Goal: Task Accomplishment & Management: Use online tool/utility

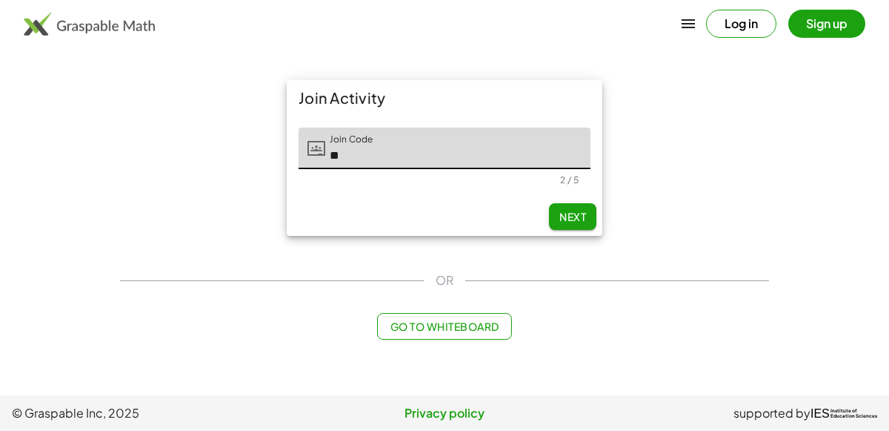
type input "*"
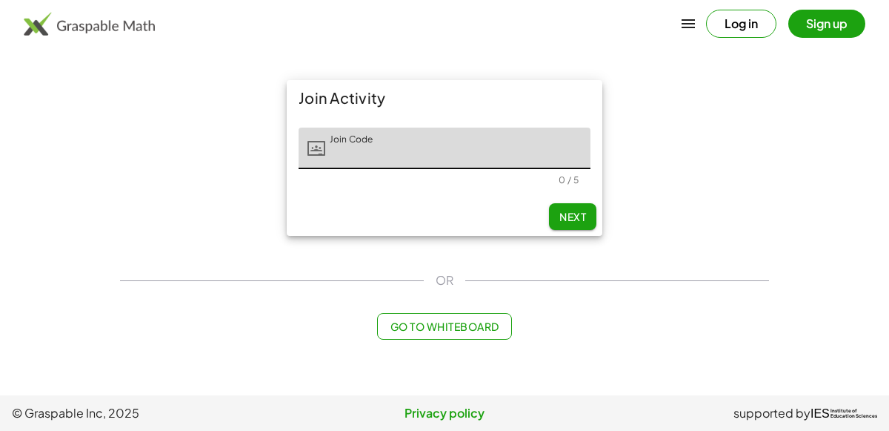
type input "*"
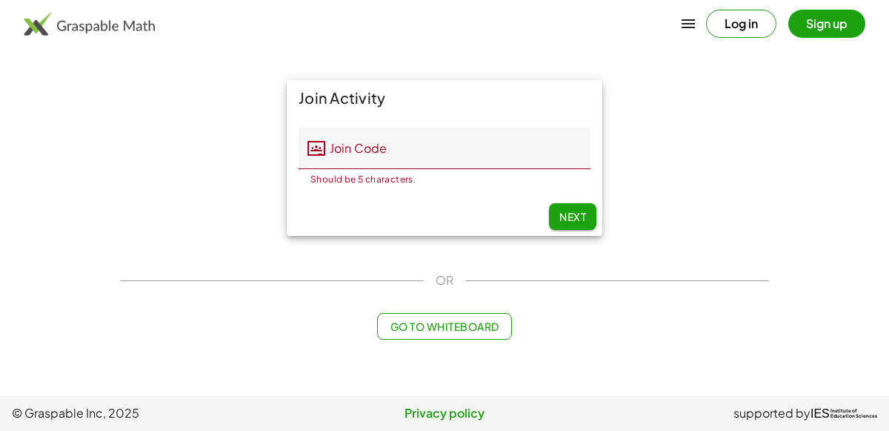
click at [476, 136] on input "Join Code" at bounding box center [457, 147] width 265 height 41
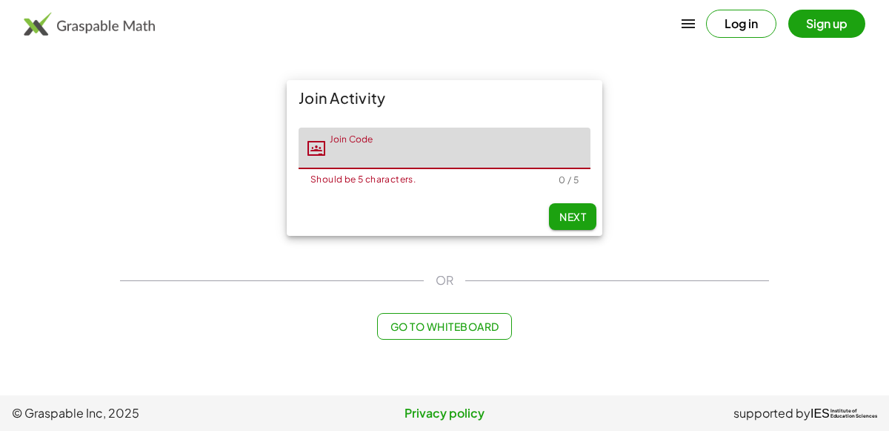
click at [645, 190] on div "Join Activity Join Code Join Code Should be 5 characters. 0 / 5 Next" at bounding box center [444, 157] width 667 height 173
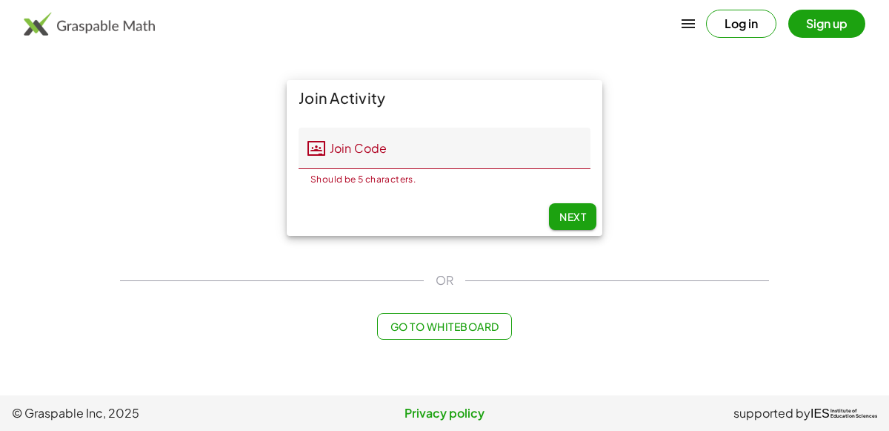
click at [645, 190] on div "Join Activity Join Code Join Code Should be 5 characters. 0 / 5 Next" at bounding box center [444, 157] width 667 height 173
click at [806, 259] on main "Join Activity Join Code Join Code Should be 5 characters. 0 / 5 Next OR Go to W…" at bounding box center [444, 197] width 889 height 395
click at [376, 152] on input "Join Code" at bounding box center [457, 147] width 265 height 41
click at [166, 225] on div "Join Activity Join Code Join Code Should be 5 characters. 0 / 5 Next" at bounding box center [444, 157] width 667 height 173
click at [420, 151] on input "Join Code" at bounding box center [457, 147] width 265 height 41
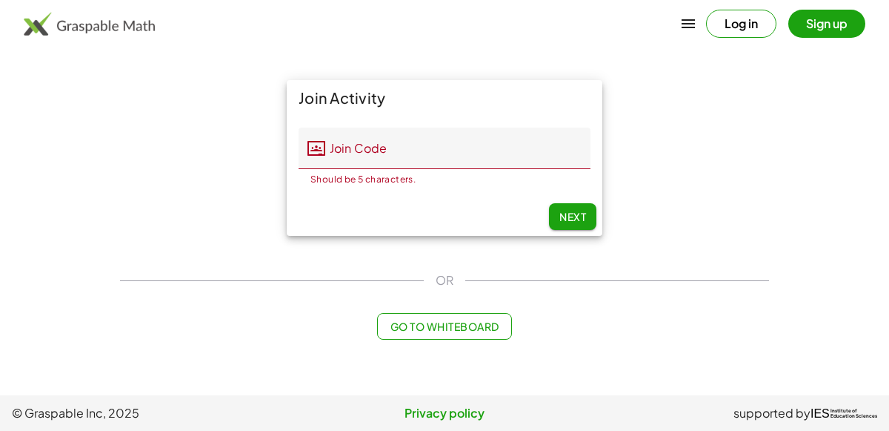
click at [265, 249] on div "Join Activity Join Code Join Code Should be 5 characters. 0 / 5 Next OR Go to W…" at bounding box center [444, 209] width 667 height 277
click at [383, 148] on input "Join Code" at bounding box center [457, 147] width 265 height 41
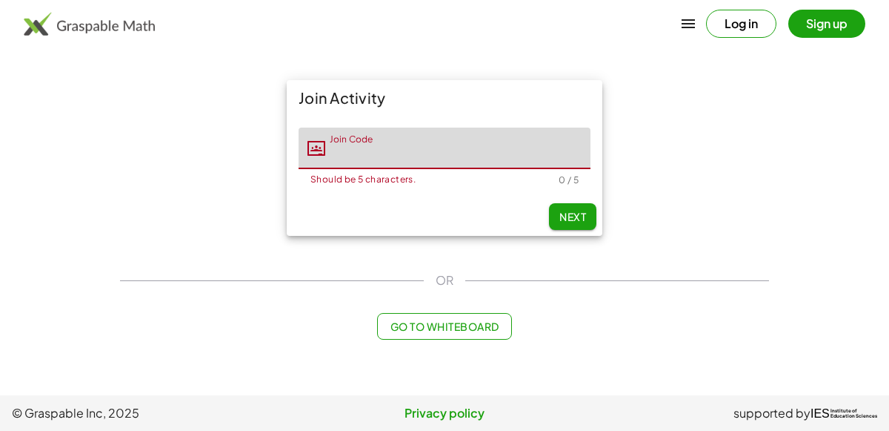
click at [239, 178] on div "Join Activity Join Code Join Code Should be 5 characters. 0 / 5 Next" at bounding box center [444, 157] width 667 height 173
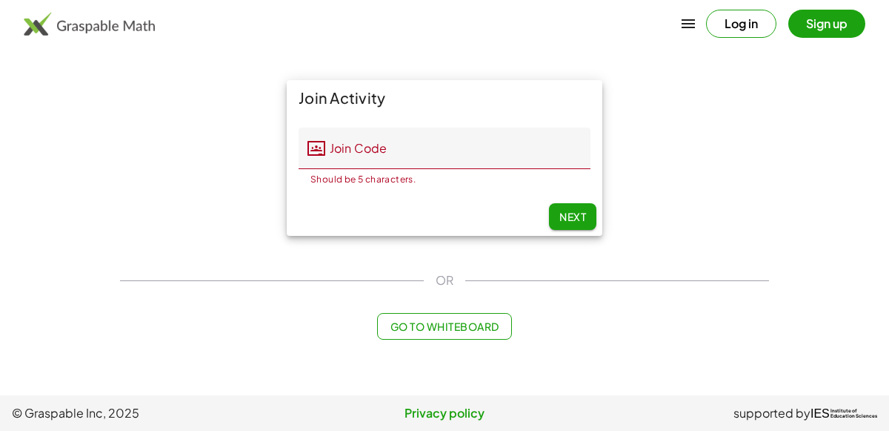
click at [345, 164] on input "Join Code" at bounding box center [457, 147] width 265 height 41
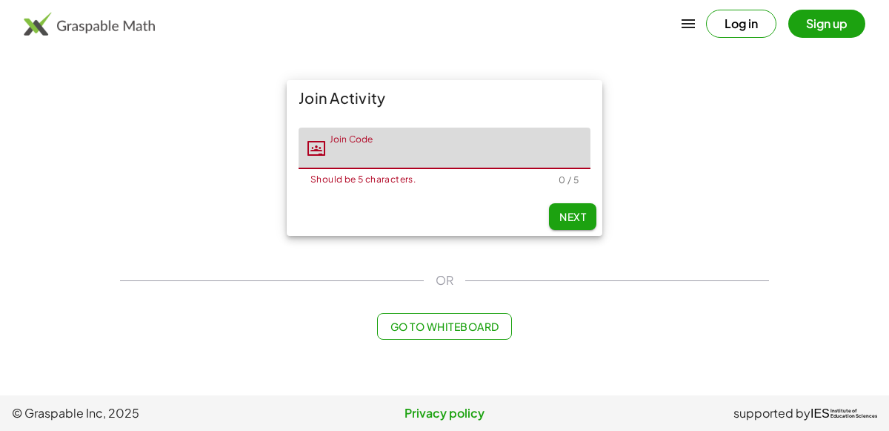
click at [170, 136] on div "Join Activity Join Code Join Code Should be 5 characters. 0 / 5 Next" at bounding box center [444, 157] width 667 height 173
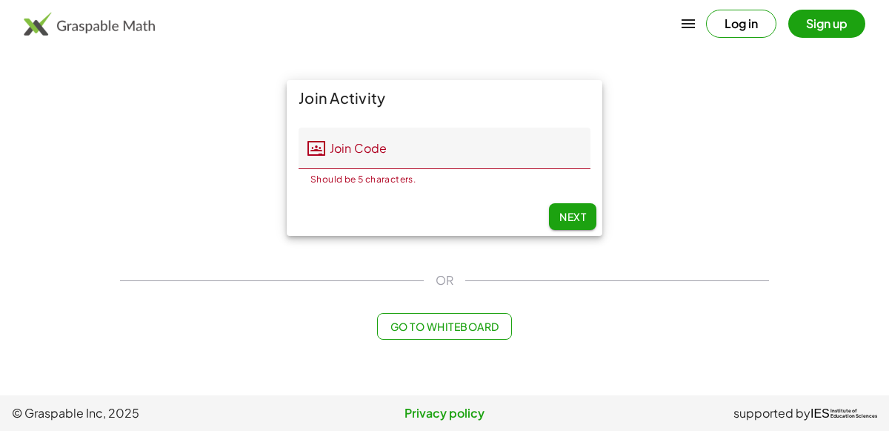
click at [316, 156] on icon at bounding box center [317, 148] width 18 height 18
click at [545, 124] on div "Join Code Join Code Should be 5 characters. 0 / 5" at bounding box center [445, 157] width 316 height 82
click at [544, 142] on input "Join Code" at bounding box center [457, 147] width 265 height 41
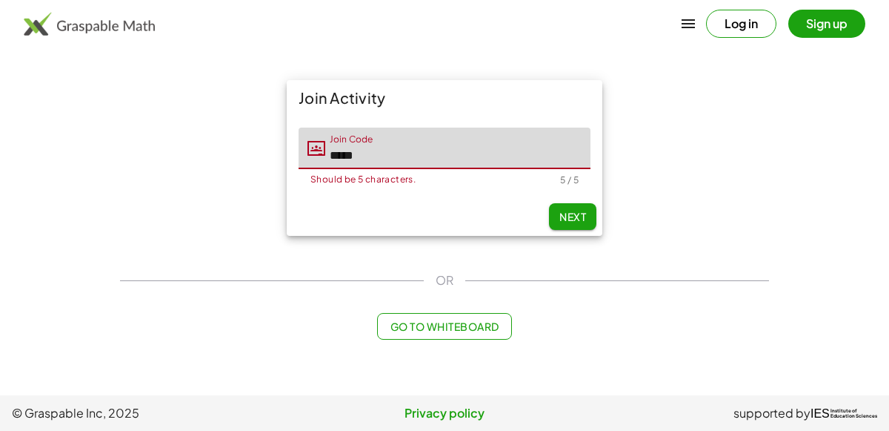
type input "*****"
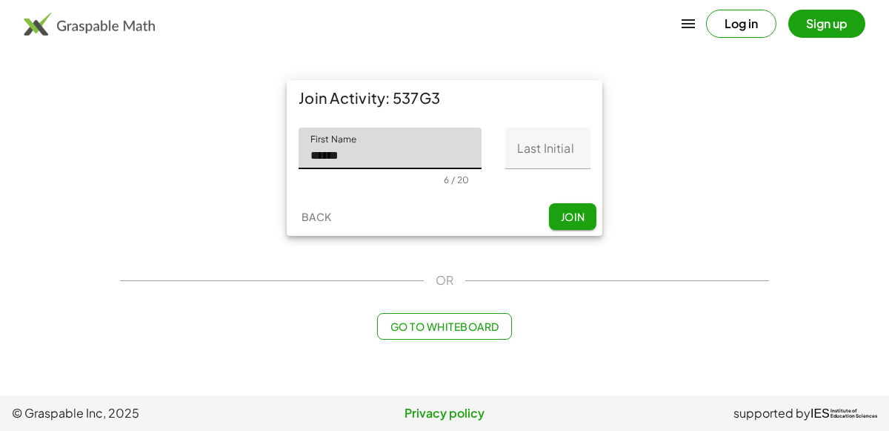
type input "******"
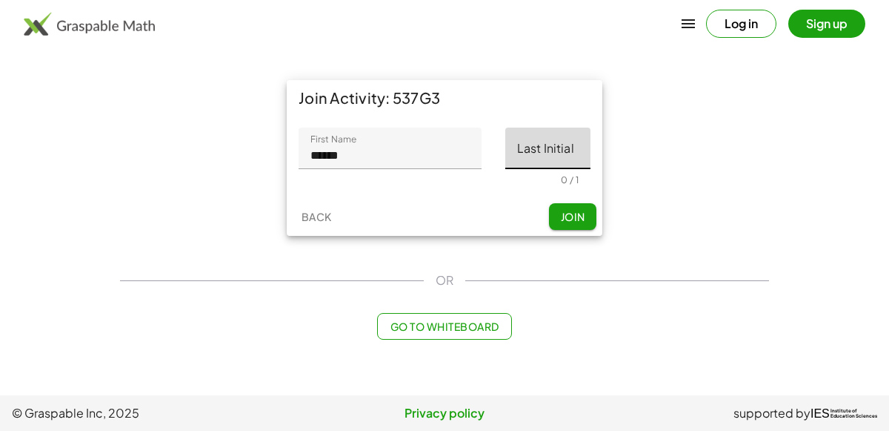
click at [569, 146] on input "Last Initial" at bounding box center [547, 147] width 85 height 41
type input "*"
click at [574, 210] on span "Join" at bounding box center [572, 216] width 24 height 13
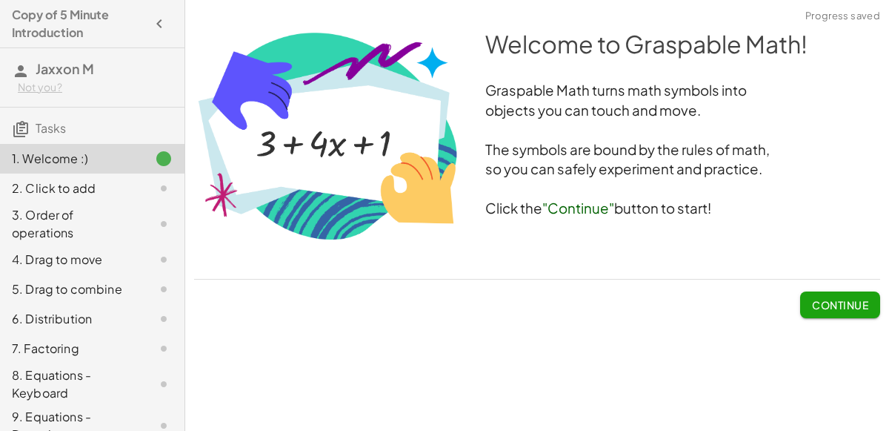
click at [842, 305] on span "Continue" at bounding box center [840, 304] width 56 height 13
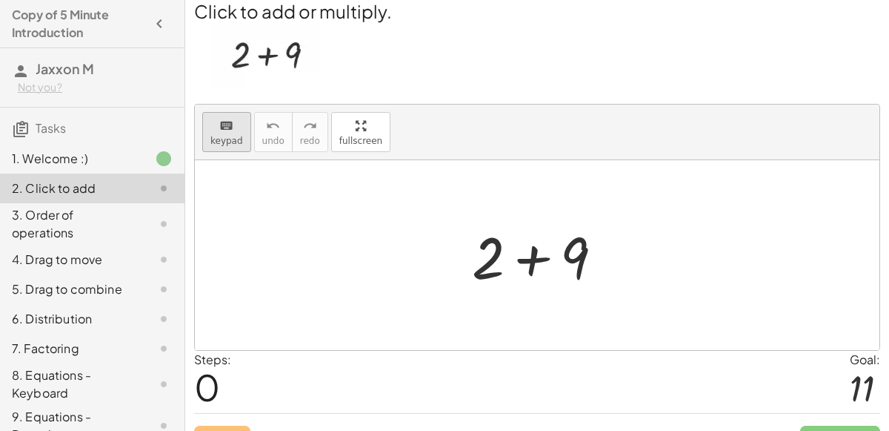
scroll to position [38, 0]
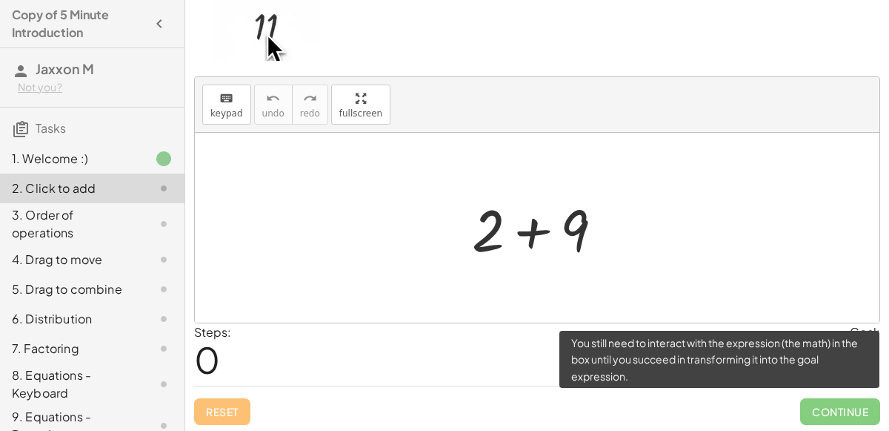
click at [862, 404] on span "Continue" at bounding box center [840, 411] width 80 height 27
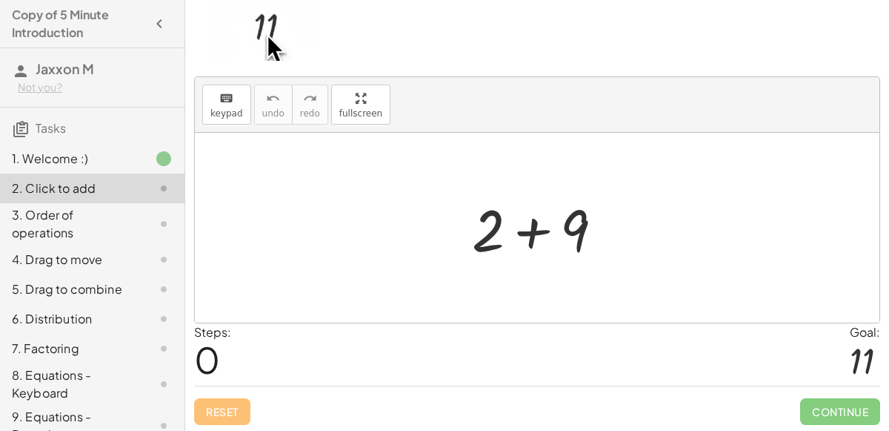
click at [539, 348] on div "Steps: 0 Goal: 11" at bounding box center [537, 354] width 686 height 62
click at [522, 217] on div at bounding box center [544, 228] width 158 height 76
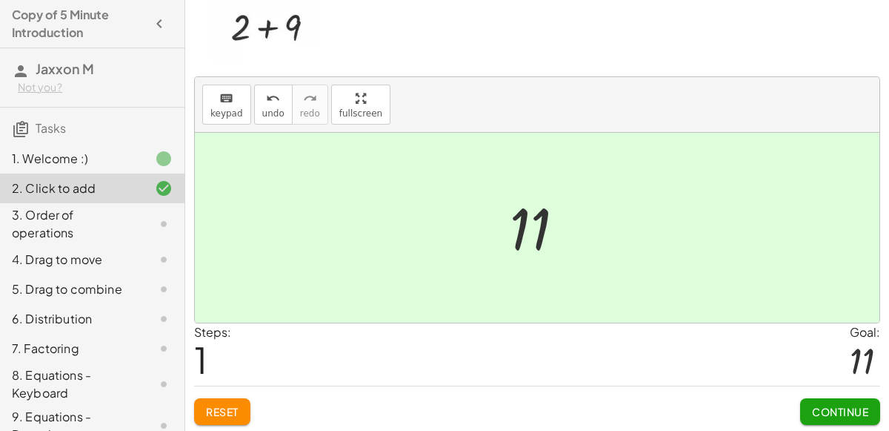
click at [849, 405] on span "Continue" at bounding box center [840, 411] width 56 height 13
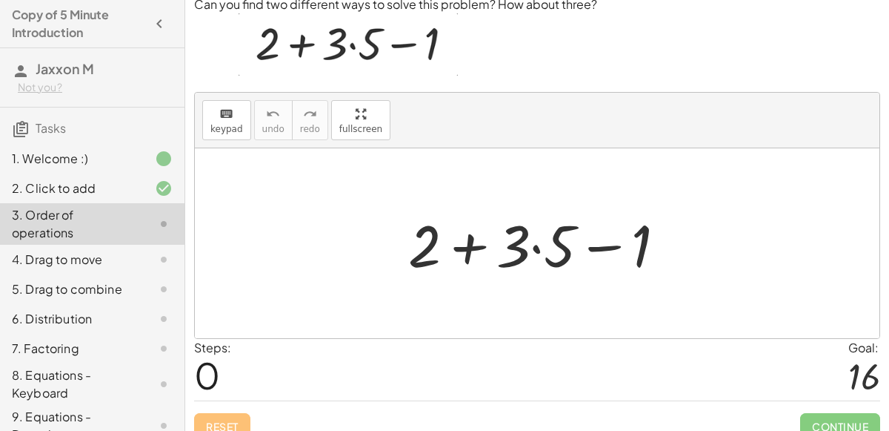
click at [513, 259] on div at bounding box center [543, 243] width 285 height 76
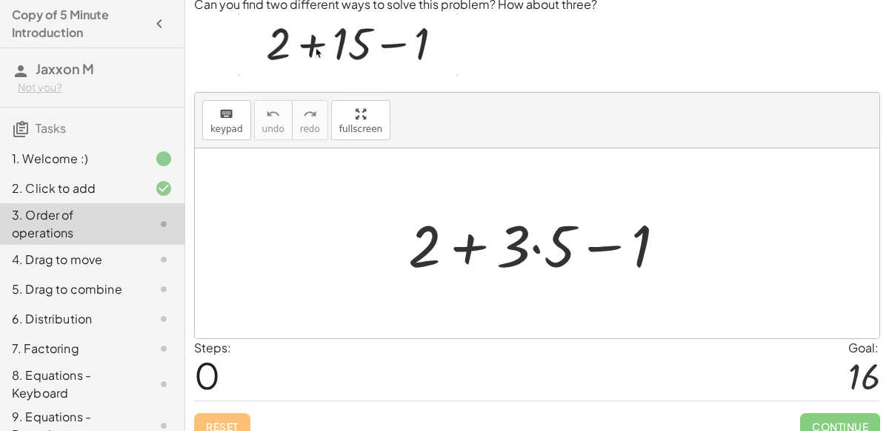
click at [571, 255] on div at bounding box center [543, 243] width 285 height 76
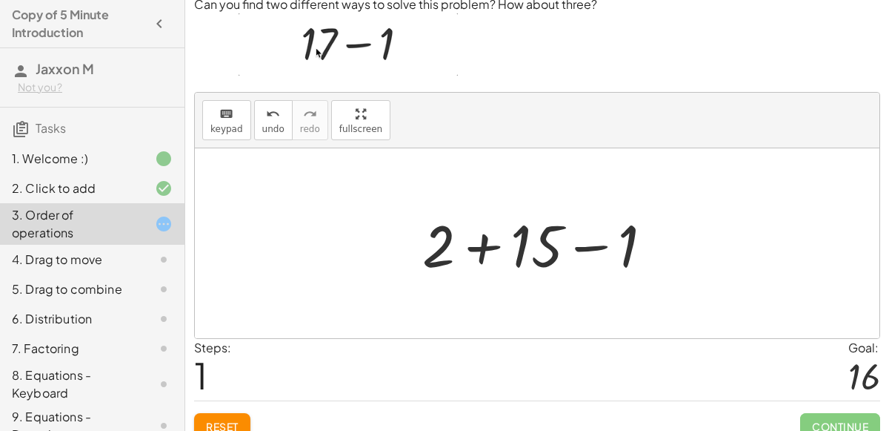
click at [570, 252] on div at bounding box center [543, 243] width 257 height 76
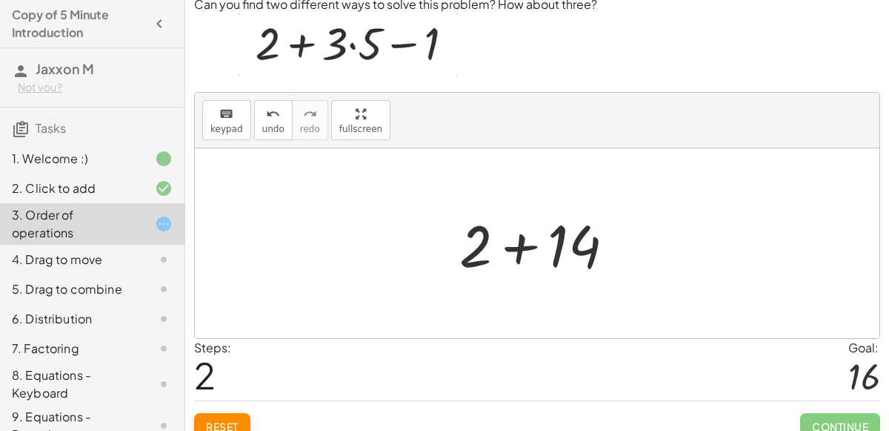
click at [565, 252] on div at bounding box center [543, 243] width 182 height 76
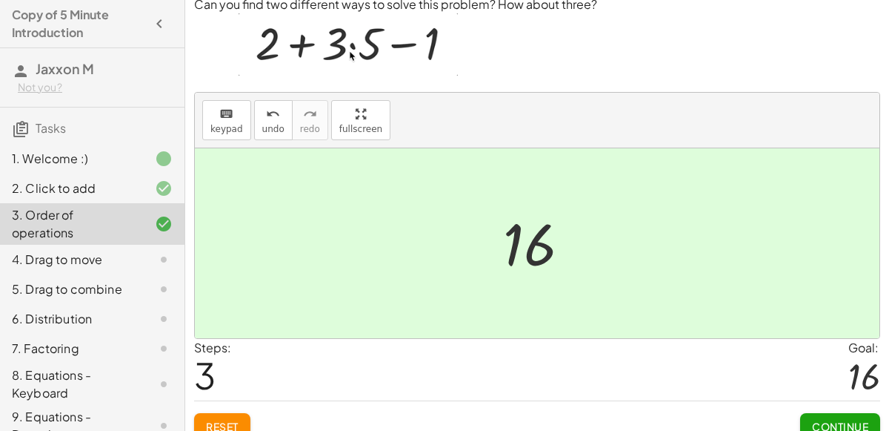
click at [812, 419] on span "Continue" at bounding box center [840, 425] width 56 height 13
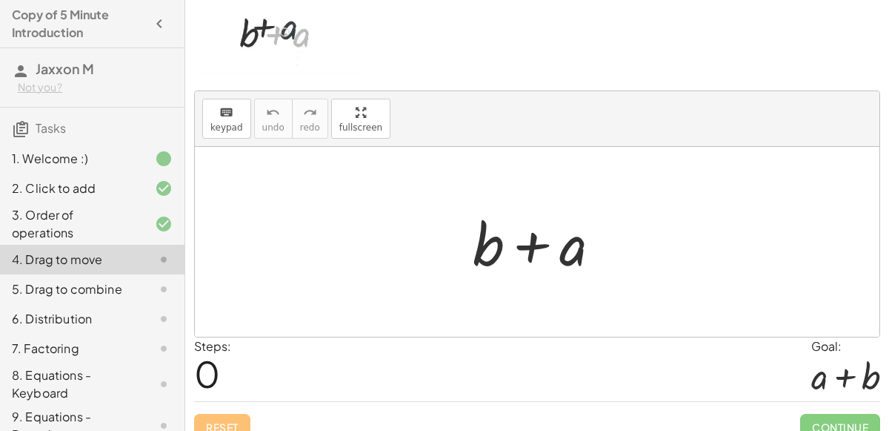
click at [505, 244] on div at bounding box center [542, 242] width 155 height 76
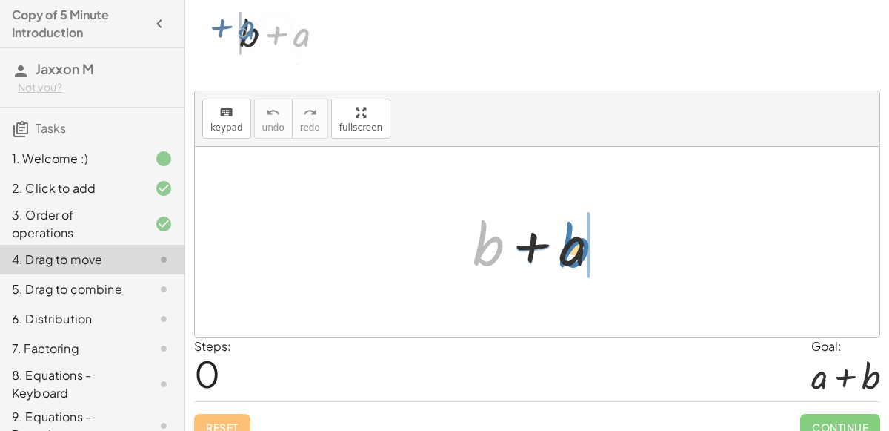
drag, startPoint x: 483, startPoint y: 239, endPoint x: 569, endPoint y: 241, distance: 86.0
click at [569, 241] on div at bounding box center [542, 242] width 155 height 76
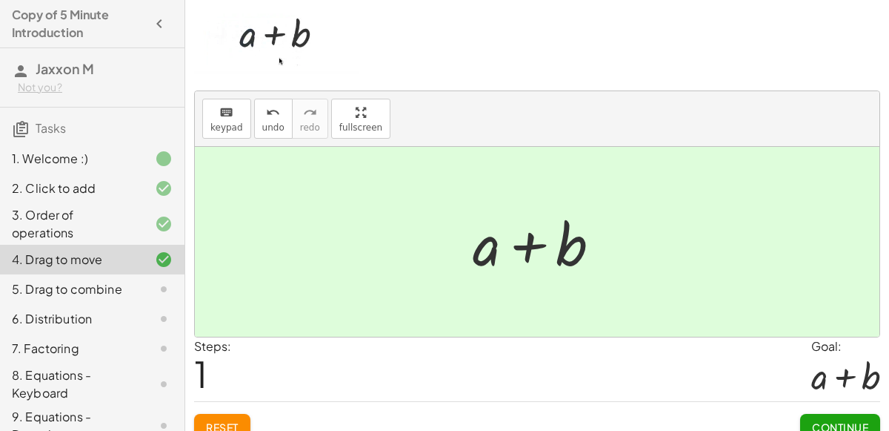
click at [568, 247] on div at bounding box center [542, 242] width 155 height 76
click at [827, 420] on span "Continue" at bounding box center [840, 426] width 56 height 13
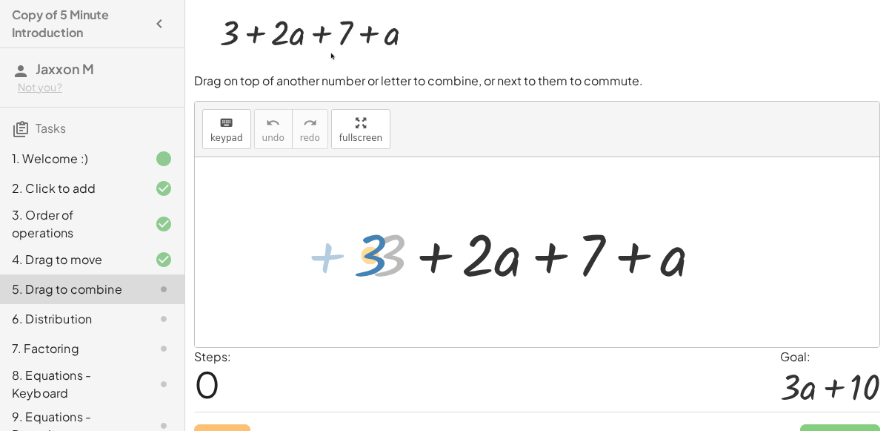
drag, startPoint x: 383, startPoint y: 250, endPoint x: 367, endPoint y: 248, distance: 16.4
click at [367, 248] on div at bounding box center [543, 252] width 356 height 76
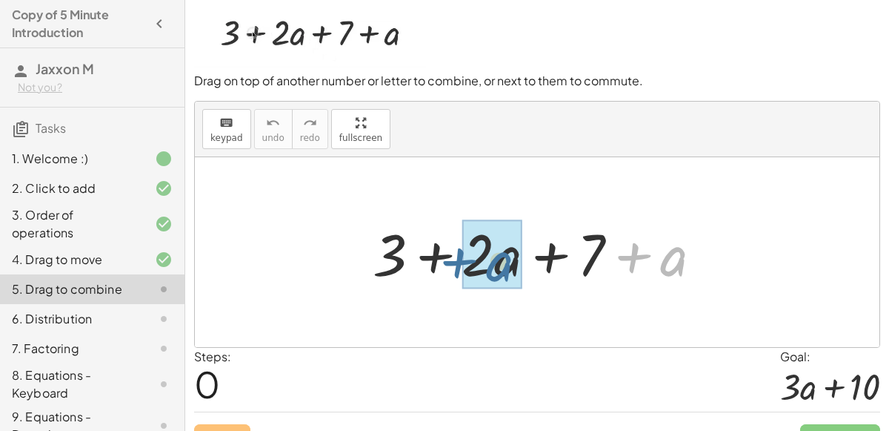
drag, startPoint x: 664, startPoint y: 260, endPoint x: 489, endPoint y: 260, distance: 174.9
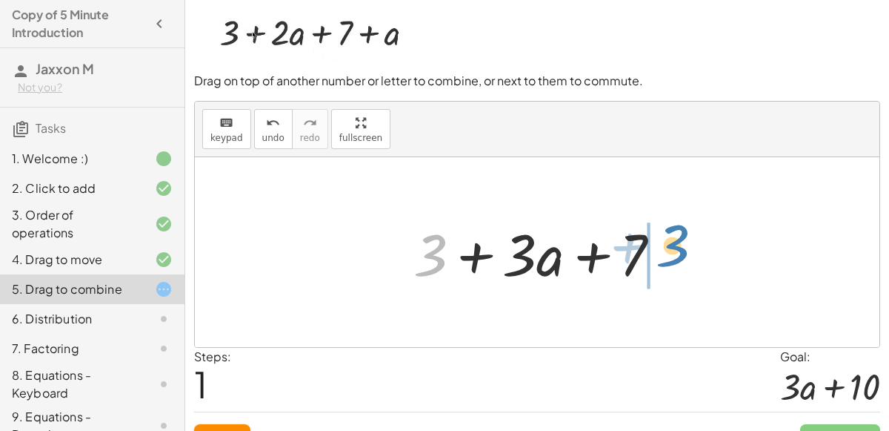
drag, startPoint x: 445, startPoint y: 253, endPoint x: 681, endPoint y: 244, distance: 235.8
click at [681, 244] on div "+ 3 + · 2 · a + 7 + a + 3 + 3 + · a + 7 · 3" at bounding box center [537, 252] width 293 height 84
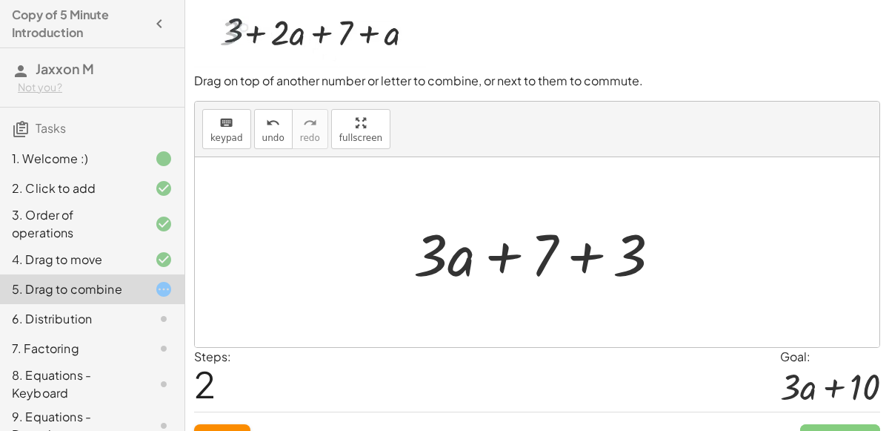
scroll to position [64, 0]
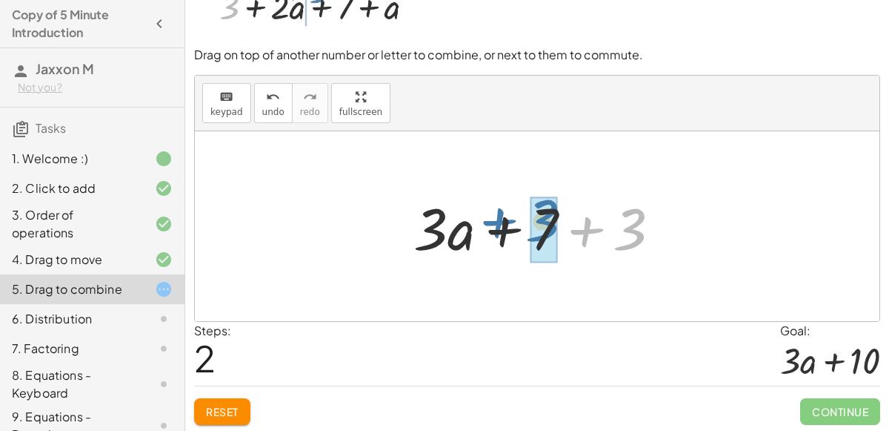
drag, startPoint x: 635, startPoint y: 219, endPoint x: 549, endPoint y: 214, distance: 86.1
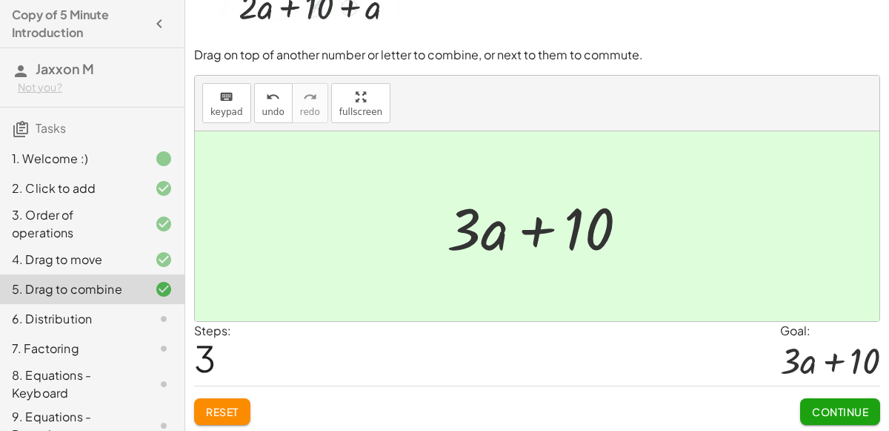
click at [822, 405] on span "Continue" at bounding box center [840, 411] width 56 height 13
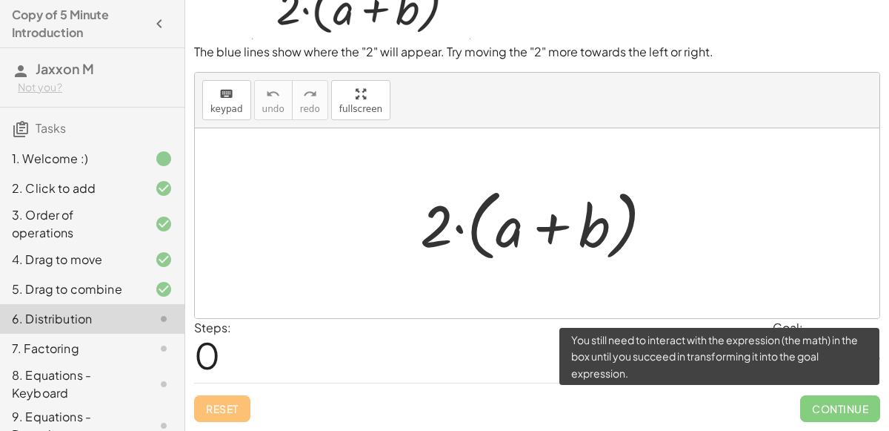
scroll to position [54, 0]
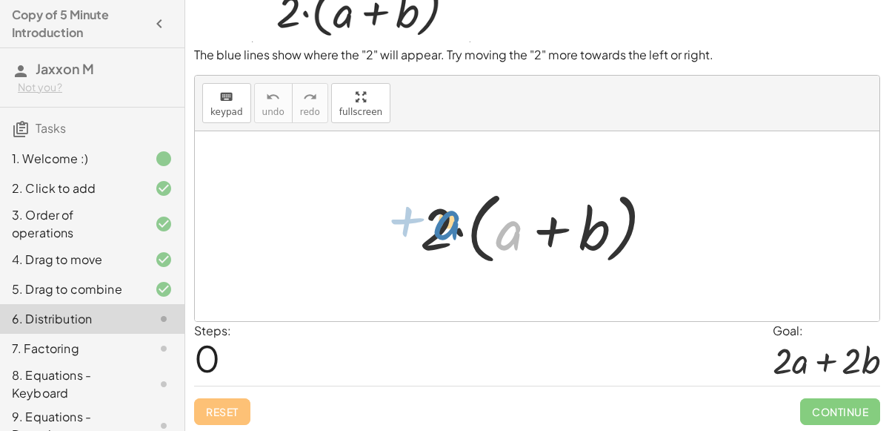
drag, startPoint x: 514, startPoint y: 238, endPoint x: 453, endPoint y: 227, distance: 62.4
click at [453, 227] on div at bounding box center [543, 226] width 260 height 85
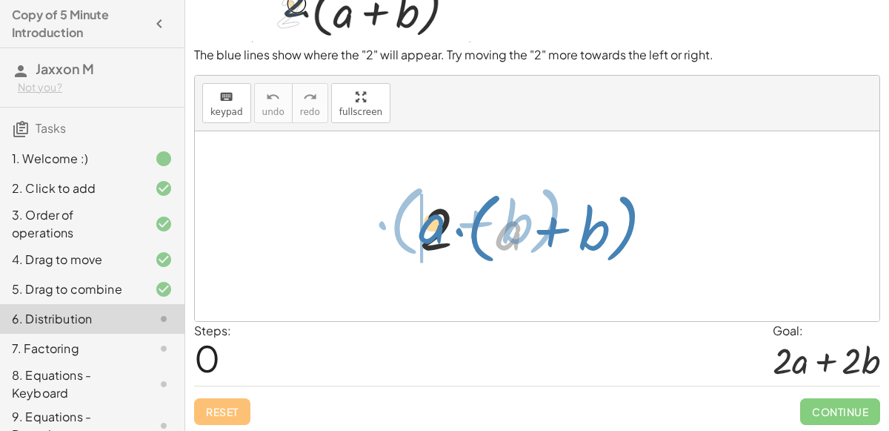
drag, startPoint x: 508, startPoint y: 237, endPoint x: 431, endPoint y: 230, distance: 76.7
click at [431, 230] on div at bounding box center [543, 226] width 260 height 85
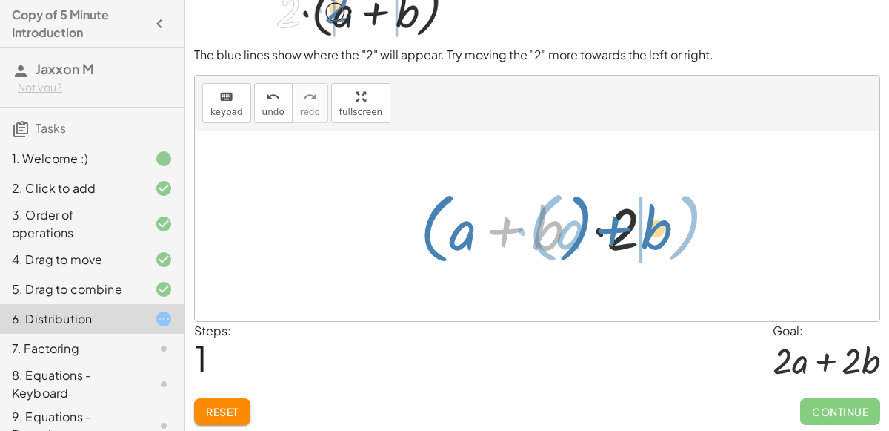
drag, startPoint x: 550, startPoint y: 232, endPoint x: 657, endPoint y: 231, distance: 107.4
click at [657, 231] on div at bounding box center [543, 226] width 260 height 85
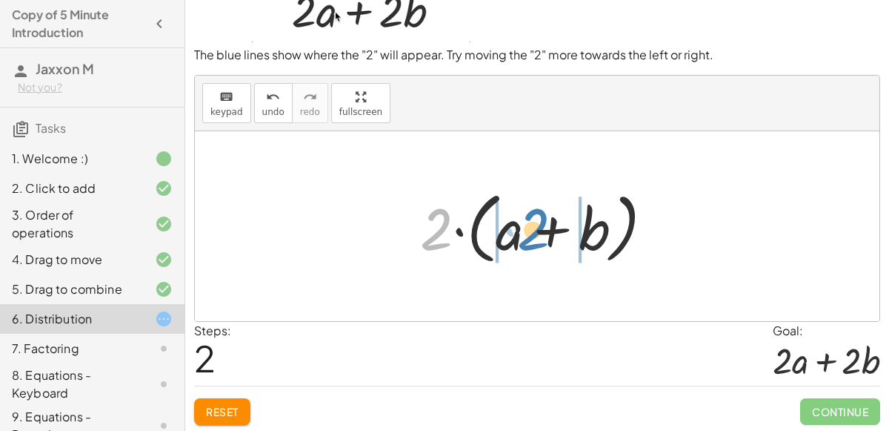
drag, startPoint x: 439, startPoint y: 227, endPoint x: 535, endPoint y: 227, distance: 96.3
click at [535, 227] on div at bounding box center [543, 226] width 260 height 85
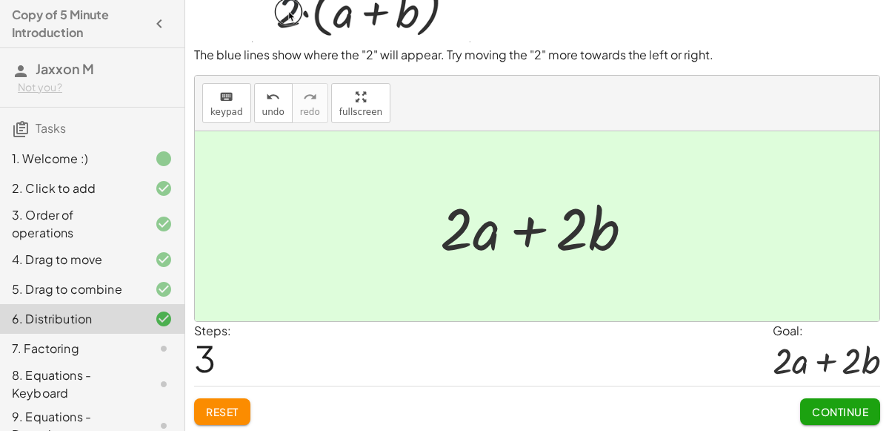
click at [874, 399] on button "Continue" at bounding box center [840, 411] width 80 height 27
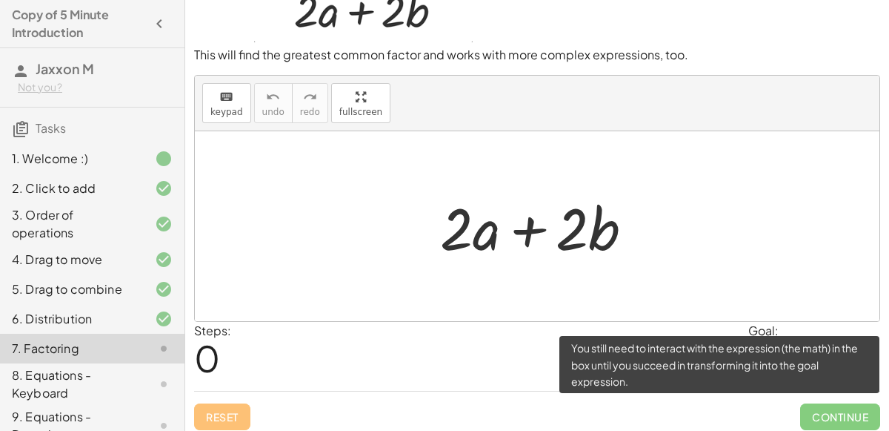
click at [826, 421] on span "Continue" at bounding box center [840, 416] width 80 height 27
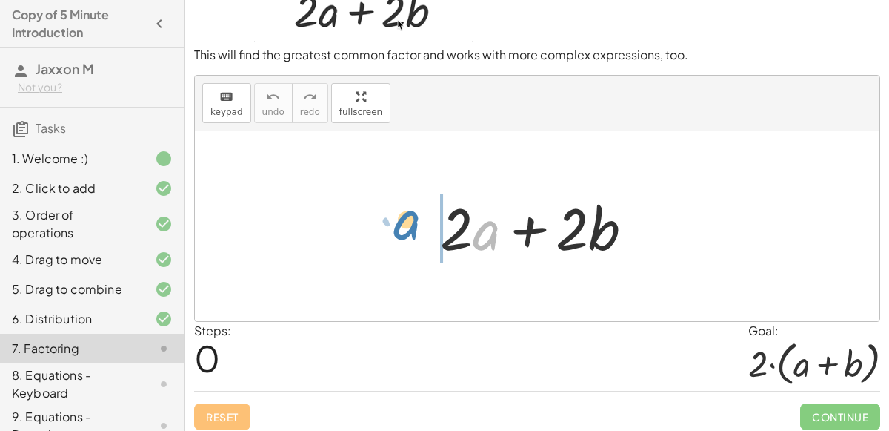
drag, startPoint x: 488, startPoint y: 229, endPoint x: 412, endPoint y: 222, distance: 76.7
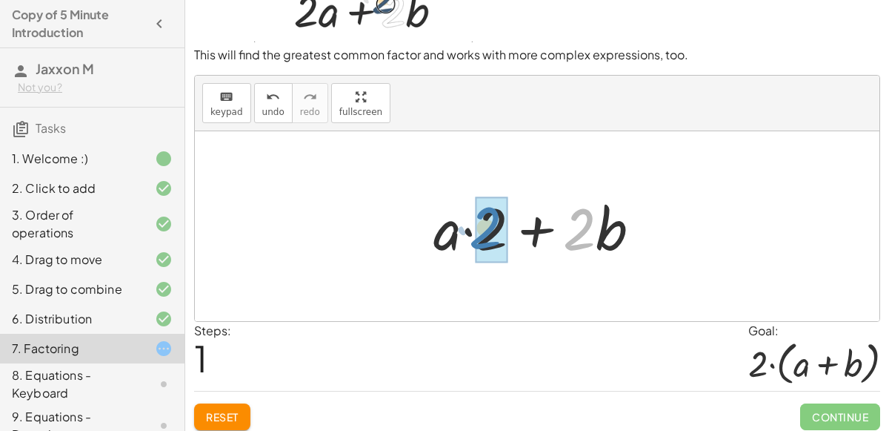
drag, startPoint x: 581, startPoint y: 230, endPoint x: 494, endPoint y: 232, distance: 86.7
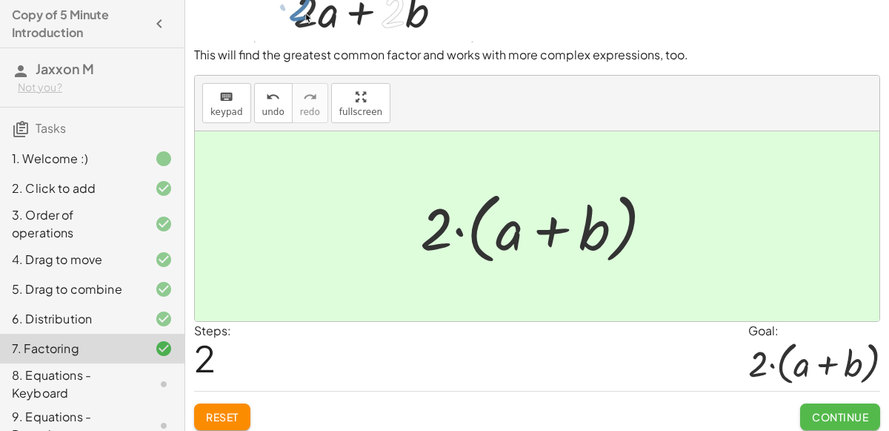
click at [832, 410] on span "Continue" at bounding box center [840, 416] width 56 height 13
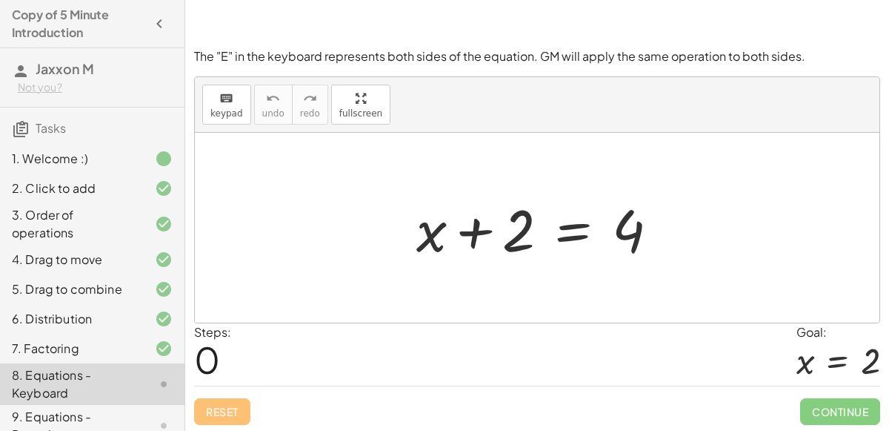
scroll to position [119, 0]
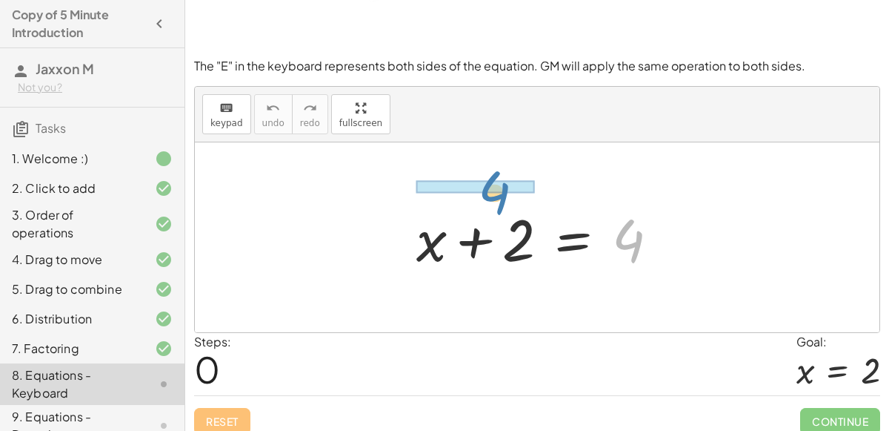
drag, startPoint x: 625, startPoint y: 245, endPoint x: 494, endPoint y: 192, distance: 141.6
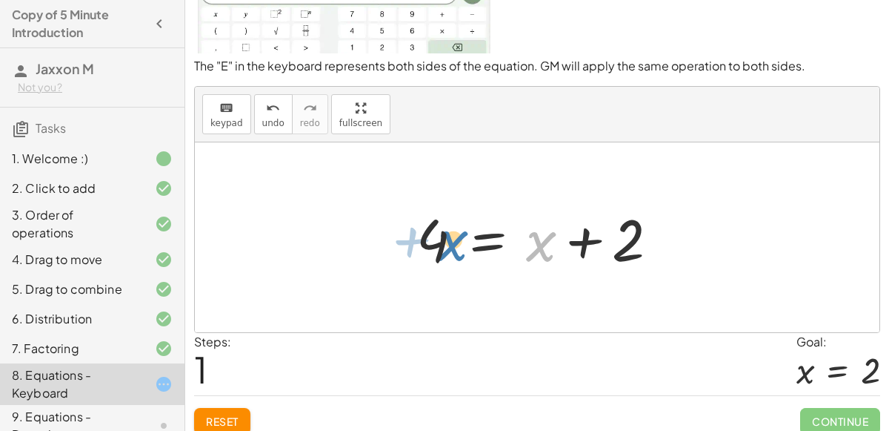
drag, startPoint x: 538, startPoint y: 242, endPoint x: 442, endPoint y: 239, distance: 95.6
click at [442, 239] on div at bounding box center [543, 237] width 269 height 76
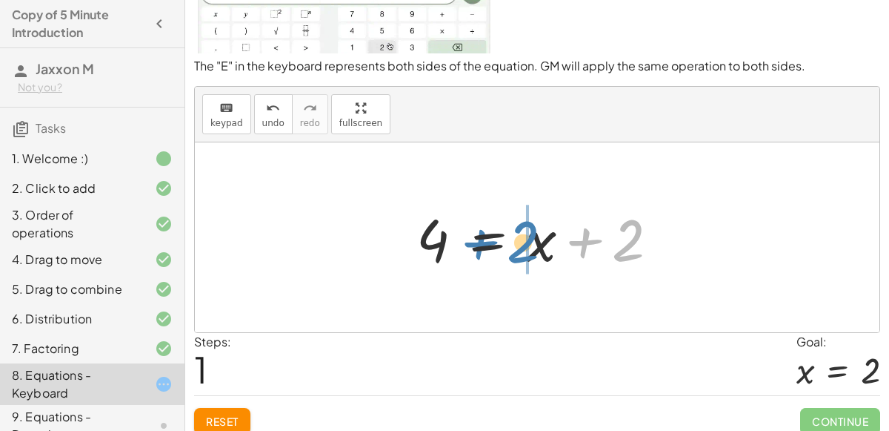
drag, startPoint x: 619, startPoint y: 245, endPoint x: 508, endPoint y: 245, distance: 110.4
click at [508, 245] on div at bounding box center [543, 237] width 269 height 76
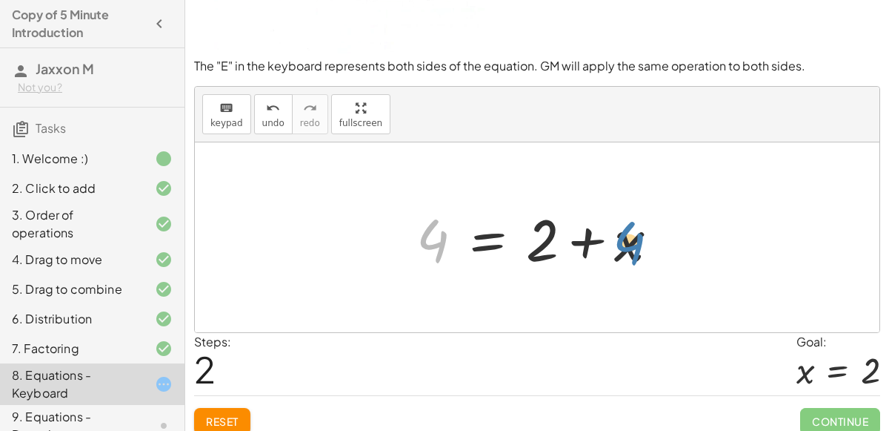
drag, startPoint x: 421, startPoint y: 230, endPoint x: 617, endPoint y: 233, distance: 196.4
click at [617, 233] on div at bounding box center [543, 237] width 269 height 76
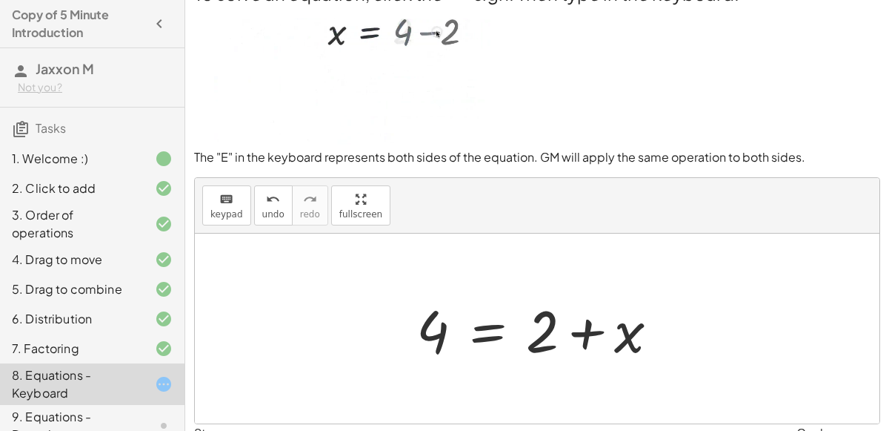
scroll to position [30, 0]
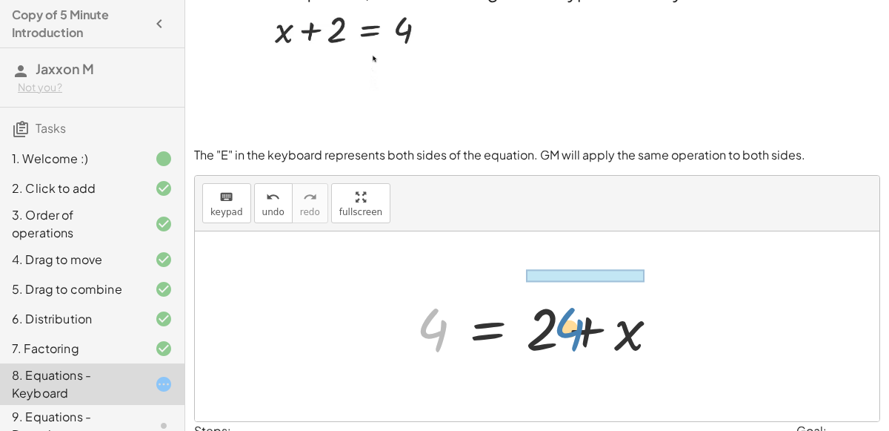
drag, startPoint x: 428, startPoint y: 327, endPoint x: 562, endPoint y: 322, distance: 134.2
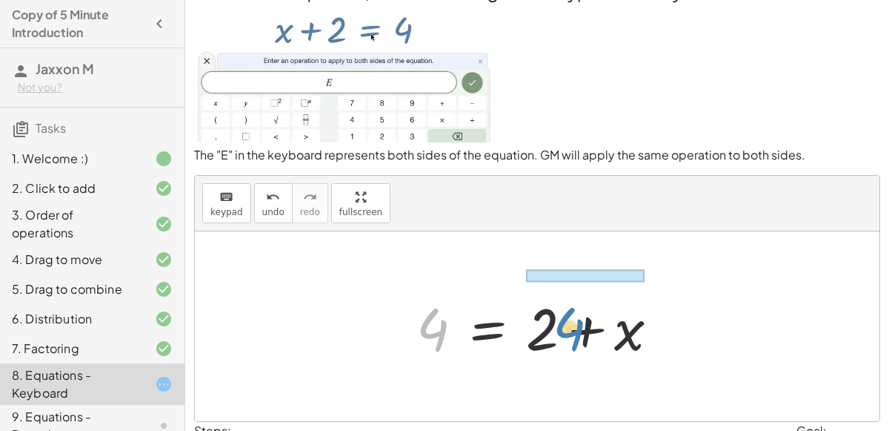
click at [562, 322] on div at bounding box center [543, 326] width 269 height 76
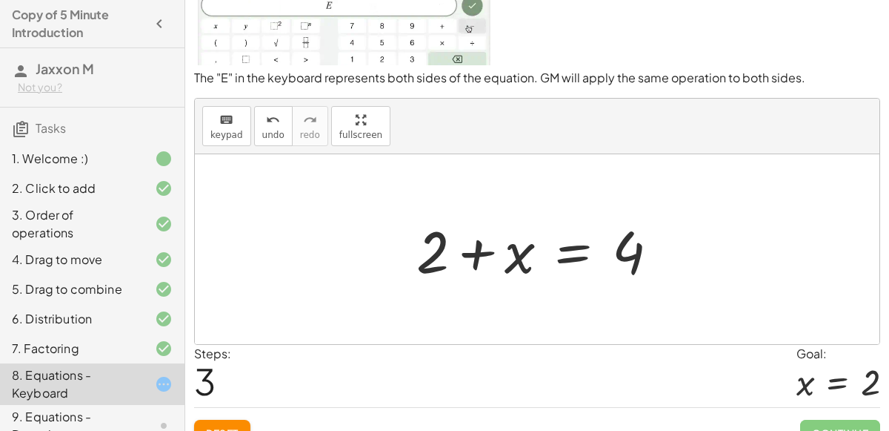
scroll to position [107, 0]
drag, startPoint x: 441, startPoint y: 240, endPoint x: 662, endPoint y: 237, distance: 220.8
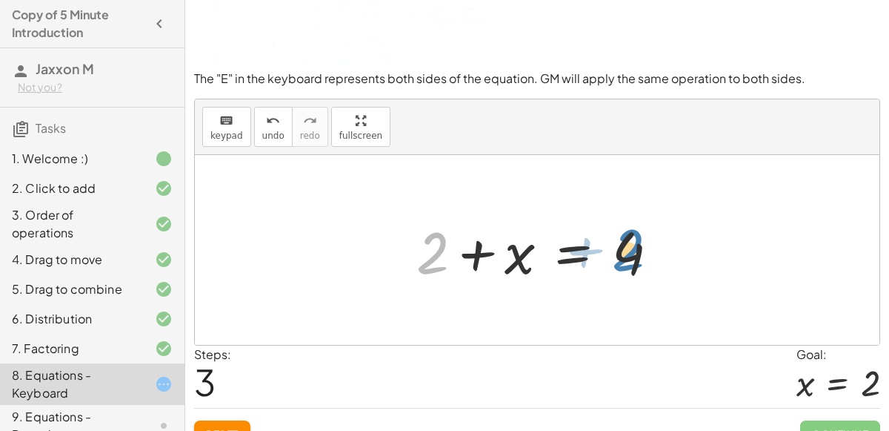
click at [662, 237] on div at bounding box center [543, 250] width 269 height 76
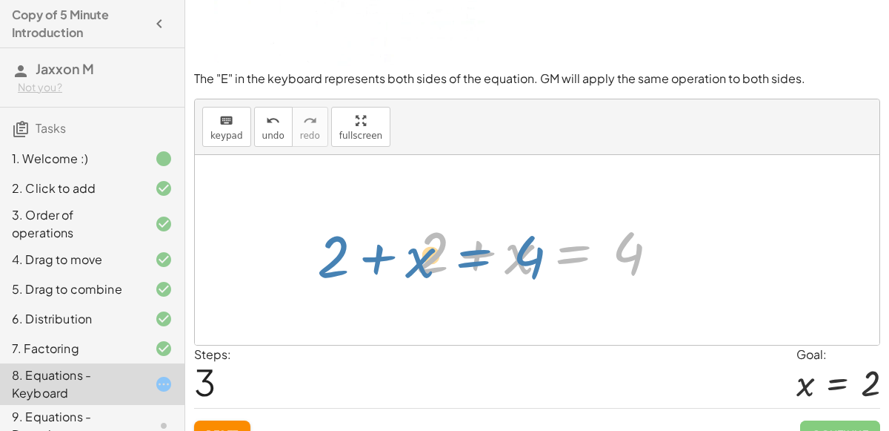
drag, startPoint x: 573, startPoint y: 253, endPoint x: 478, endPoint y: 257, distance: 94.9
click at [478, 257] on div at bounding box center [543, 250] width 269 height 76
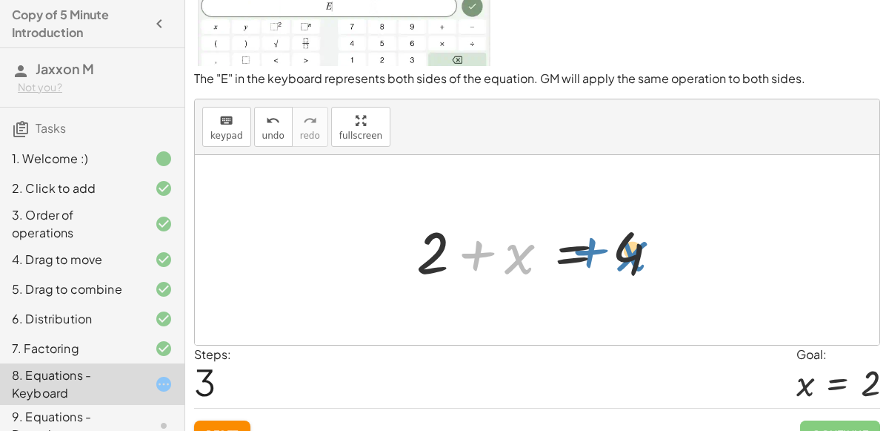
drag, startPoint x: 476, startPoint y: 256, endPoint x: 585, endPoint y: 251, distance: 109.0
click at [585, 251] on div at bounding box center [543, 250] width 269 height 76
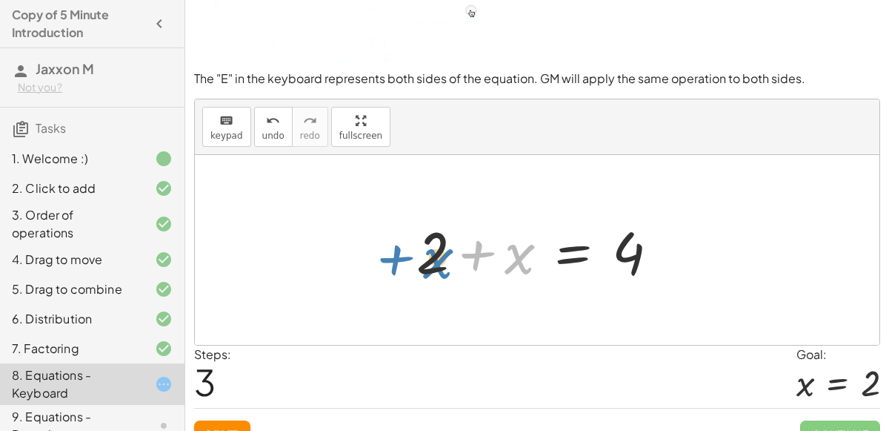
drag, startPoint x: 516, startPoint y: 254, endPoint x: 431, endPoint y: 254, distance: 85.2
click at [431, 254] on div at bounding box center [543, 250] width 269 height 76
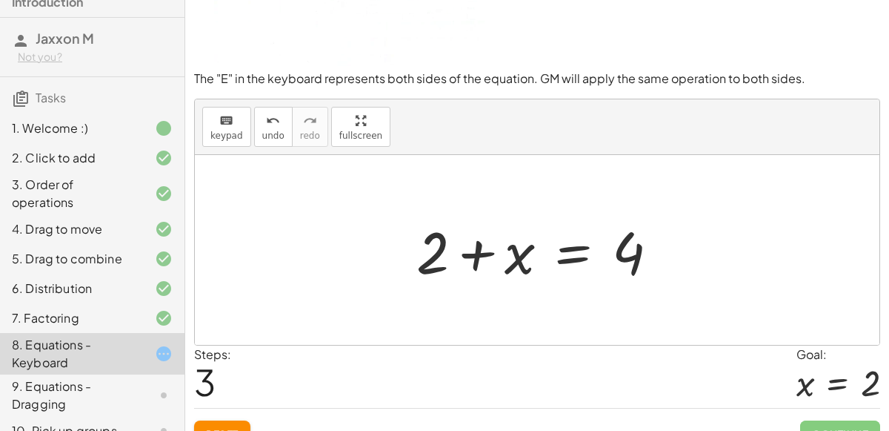
scroll to position [26, 0]
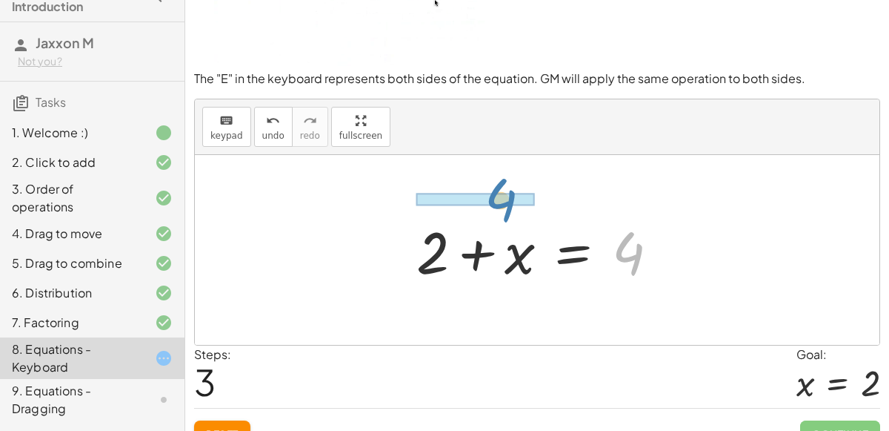
drag, startPoint x: 628, startPoint y: 258, endPoint x: 499, endPoint y: 205, distance: 138.6
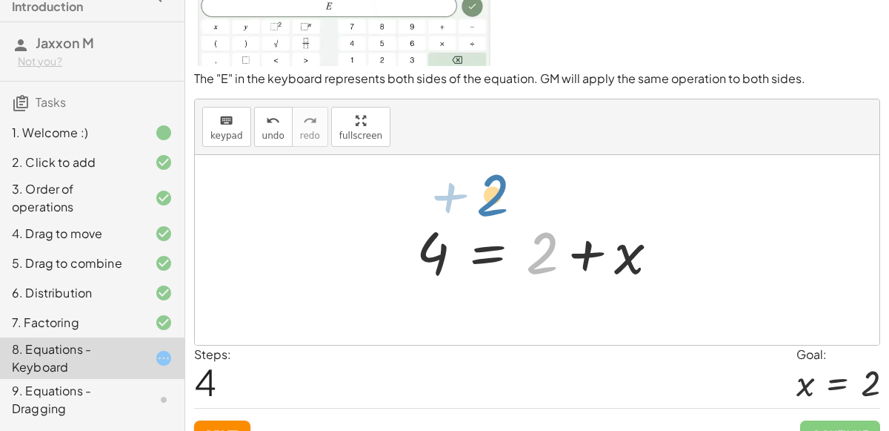
drag, startPoint x: 542, startPoint y: 253, endPoint x: 493, endPoint y: 194, distance: 76.8
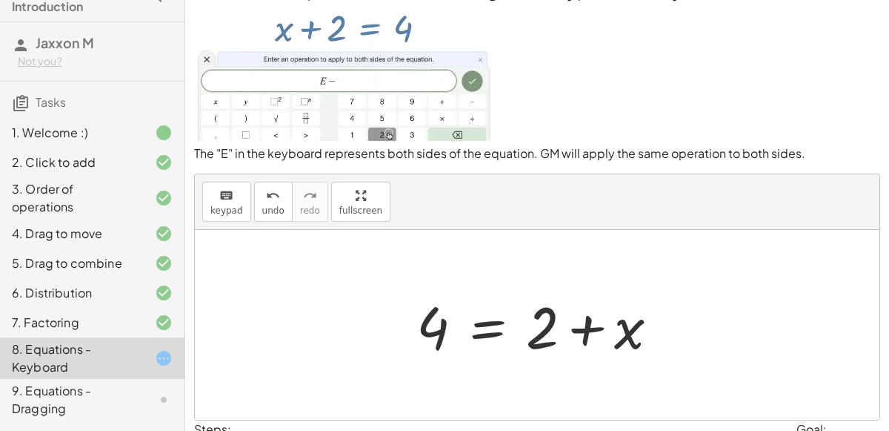
scroll to position [7, 0]
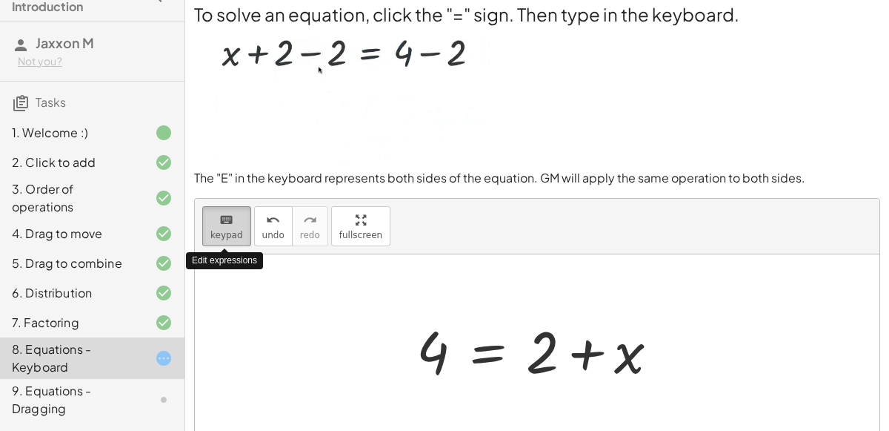
click at [219, 225] on icon "keyboard" at bounding box center [226, 220] width 14 height 18
click at [230, 235] on span "keypad" at bounding box center [226, 235] width 33 height 10
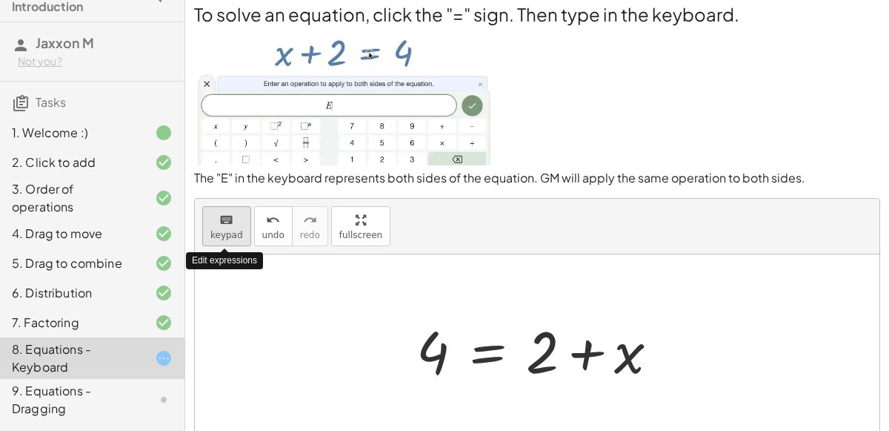
click at [230, 235] on span "keypad" at bounding box center [226, 235] width 33 height 10
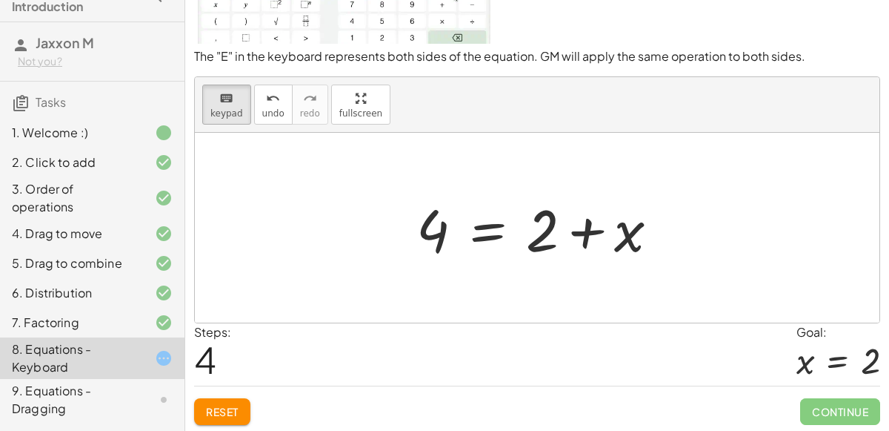
scroll to position [119, 0]
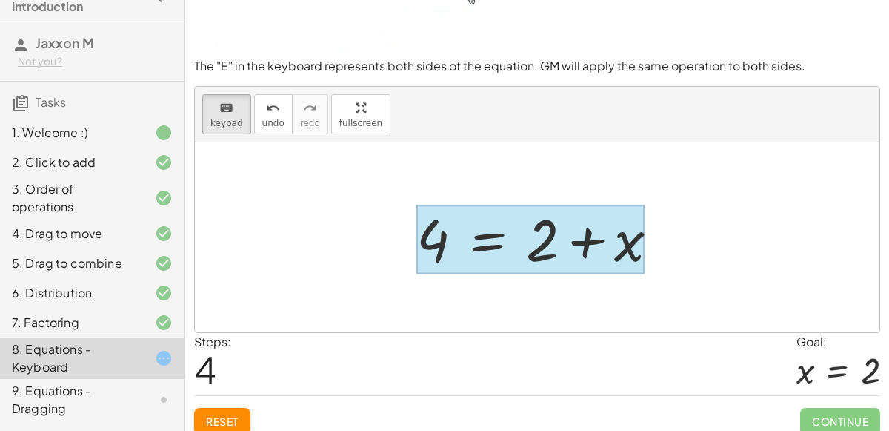
click at [496, 227] on div at bounding box center [530, 239] width 228 height 69
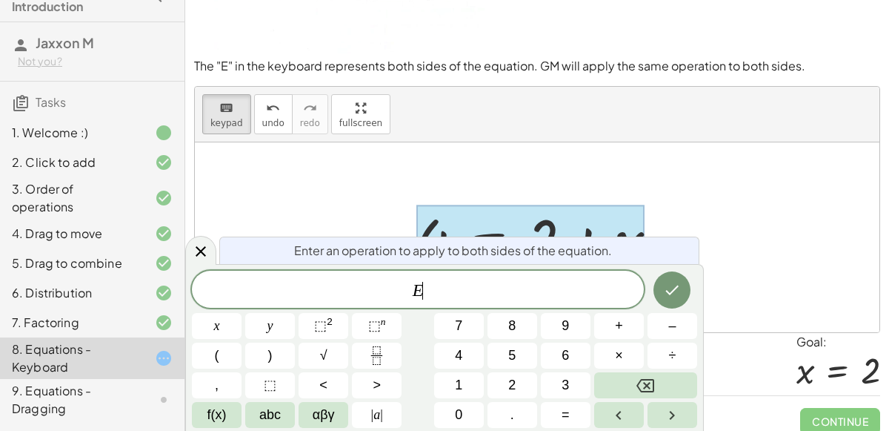
click at [496, 227] on div at bounding box center [530, 239] width 228 height 69
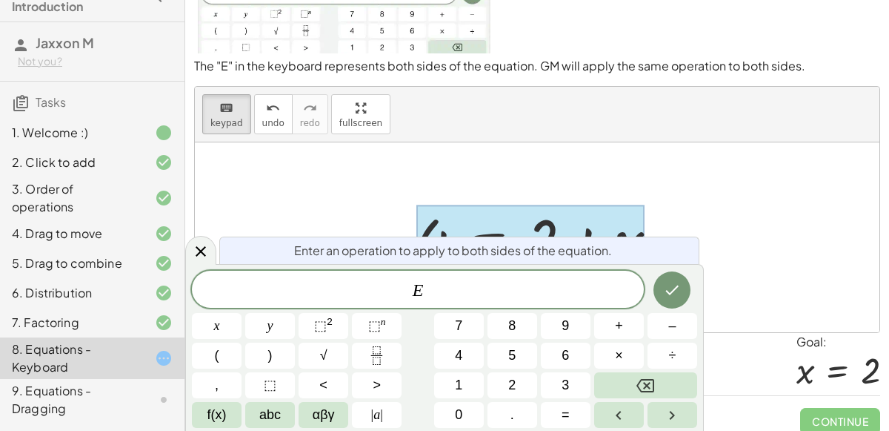
click at [490, 285] on span "E" at bounding box center [418, 290] width 452 height 21
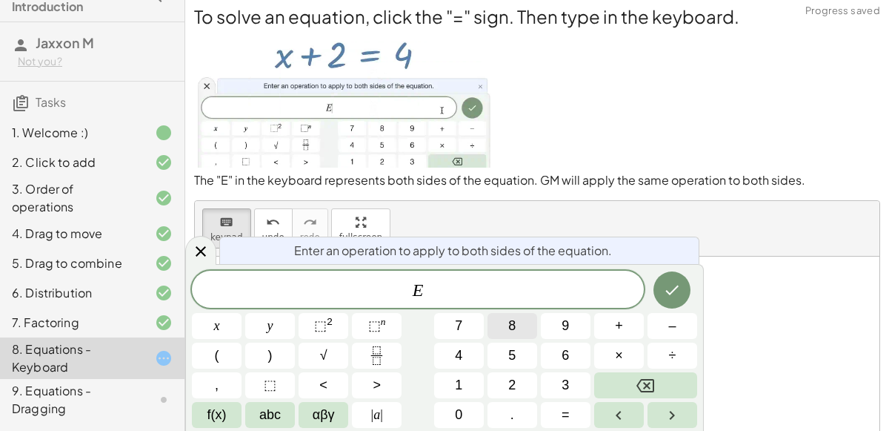
scroll to position [1, 0]
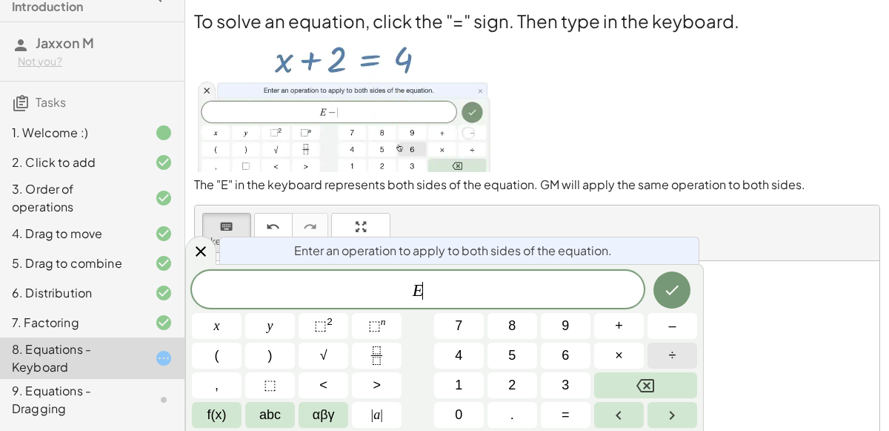
click at [669, 353] on span "÷" at bounding box center [672, 355] width 7 height 20
click at [678, 286] on icon "Done" at bounding box center [672, 290] width 13 height 10
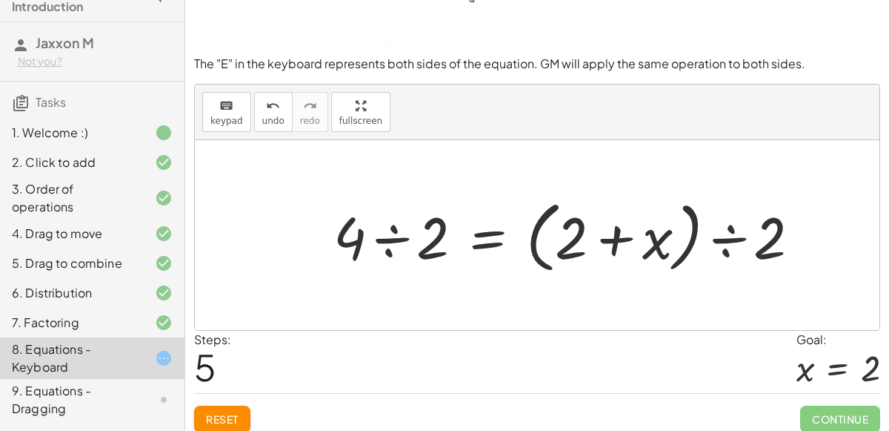
scroll to position [118, 0]
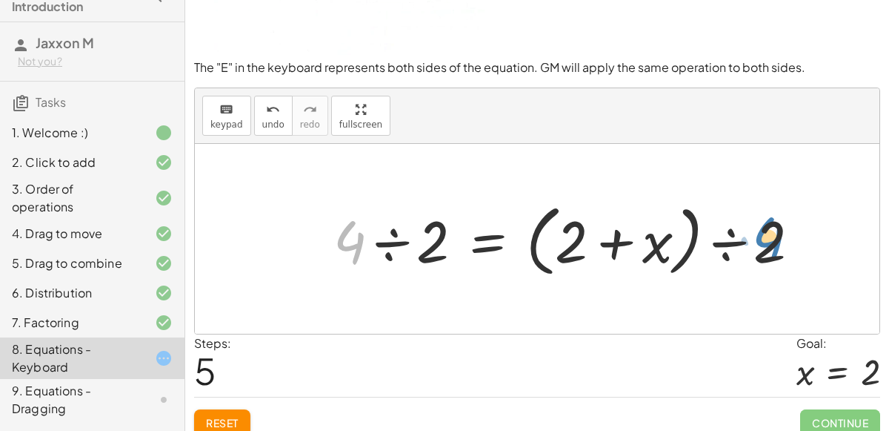
drag, startPoint x: 342, startPoint y: 239, endPoint x: 758, endPoint y: 236, distance: 416.4
click at [758, 236] on div at bounding box center [572, 238] width 493 height 85
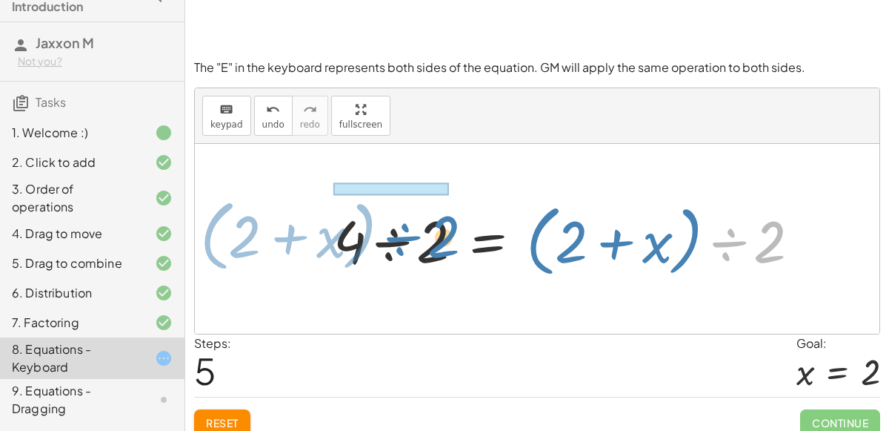
drag, startPoint x: 759, startPoint y: 236, endPoint x: 429, endPoint y: 228, distance: 329.8
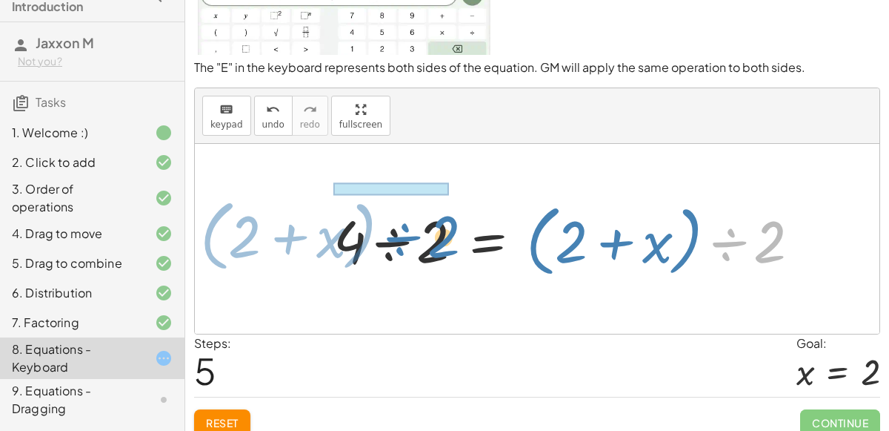
click at [429, 228] on div at bounding box center [572, 238] width 493 height 85
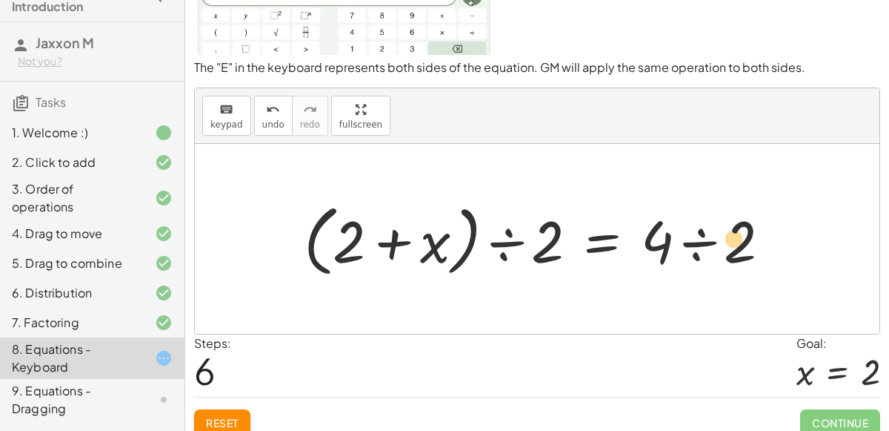
drag, startPoint x: 441, startPoint y: 232, endPoint x: 582, endPoint y: 252, distance: 142.9
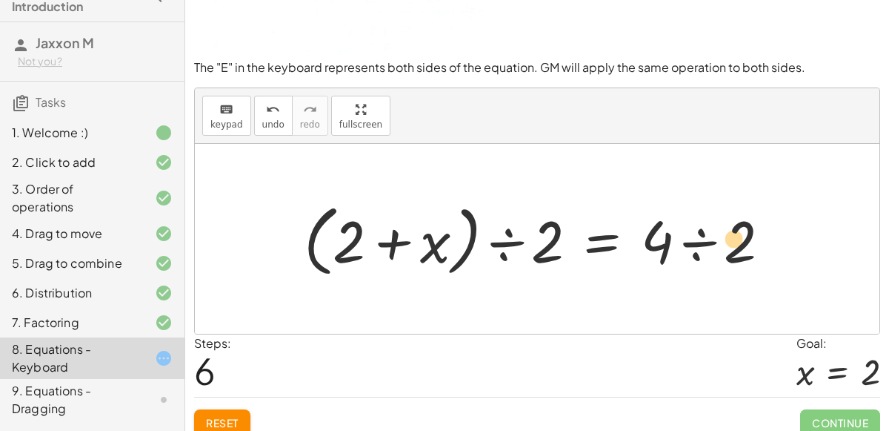
click at [582, 252] on div at bounding box center [542, 238] width 493 height 85
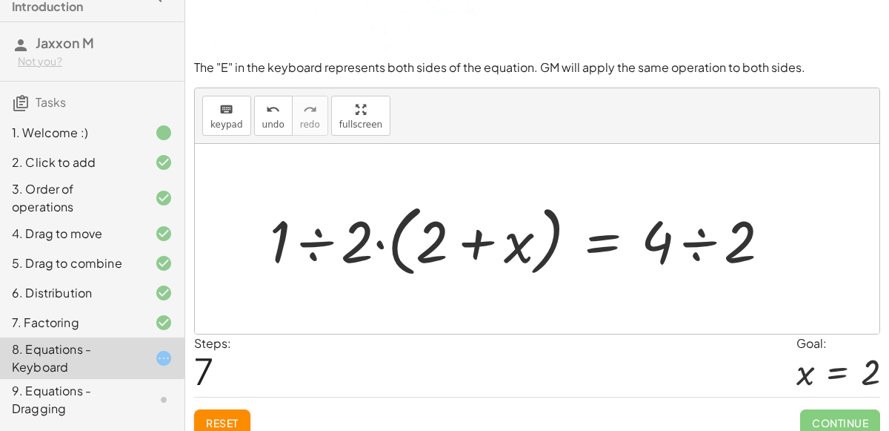
click at [542, 250] on div at bounding box center [526, 238] width 528 height 85
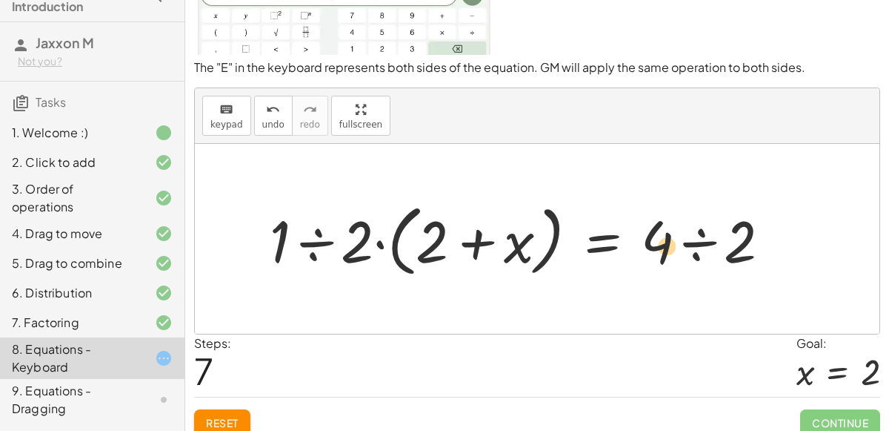
drag, startPoint x: 356, startPoint y: 239, endPoint x: 666, endPoint y: 242, distance: 309.7
click at [666, 242] on div at bounding box center [526, 238] width 528 height 85
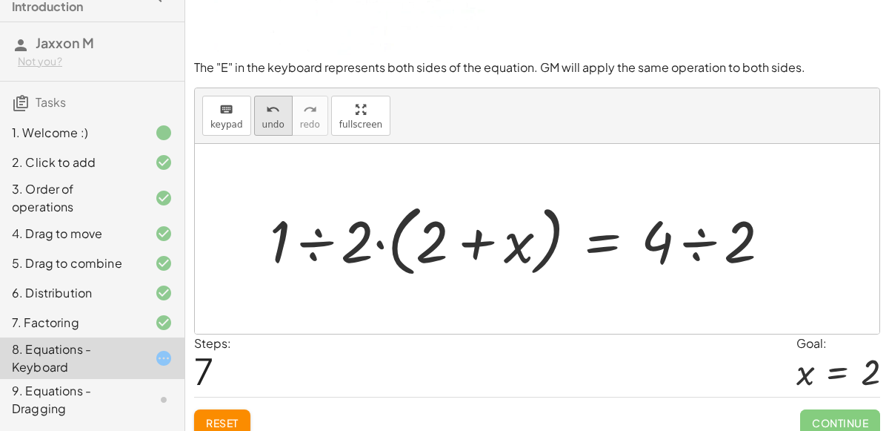
click at [266, 113] on icon "undo" at bounding box center [273, 110] width 14 height 18
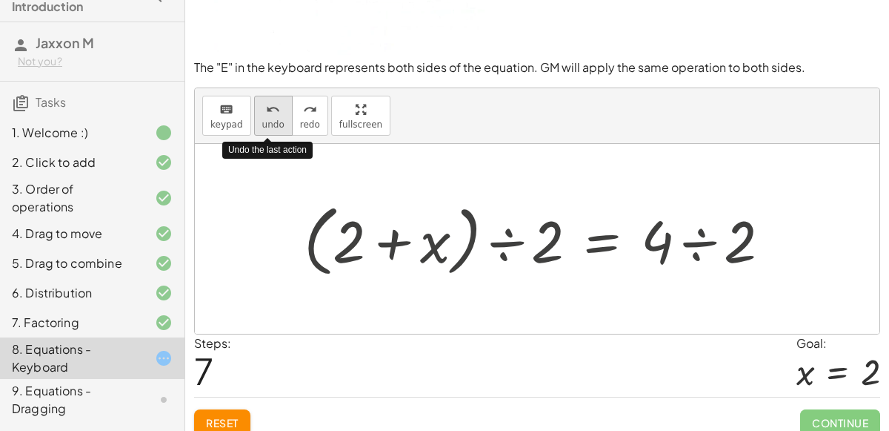
click at [266, 113] on icon "undo" at bounding box center [273, 110] width 14 height 18
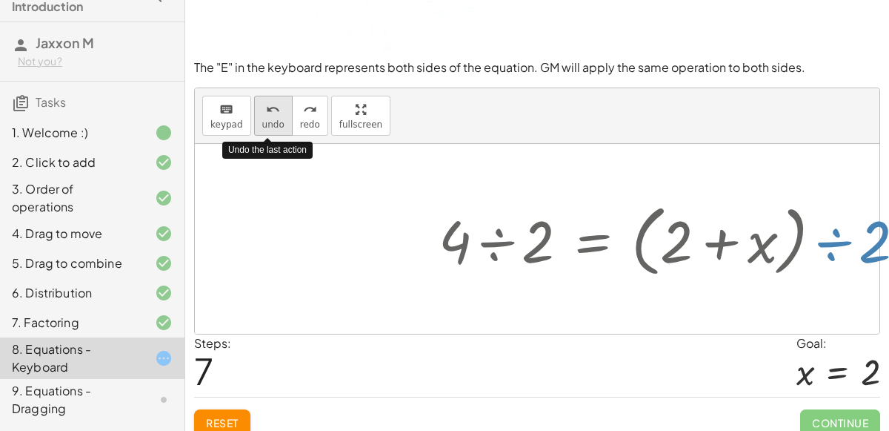
click at [266, 113] on icon "undo" at bounding box center [273, 110] width 14 height 18
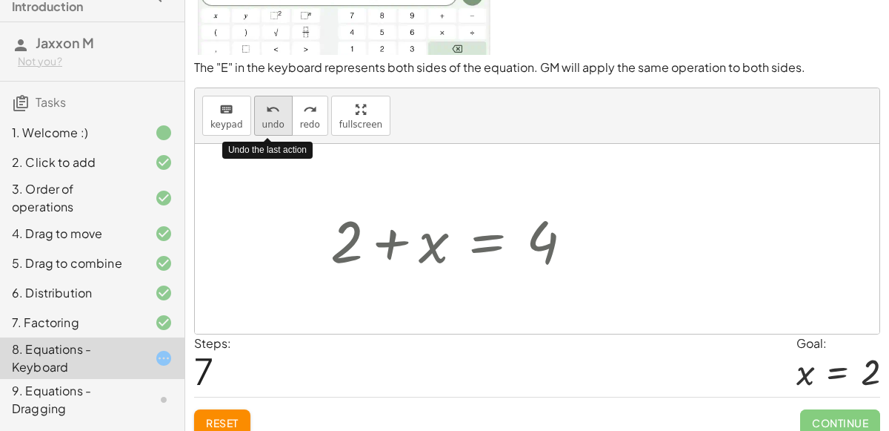
click at [266, 113] on icon "undo" at bounding box center [273, 110] width 14 height 18
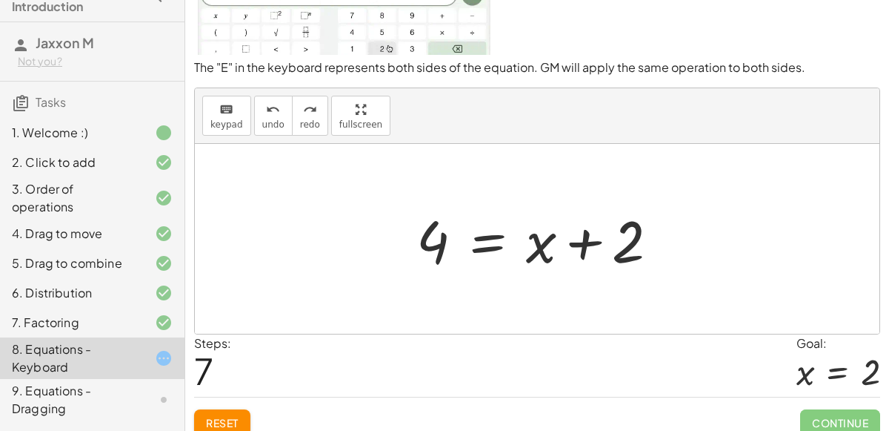
click at [501, 236] on div at bounding box center [543, 239] width 269 height 76
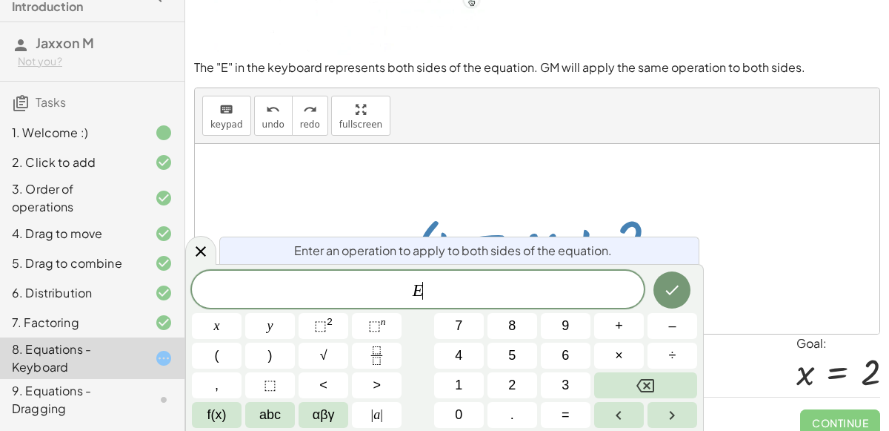
click at [501, 236] on div at bounding box center [543, 239] width 269 height 76
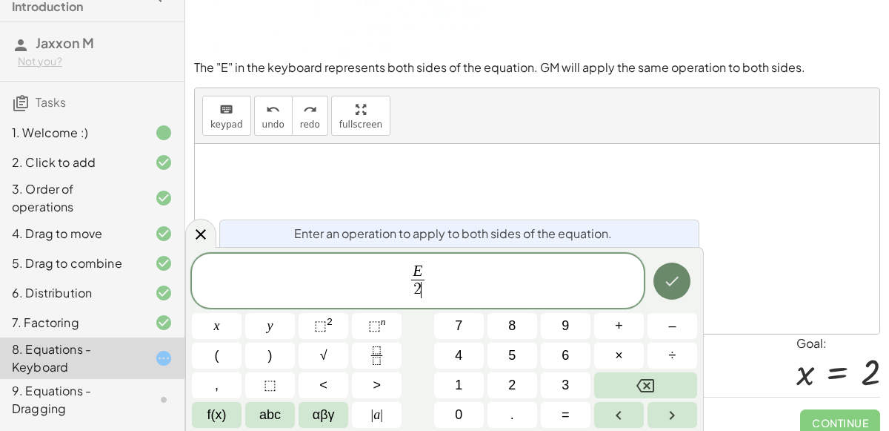
click at [666, 294] on button "Done" at bounding box center [672, 280] width 37 height 37
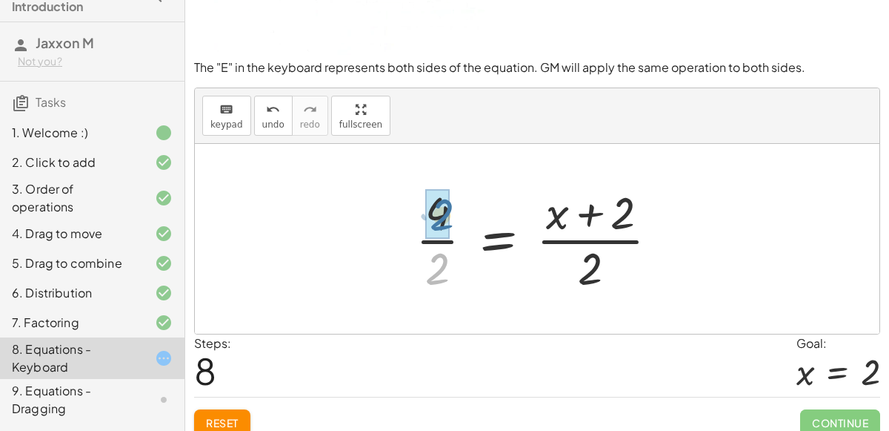
drag, startPoint x: 440, startPoint y: 265, endPoint x: 439, endPoint y: 215, distance: 50.4
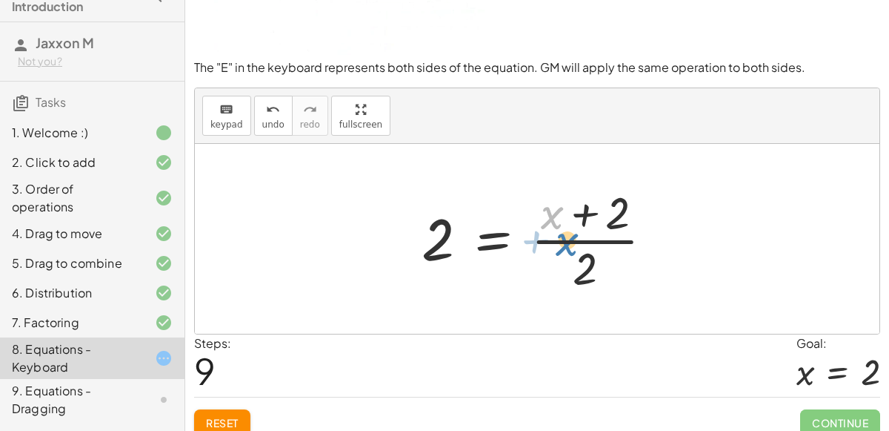
drag, startPoint x: 551, startPoint y: 217, endPoint x: 565, endPoint y: 244, distance: 30.2
click at [565, 244] on div at bounding box center [543, 239] width 259 height 114
drag, startPoint x: 589, startPoint y: 265, endPoint x: 620, endPoint y: 206, distance: 66.3
click at [620, 206] on div at bounding box center [543, 239] width 259 height 114
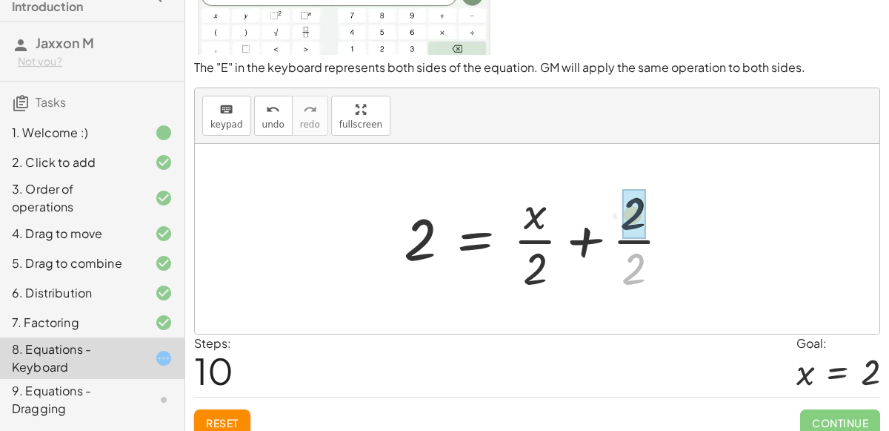
drag, startPoint x: 639, startPoint y: 263, endPoint x: 638, endPoint y: 205, distance: 57.8
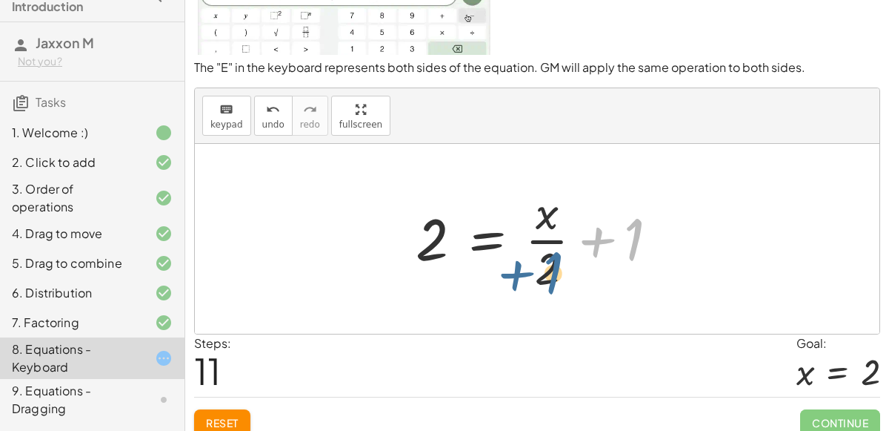
drag, startPoint x: 636, startPoint y: 227, endPoint x: 555, endPoint y: 258, distance: 86.6
click at [555, 258] on div at bounding box center [543, 239] width 270 height 114
click at [493, 233] on div at bounding box center [543, 239] width 270 height 114
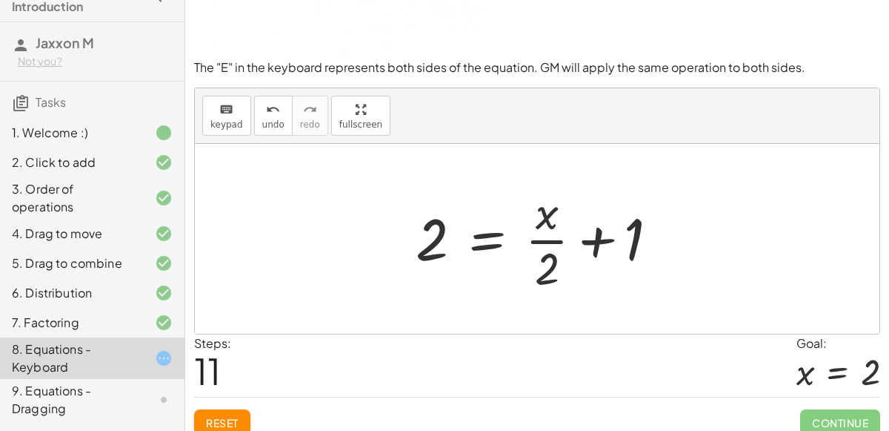
click at [493, 233] on div at bounding box center [543, 239] width 270 height 114
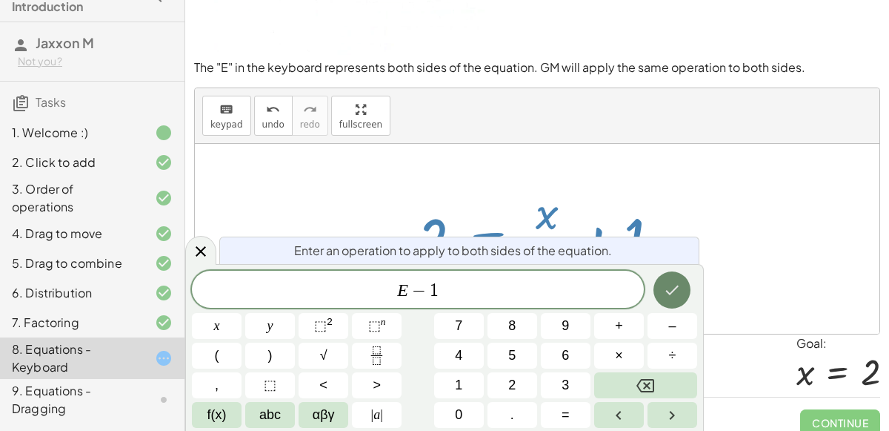
click at [690, 290] on button "Done" at bounding box center [672, 289] width 37 height 37
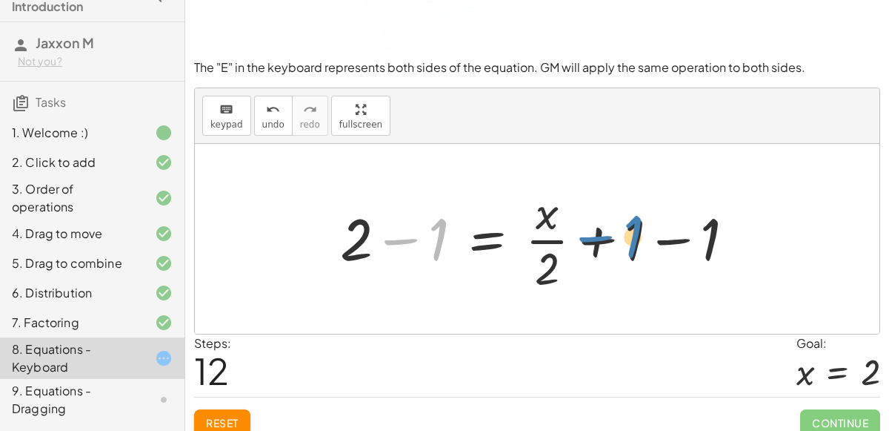
drag, startPoint x: 428, startPoint y: 234, endPoint x: 625, endPoint y: 233, distance: 197.1
click at [625, 233] on div at bounding box center [544, 239] width 422 height 114
click at [262, 119] on span "undo" at bounding box center [273, 124] width 22 height 10
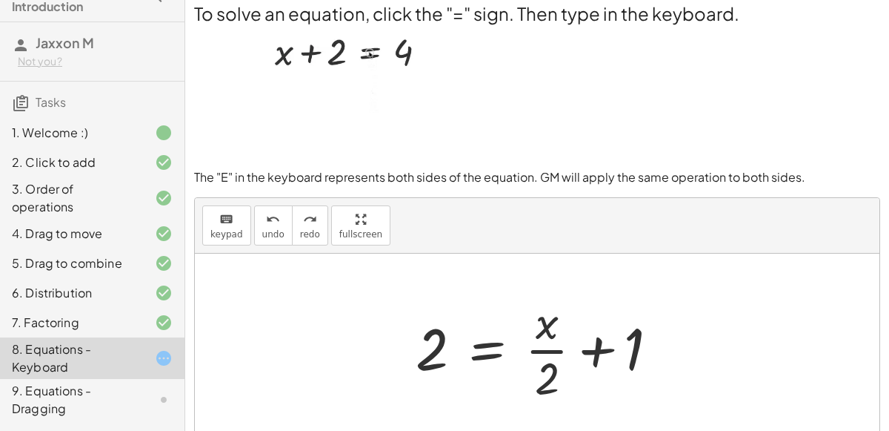
scroll to position [4, 0]
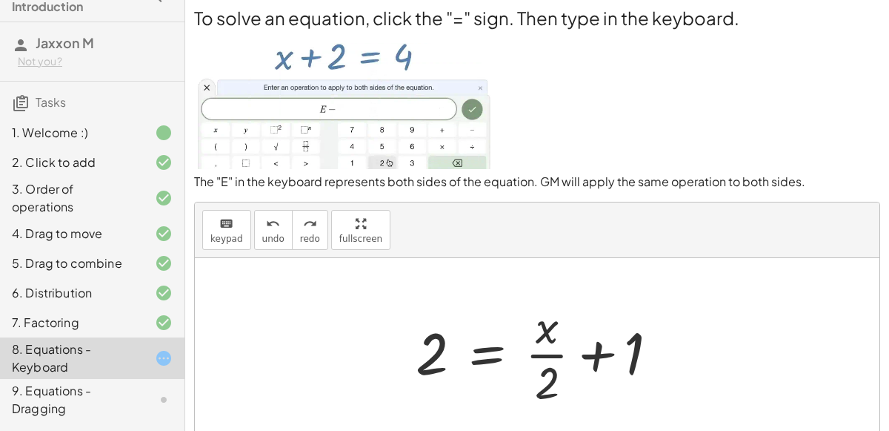
click at [554, 351] on div at bounding box center [543, 353] width 270 height 114
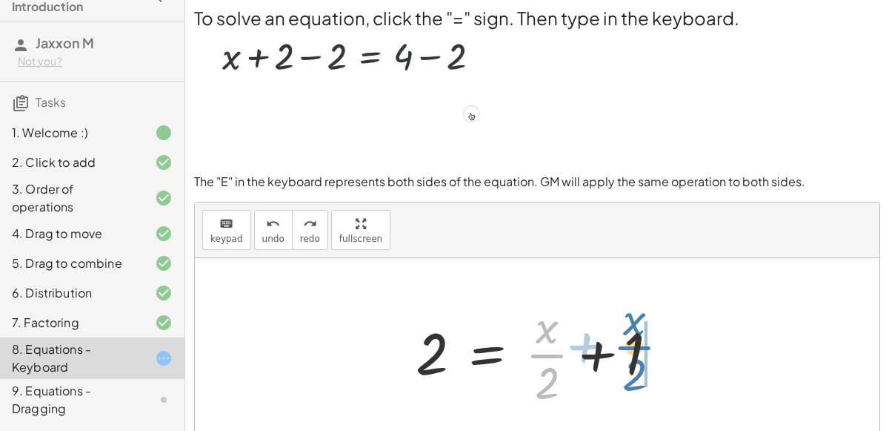
drag, startPoint x: 556, startPoint y: 353, endPoint x: 643, endPoint y: 344, distance: 87.9
click at [643, 344] on div at bounding box center [543, 353] width 270 height 114
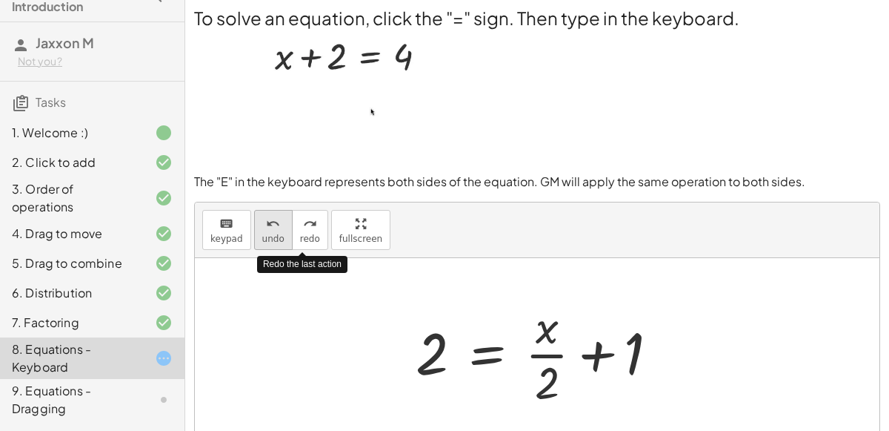
click at [272, 223] on icon "undo" at bounding box center [273, 224] width 14 height 18
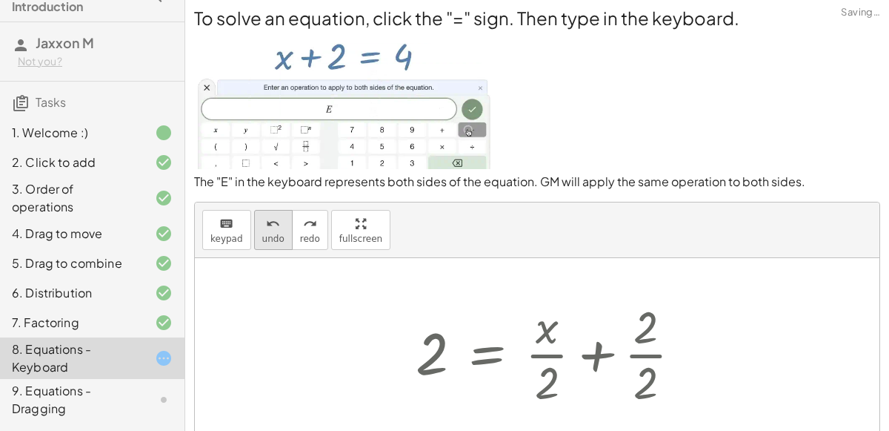
click at [272, 223] on icon "undo" at bounding box center [273, 224] width 14 height 18
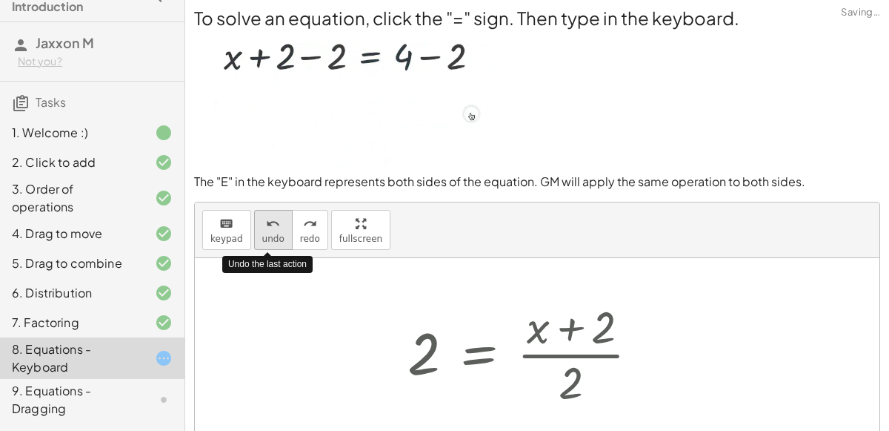
click at [272, 223] on icon "undo" at bounding box center [273, 224] width 14 height 18
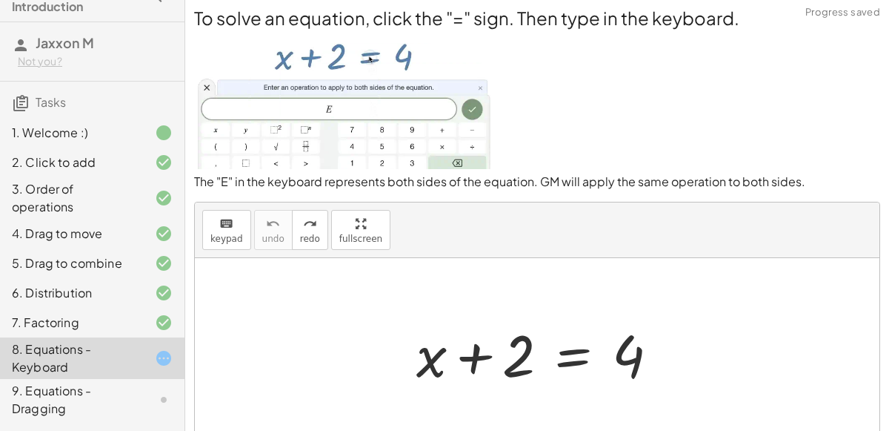
click at [571, 354] on div at bounding box center [543, 353] width 269 height 76
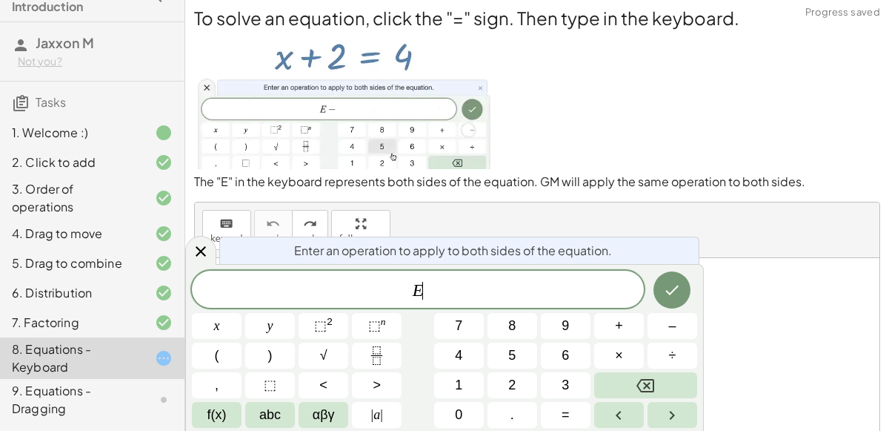
click at [571, 354] on button "6" at bounding box center [566, 355] width 50 height 26
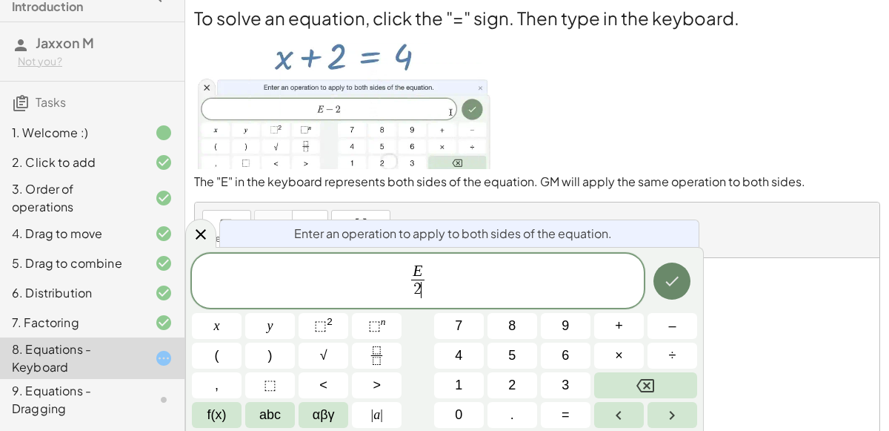
click at [678, 280] on icon "Done" at bounding box center [672, 281] width 18 height 18
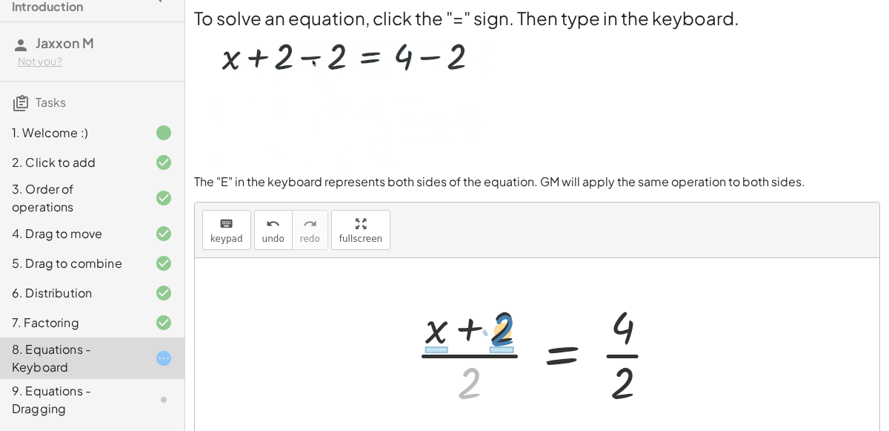
drag, startPoint x: 477, startPoint y: 372, endPoint x: 511, endPoint y: 320, distance: 61.7
click at [511, 320] on div at bounding box center [543, 353] width 270 height 114
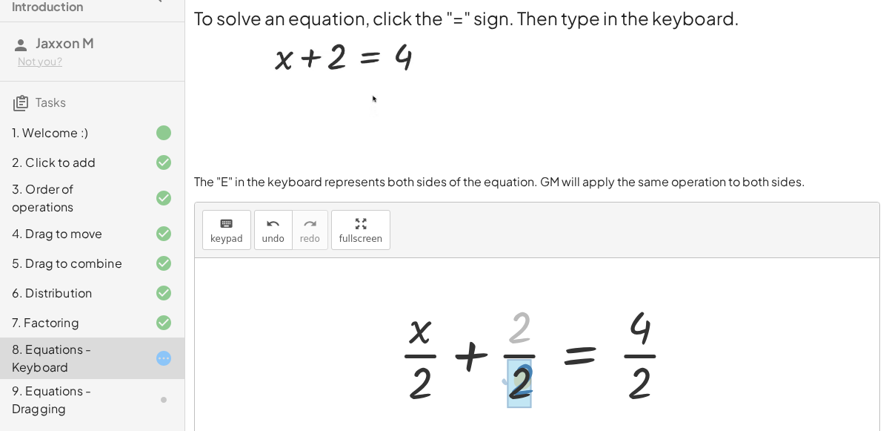
drag, startPoint x: 519, startPoint y: 328, endPoint x: 522, endPoint y: 379, distance: 51.2
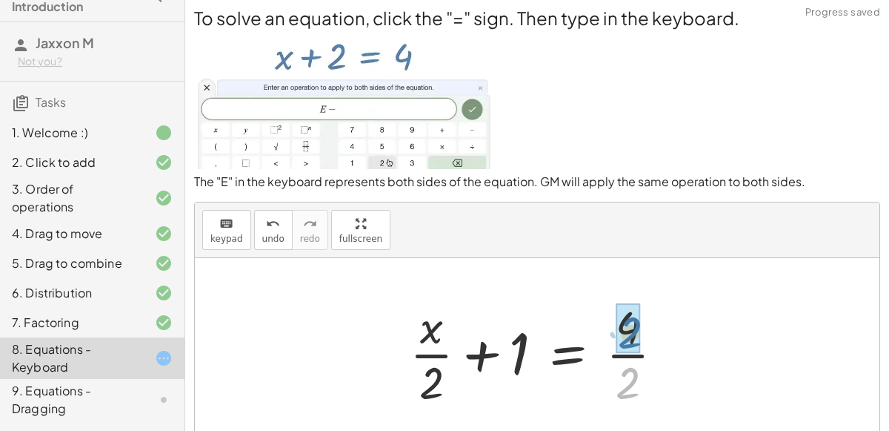
drag, startPoint x: 624, startPoint y: 374, endPoint x: 622, endPoint y: 325, distance: 48.9
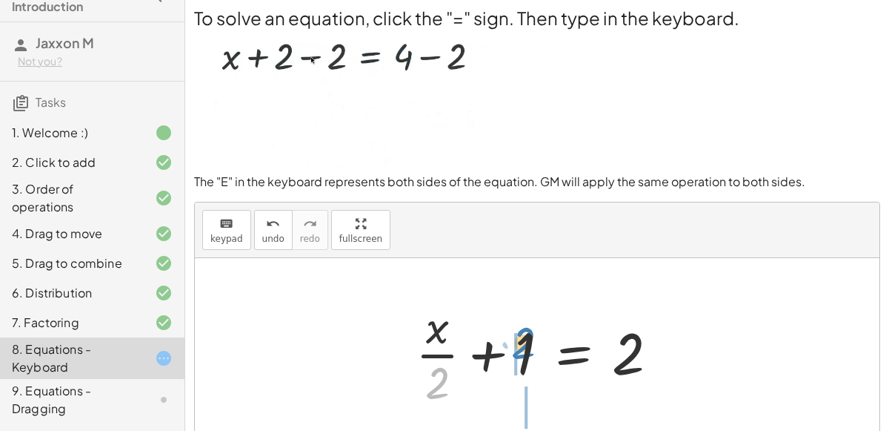
drag, startPoint x: 436, startPoint y: 374, endPoint x: 522, endPoint y: 333, distance: 95.1
click at [522, 333] on div at bounding box center [543, 353] width 270 height 114
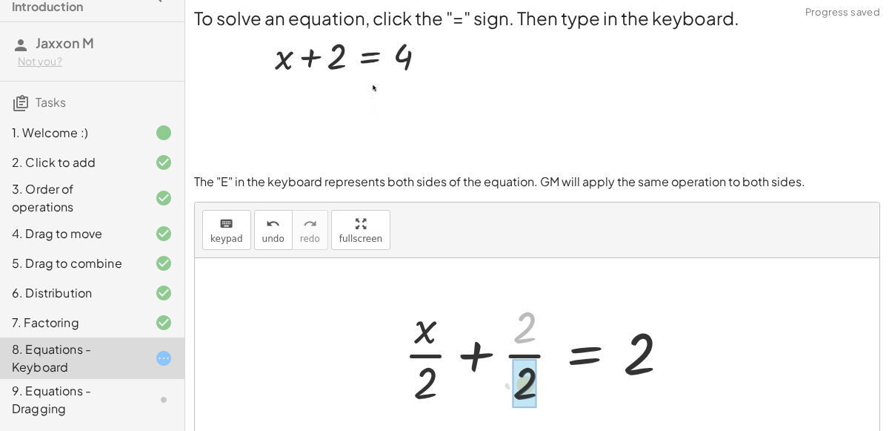
drag, startPoint x: 520, startPoint y: 323, endPoint x: 519, endPoint y: 382, distance: 58.5
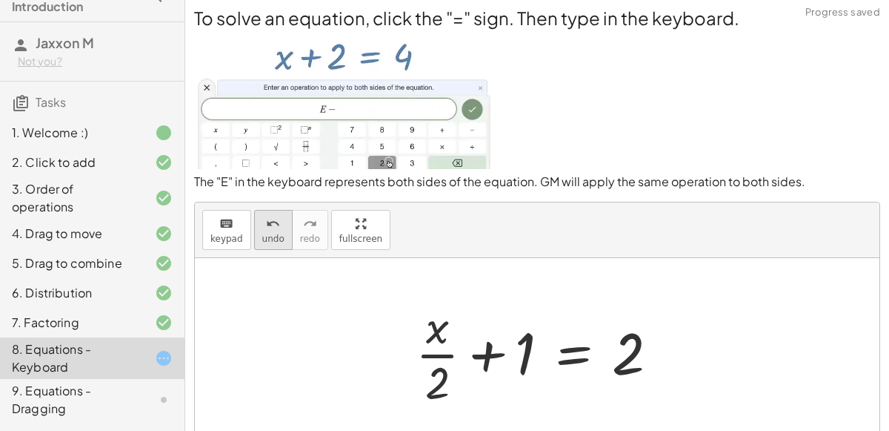
click at [274, 220] on div "undo" at bounding box center [273, 223] width 22 height 18
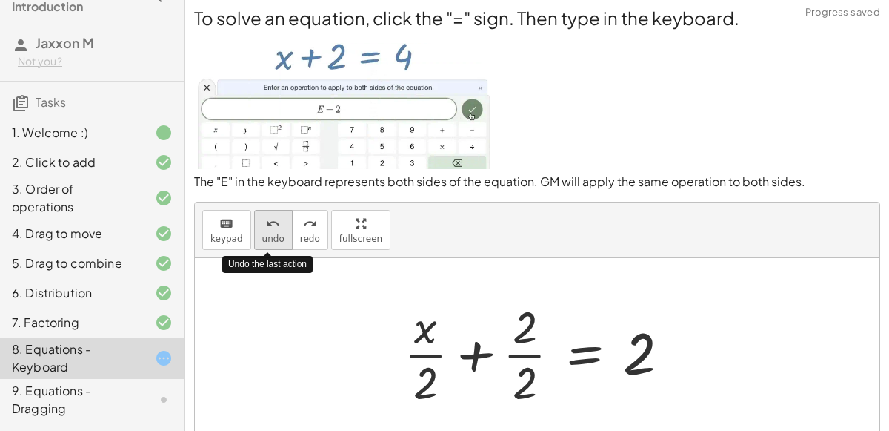
click at [274, 224] on div "undo" at bounding box center [273, 223] width 22 height 18
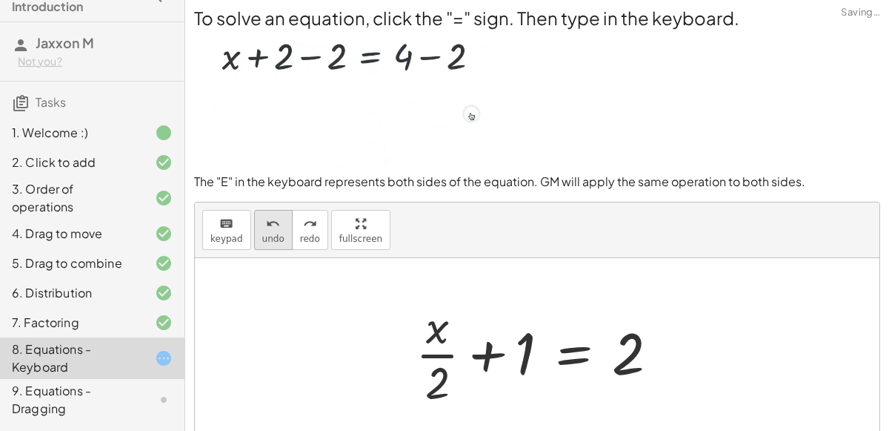
click at [272, 240] on span "undo" at bounding box center [273, 238] width 22 height 10
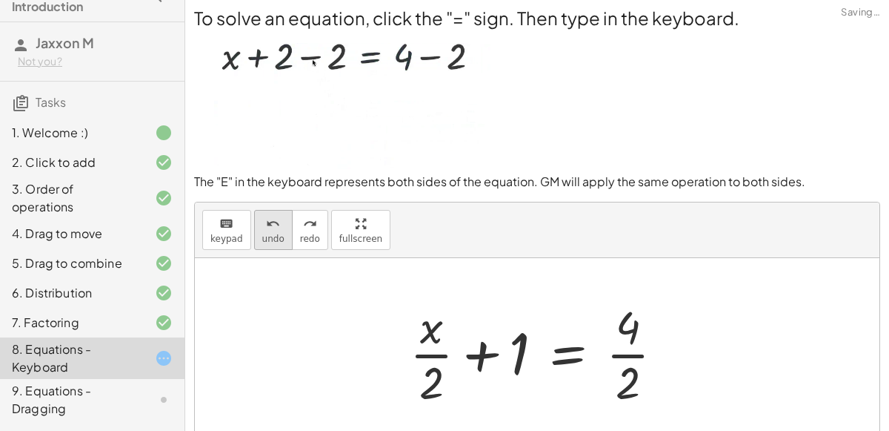
click at [267, 233] on span "undo" at bounding box center [273, 238] width 22 height 10
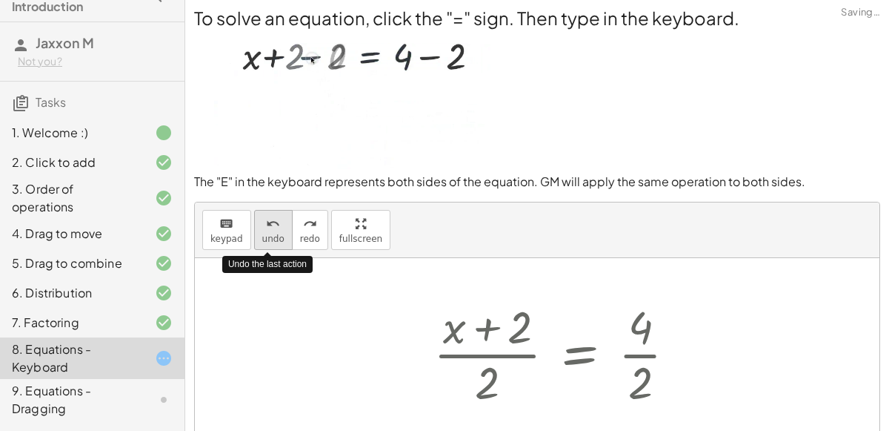
click at [266, 233] on span "undo" at bounding box center [273, 238] width 22 height 10
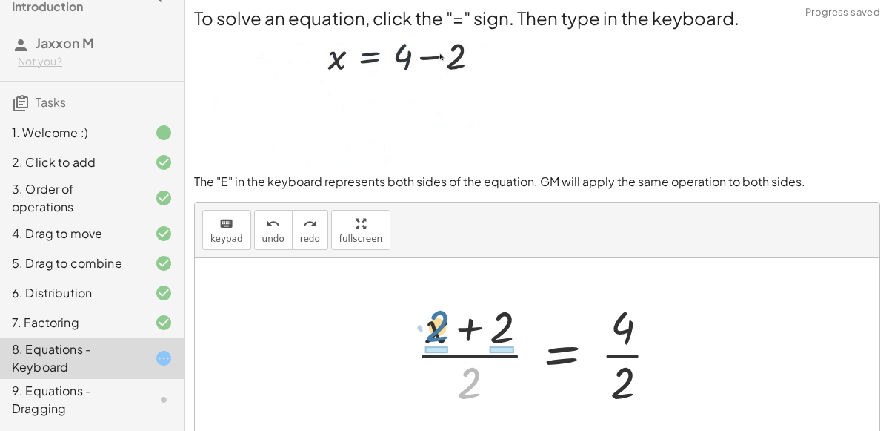
drag, startPoint x: 470, startPoint y: 382, endPoint x: 438, endPoint y: 329, distance: 62.1
click at [438, 329] on div at bounding box center [543, 353] width 270 height 114
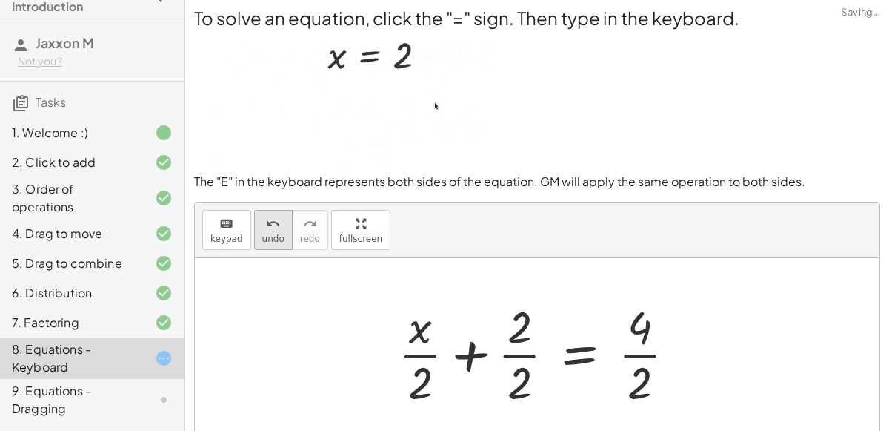
click at [274, 245] on button "undo undo" at bounding box center [273, 230] width 39 height 40
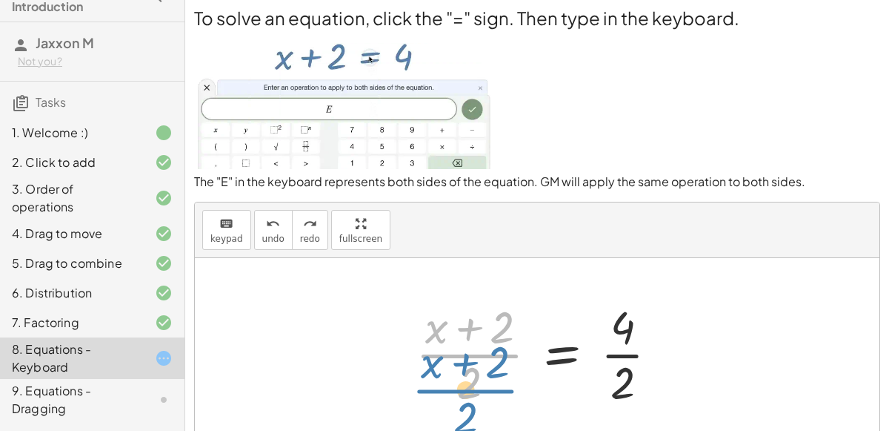
drag, startPoint x: 459, startPoint y: 353, endPoint x: 455, endPoint y: 373, distance: 20.3
click at [455, 373] on div at bounding box center [543, 353] width 270 height 114
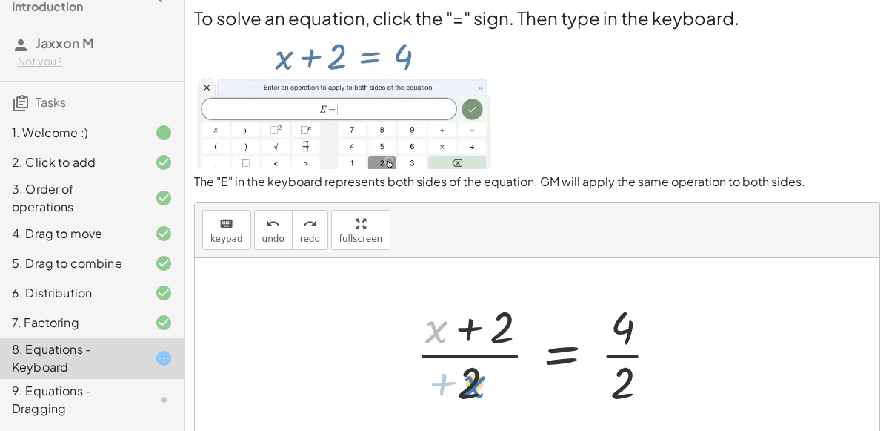
drag, startPoint x: 435, startPoint y: 324, endPoint x: 465, endPoint y: 374, distance: 58.8
click at [465, 374] on div at bounding box center [543, 353] width 270 height 114
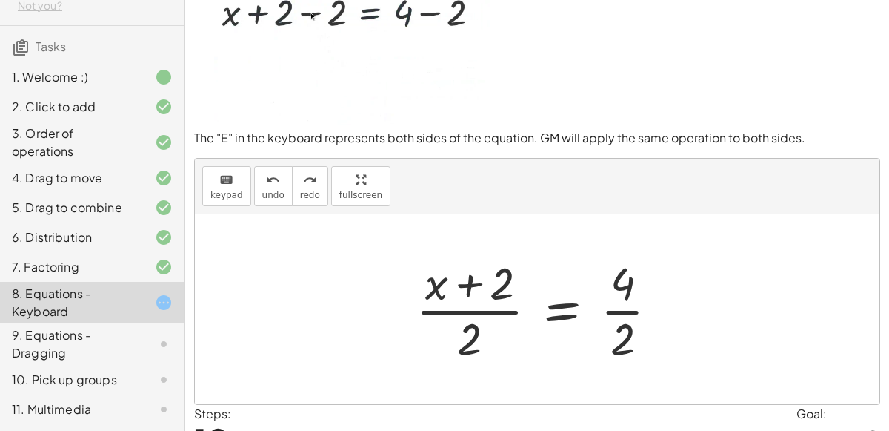
scroll to position [0, 0]
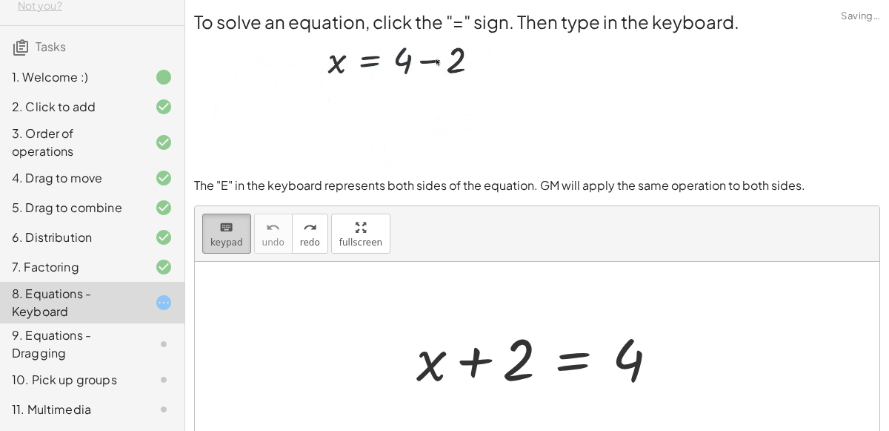
click at [239, 227] on button "keyboard keypad" at bounding box center [226, 233] width 49 height 40
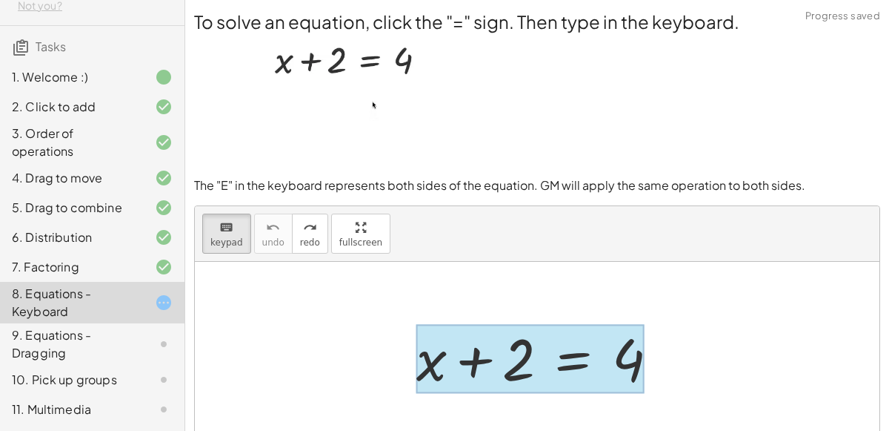
click at [566, 367] on div at bounding box center [530, 358] width 228 height 69
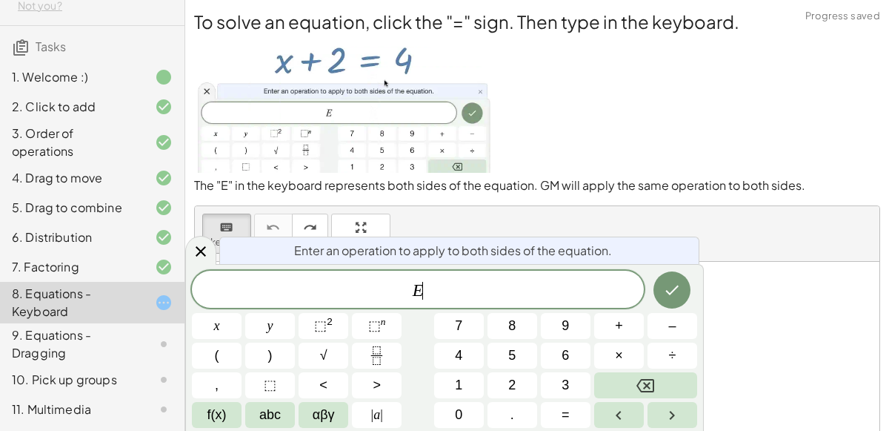
click at [566, 367] on button "6" at bounding box center [566, 355] width 50 height 26
click at [670, 285] on icon "Done" at bounding box center [672, 290] width 18 height 18
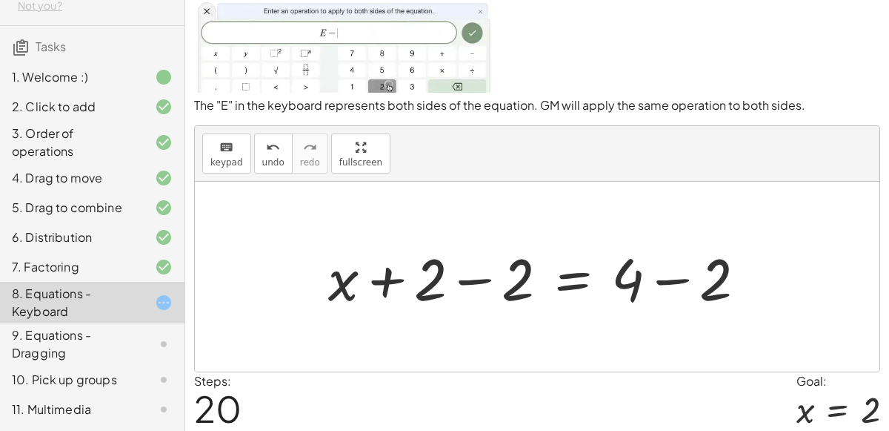
scroll to position [67, 0]
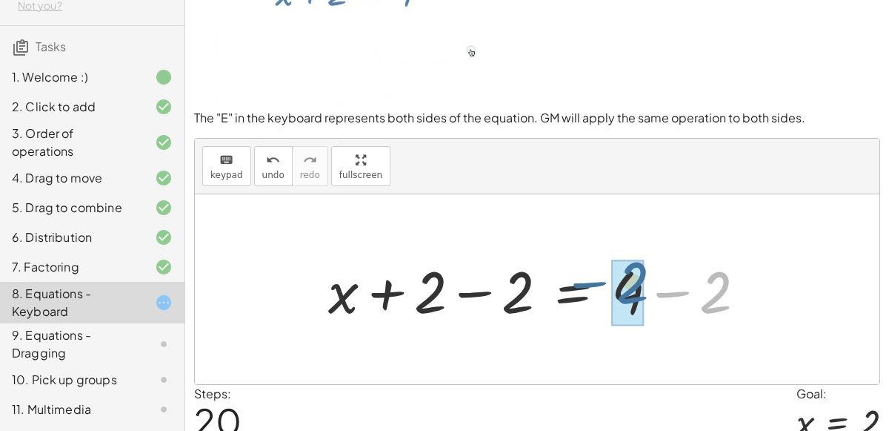
drag, startPoint x: 728, startPoint y: 295, endPoint x: 645, endPoint y: 286, distance: 84.2
click at [645, 286] on div at bounding box center [543, 289] width 445 height 76
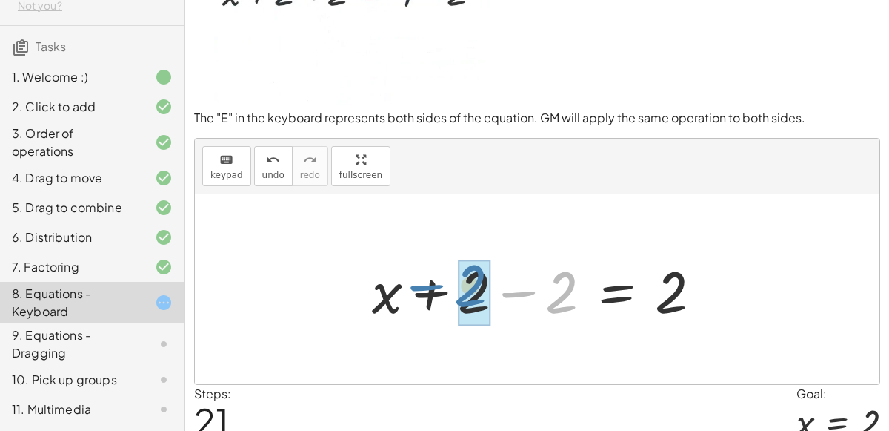
drag, startPoint x: 565, startPoint y: 284, endPoint x: 474, endPoint y: 277, distance: 91.4
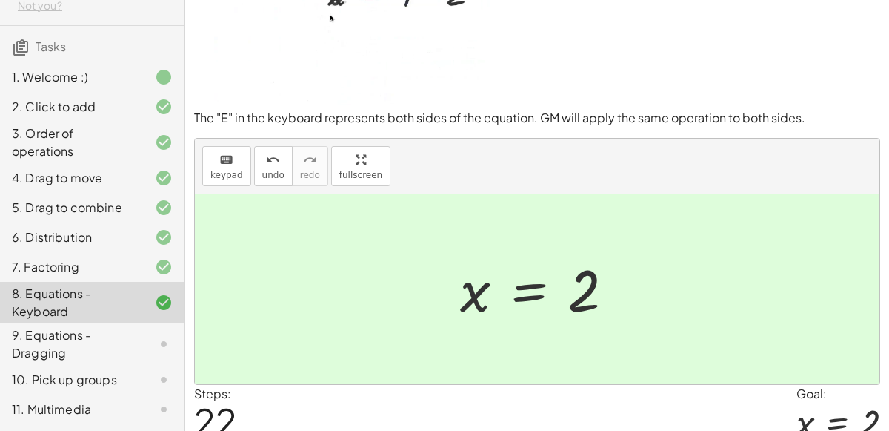
drag, startPoint x: 673, startPoint y: 286, endPoint x: 614, endPoint y: 279, distance: 59.7
click at [614, 279] on div "+ x + 2 = 4 + x + 2 − 2 = + 4 − 2 + x + 2 − 2 = 2 + x + 0 = 2 x = 2" at bounding box center [537, 289] width 685 height 190
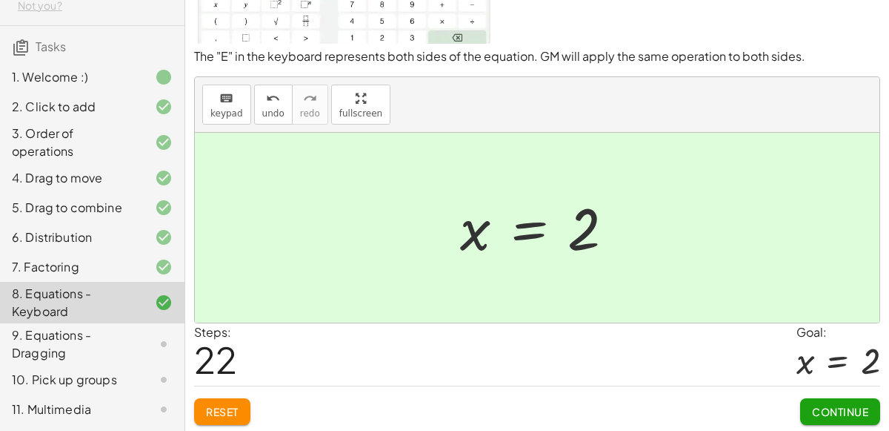
click at [845, 405] on span "Continue" at bounding box center [840, 411] width 56 height 13
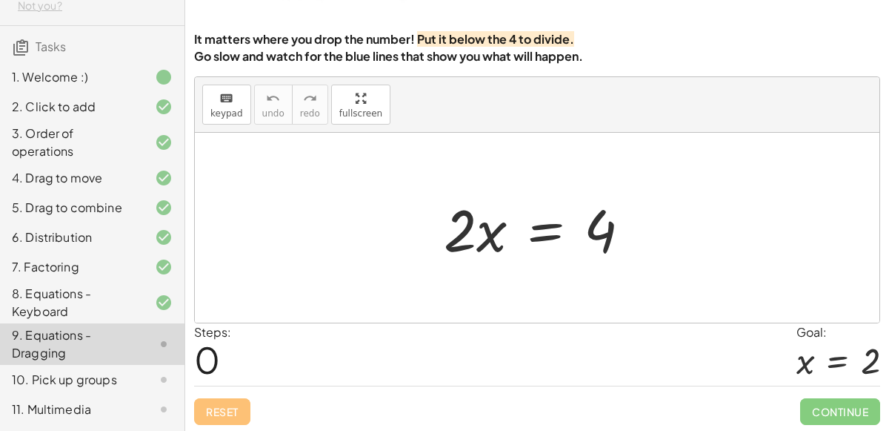
scroll to position [116, 0]
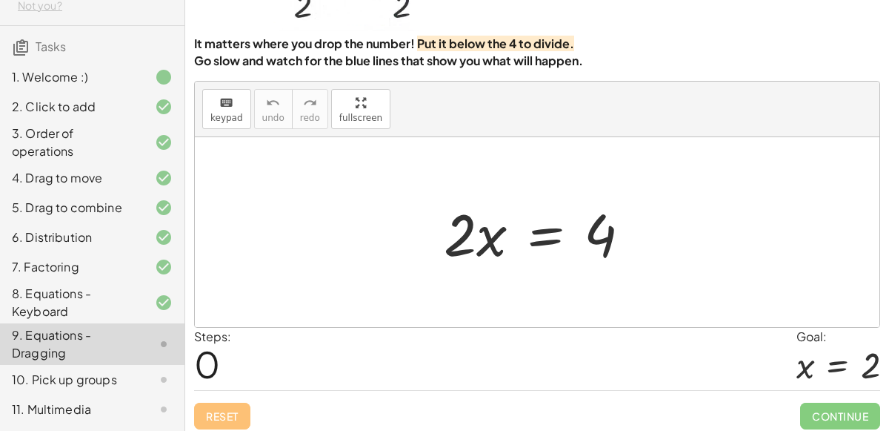
click at [542, 233] on div at bounding box center [542, 232] width 213 height 76
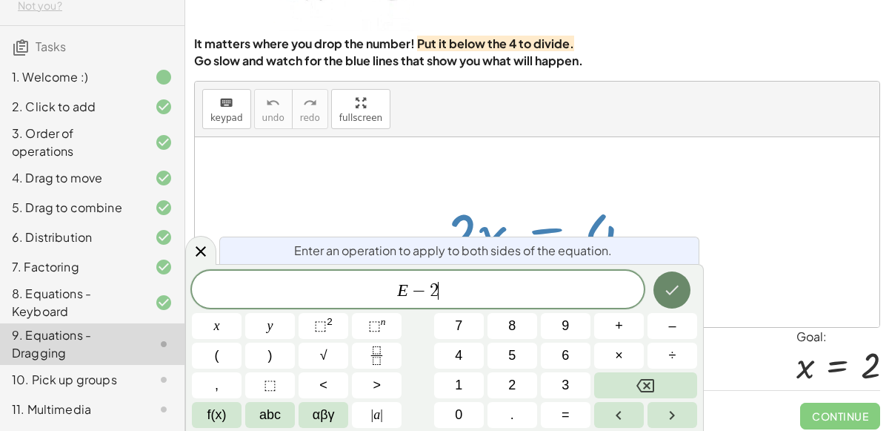
click at [670, 288] on icon "Done" at bounding box center [672, 290] width 18 height 18
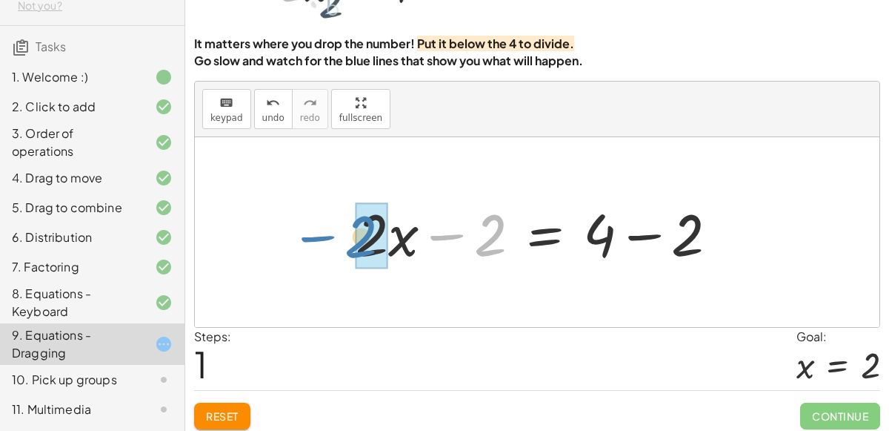
drag, startPoint x: 501, startPoint y: 239, endPoint x: 376, endPoint y: 239, distance: 125.2
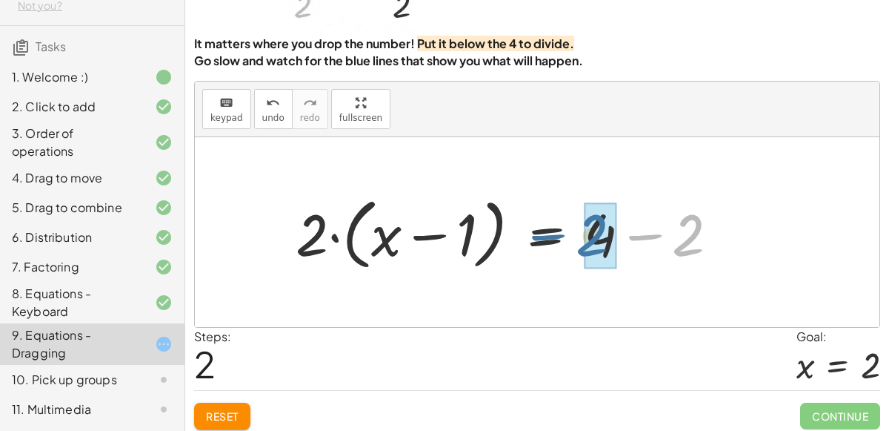
drag, startPoint x: 690, startPoint y: 234, endPoint x: 591, endPoint y: 233, distance: 98.6
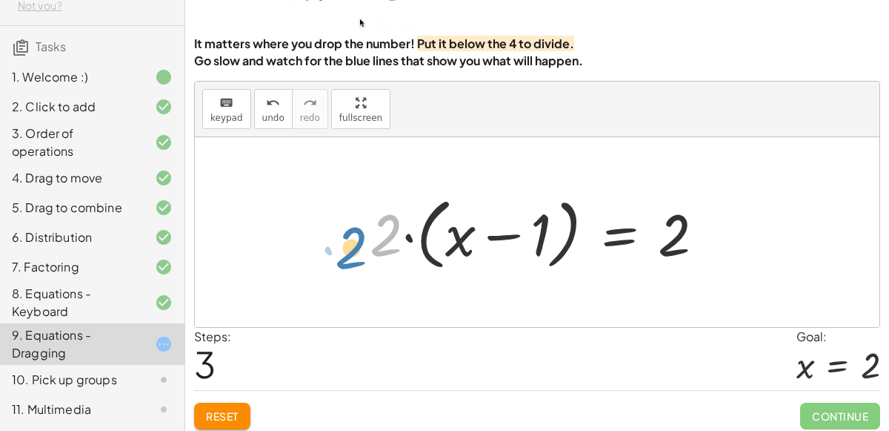
drag, startPoint x: 382, startPoint y: 238, endPoint x: 310, endPoint y: 245, distance: 72.2
click at [310, 245] on div "· 2 · x = 4 + · 2 · x − 2 = + 4 − 2 · 2 · ( + x − 1 ) = + 4 − 2 · 2 2 x = + − ·…" at bounding box center [537, 232] width 685 height 190
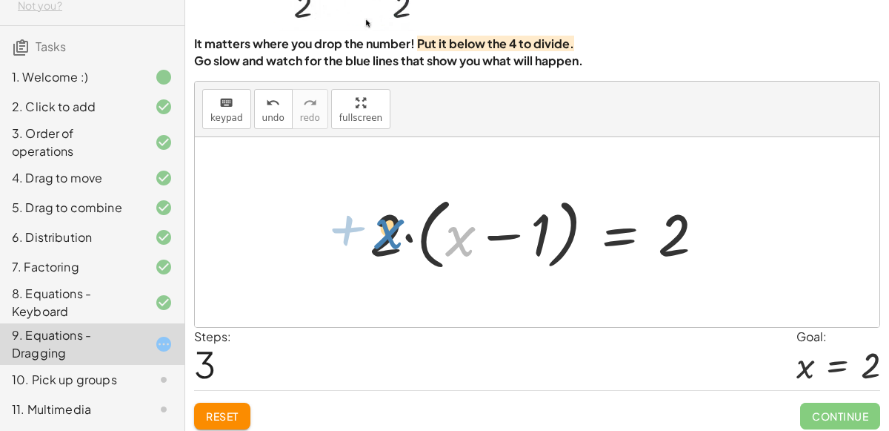
drag, startPoint x: 462, startPoint y: 247, endPoint x: 388, endPoint y: 237, distance: 74.1
click at [388, 237] on div at bounding box center [543, 232] width 362 height 85
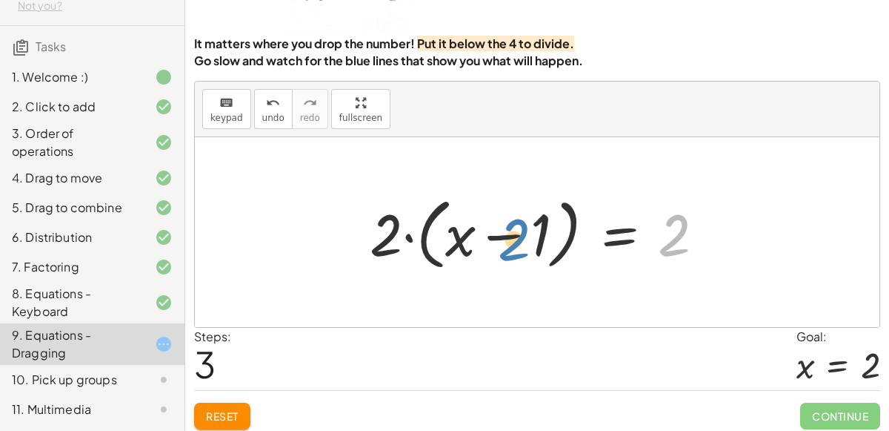
drag, startPoint x: 685, startPoint y: 215, endPoint x: 565, endPoint y: 216, distance: 119.3
click at [565, 216] on div at bounding box center [543, 232] width 362 height 85
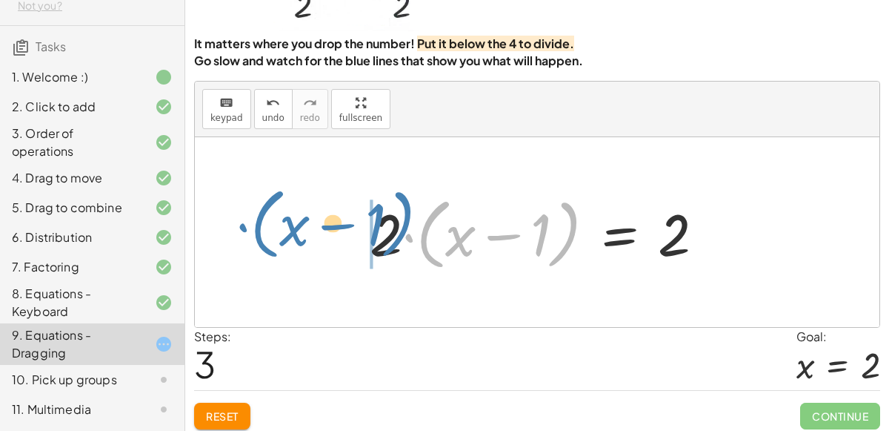
drag, startPoint x: 564, startPoint y: 222, endPoint x: 399, endPoint y: 216, distance: 165.3
click at [399, 216] on div at bounding box center [543, 232] width 362 height 85
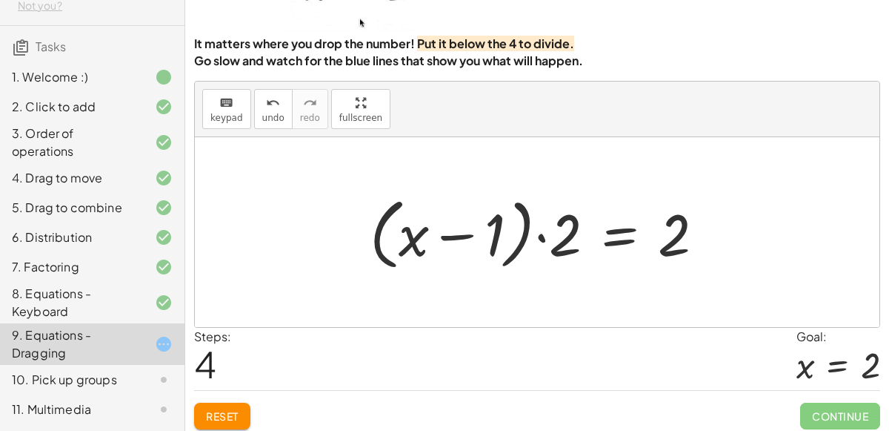
click at [277, 130] on div "keyboard keypad undo [PERSON_NAME] redo fullscreen" at bounding box center [537, 110] width 685 height 56
click at [265, 117] on span "undo" at bounding box center [273, 118] width 22 height 10
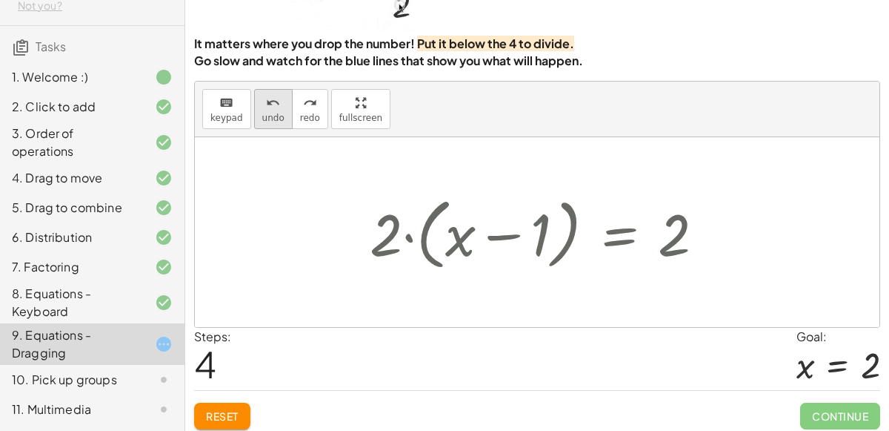
click at [265, 117] on span "undo" at bounding box center [273, 118] width 22 height 10
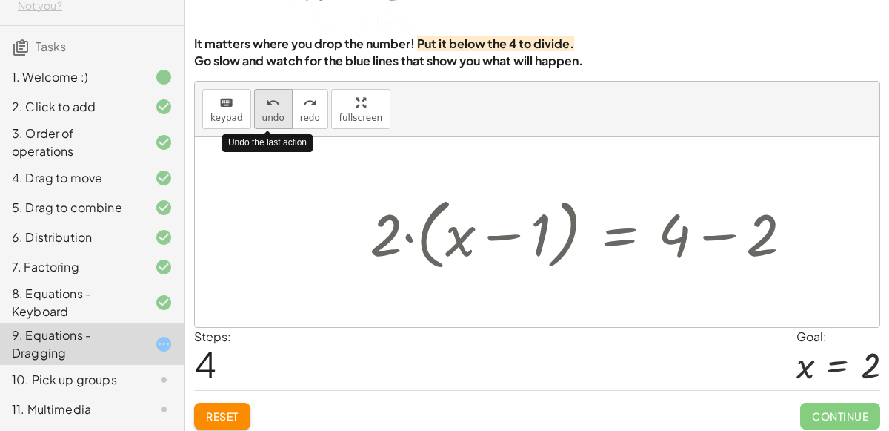
click at [265, 117] on span "undo" at bounding box center [273, 118] width 22 height 10
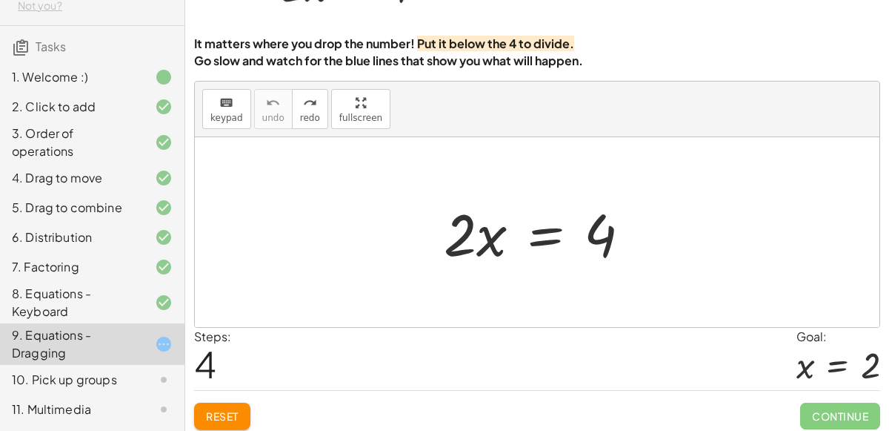
scroll to position [180, 0]
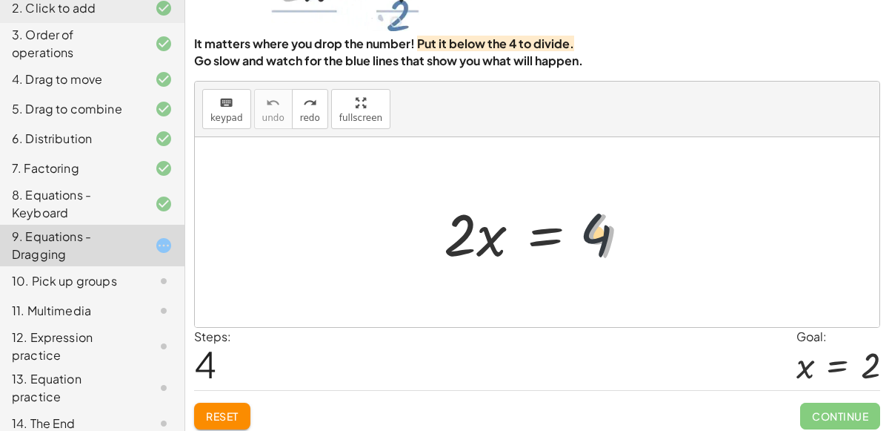
drag, startPoint x: 601, startPoint y: 231, endPoint x: 189, endPoint y: 139, distance: 422.3
click at [0, 0] on div "You can also drag a term across the equal sign. Teachers can adjust or disable …" at bounding box center [0, 0] width 0 height 0
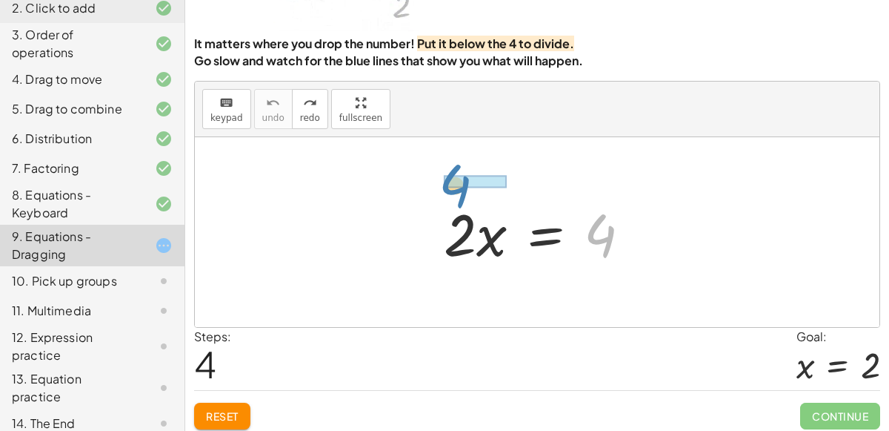
drag, startPoint x: 602, startPoint y: 242, endPoint x: 457, endPoint y: 195, distance: 152.8
click at [457, 195] on div at bounding box center [542, 232] width 213 height 76
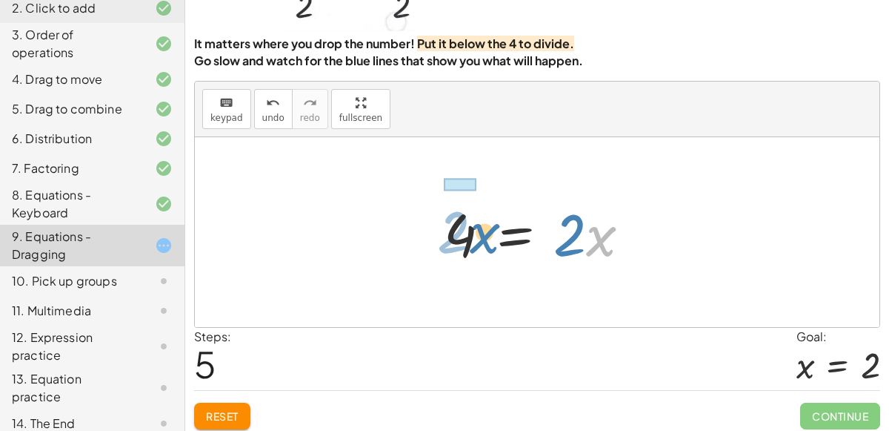
drag, startPoint x: 608, startPoint y: 227, endPoint x: 493, endPoint y: 225, distance: 114.1
click at [493, 225] on div at bounding box center [542, 232] width 213 height 76
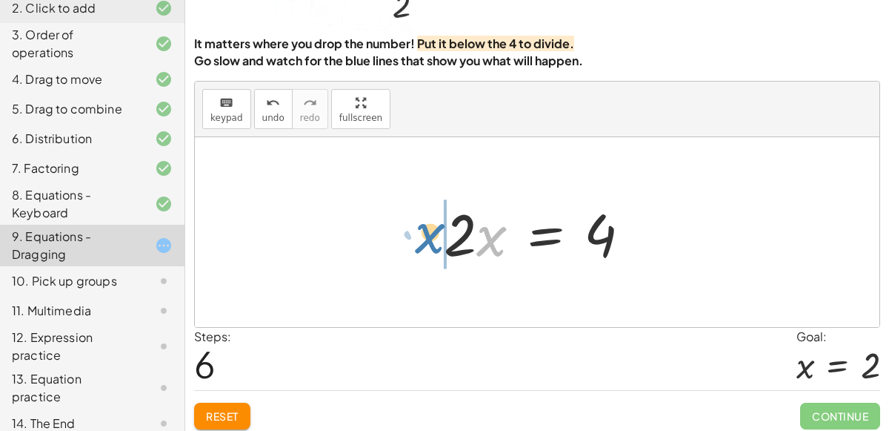
drag, startPoint x: 498, startPoint y: 235, endPoint x: 431, endPoint y: 227, distance: 67.8
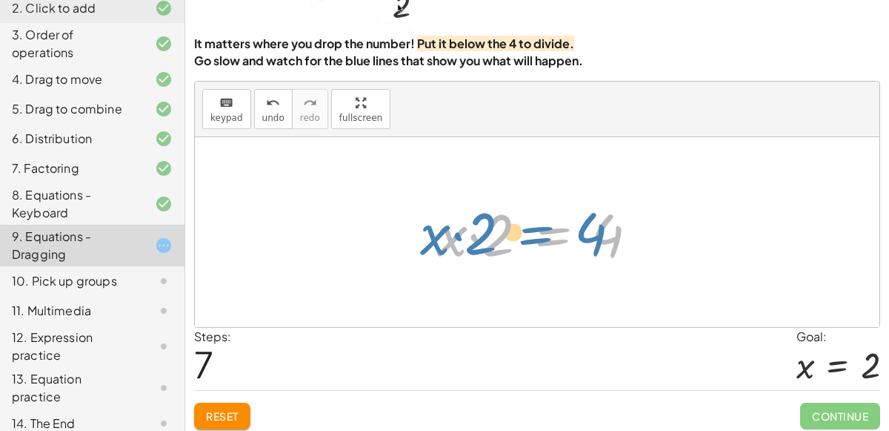
drag, startPoint x: 554, startPoint y: 230, endPoint x: 545, endPoint y: 232, distance: 8.4
click at [545, 232] on div at bounding box center [543, 232] width 227 height 76
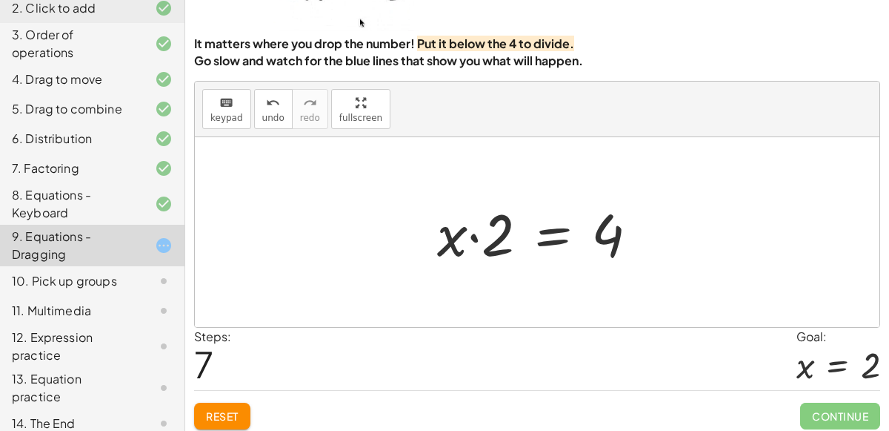
click at [548, 233] on div at bounding box center [543, 232] width 227 height 76
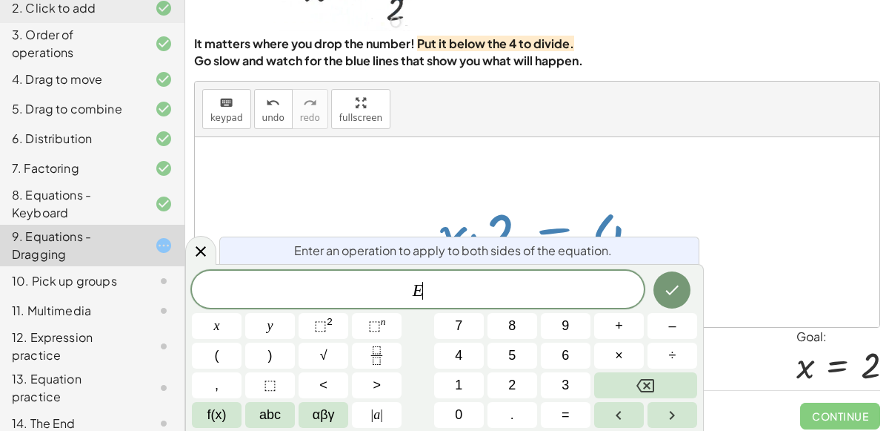
click at [548, 233] on div at bounding box center [543, 232] width 227 height 76
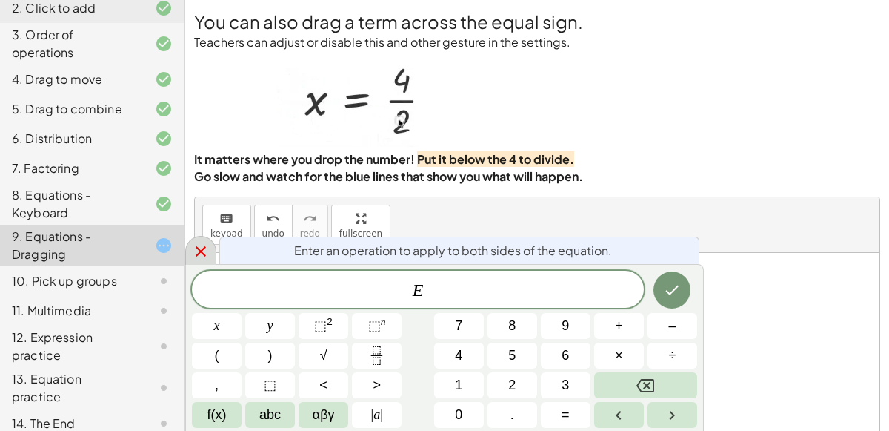
click at [203, 250] on icon at bounding box center [201, 251] width 18 height 18
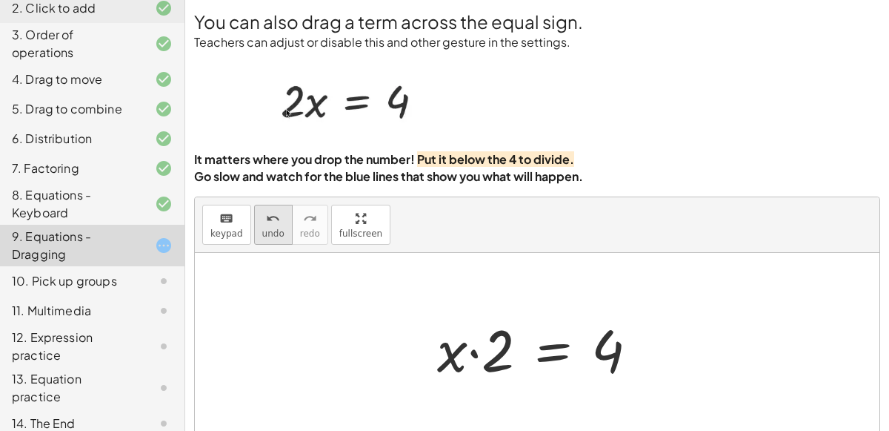
click at [270, 221] on icon "undo" at bounding box center [273, 219] width 14 height 18
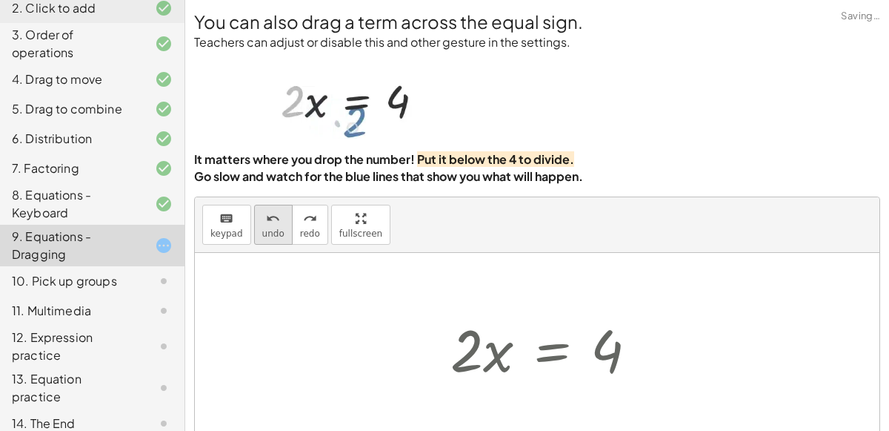
click at [270, 221] on icon "undo" at bounding box center [273, 219] width 14 height 18
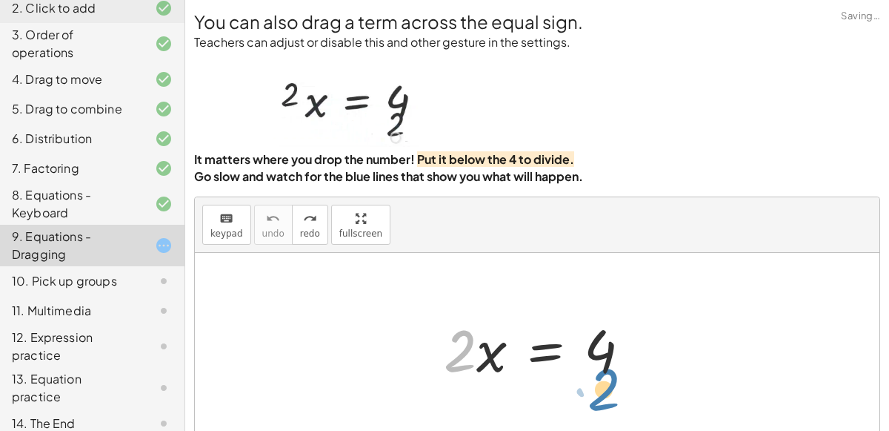
drag, startPoint x: 463, startPoint y: 337, endPoint x: 601, endPoint y: 373, distance: 142.3
click at [601, 373] on div at bounding box center [542, 348] width 213 height 76
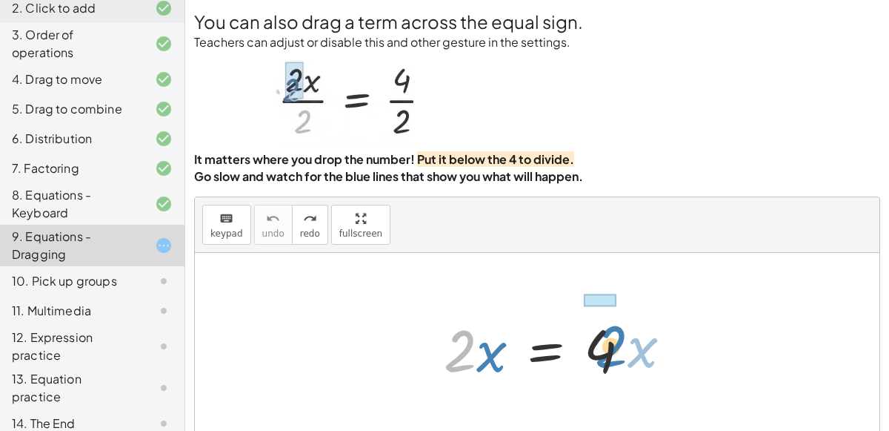
drag, startPoint x: 458, startPoint y: 332, endPoint x: 606, endPoint y: 325, distance: 148.3
click at [606, 325] on div at bounding box center [542, 348] width 213 height 76
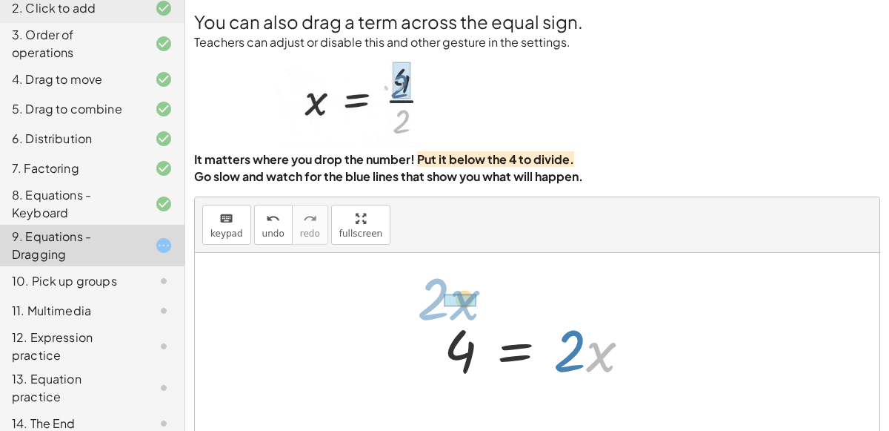
drag, startPoint x: 594, startPoint y: 348, endPoint x: 456, endPoint y: 296, distance: 147.3
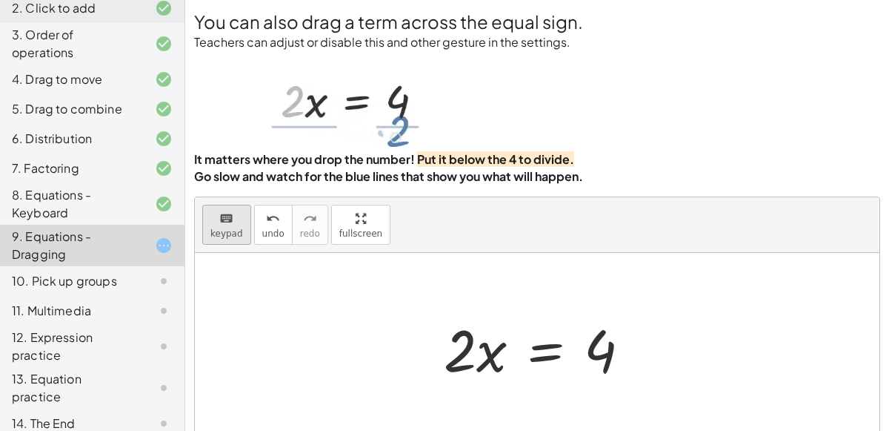
click at [211, 226] on button "keyboard keypad" at bounding box center [226, 225] width 49 height 40
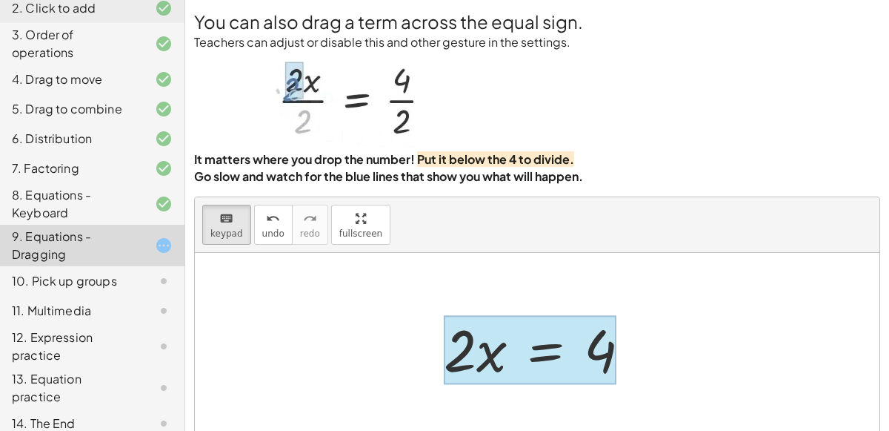
click at [551, 350] on div at bounding box center [530, 349] width 173 height 69
click at [0, 0] on button "6" at bounding box center [0, 0] width 0 height 0
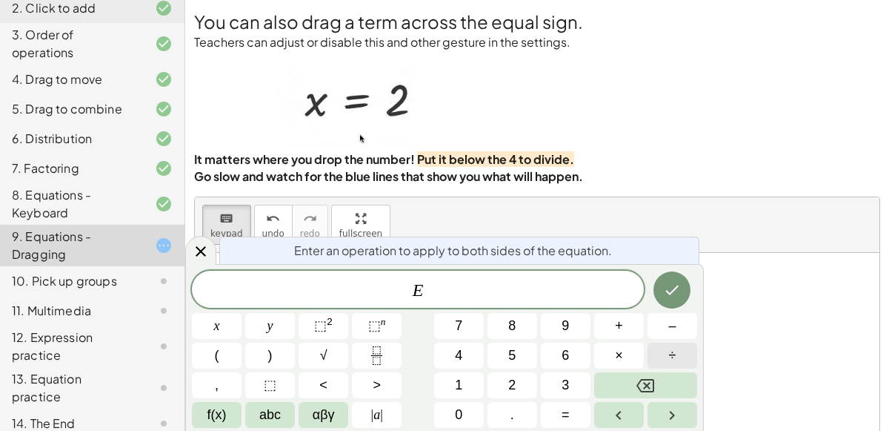
click at [665, 358] on button "÷" at bounding box center [673, 355] width 50 height 26
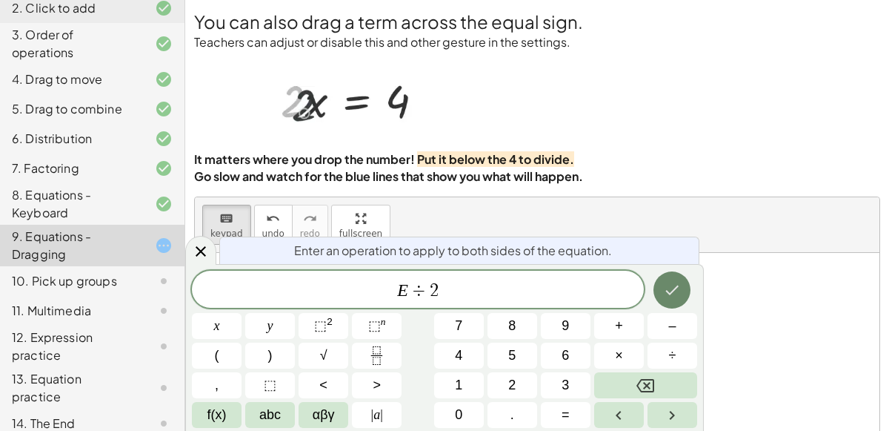
click at [665, 293] on icon "Done" at bounding box center [672, 290] width 18 height 18
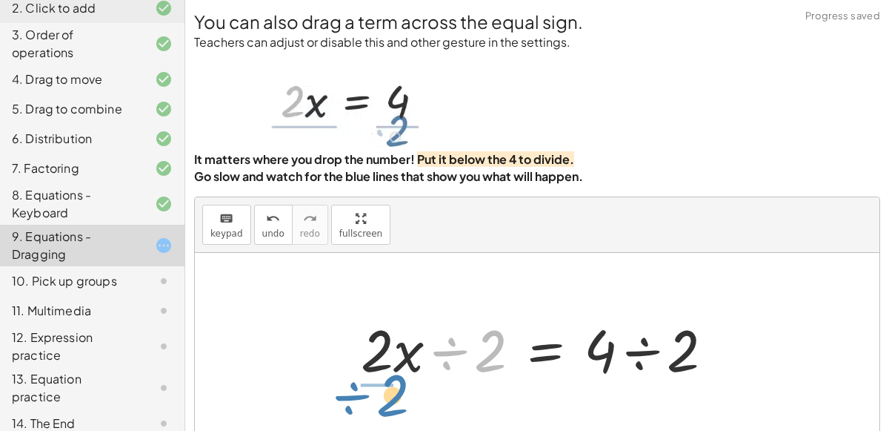
drag, startPoint x: 499, startPoint y: 349, endPoint x: 401, endPoint y: 392, distance: 106.8
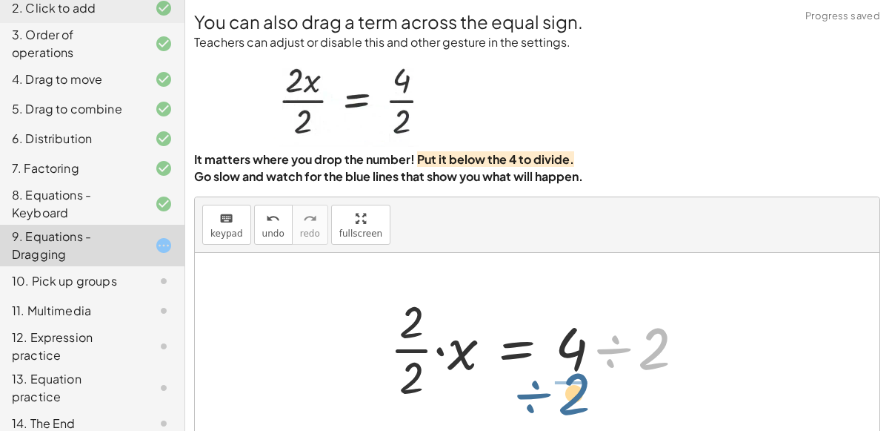
drag, startPoint x: 652, startPoint y: 353, endPoint x: 565, endPoint y: 396, distance: 97.4
click at [565, 396] on div at bounding box center [543, 347] width 322 height 114
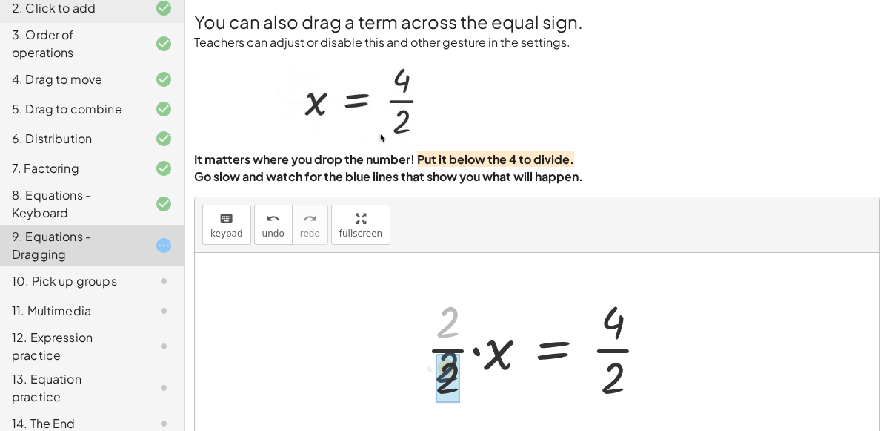
drag, startPoint x: 443, startPoint y: 304, endPoint x: 444, endPoint y: 362, distance: 57.8
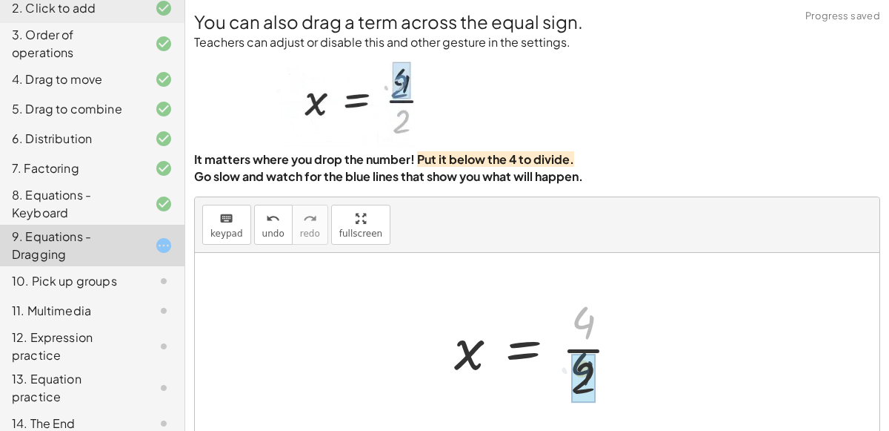
drag, startPoint x: 590, startPoint y: 311, endPoint x: 589, endPoint y: 359, distance: 48.2
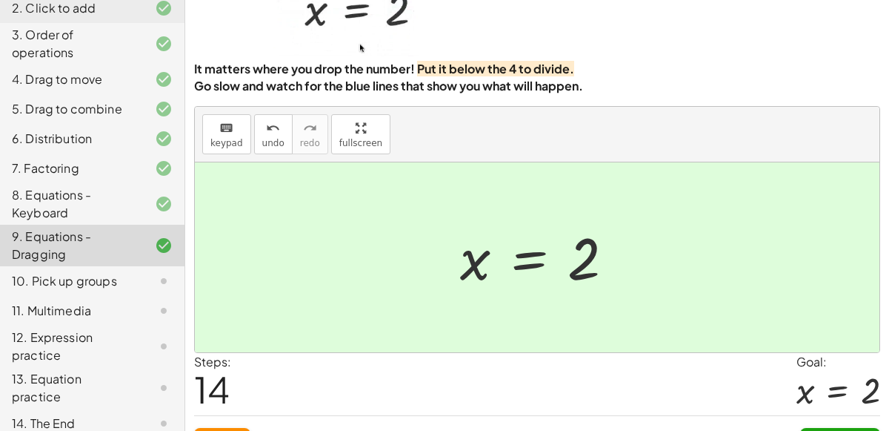
scroll to position [120, 0]
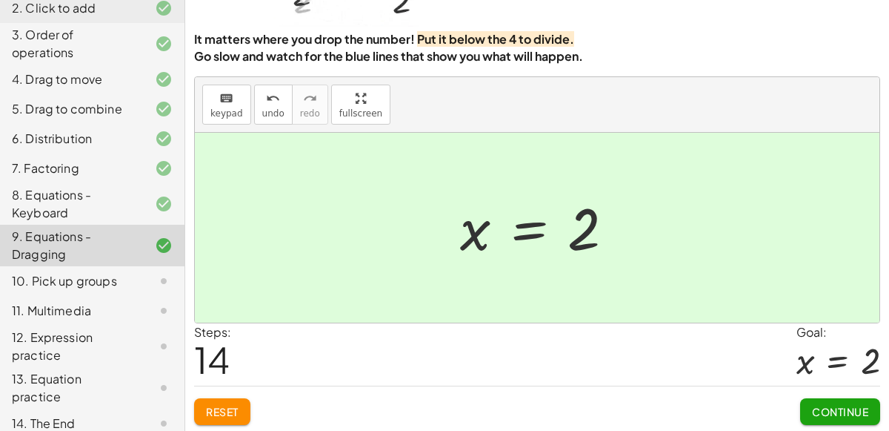
click at [854, 409] on span "Continue" at bounding box center [840, 411] width 56 height 13
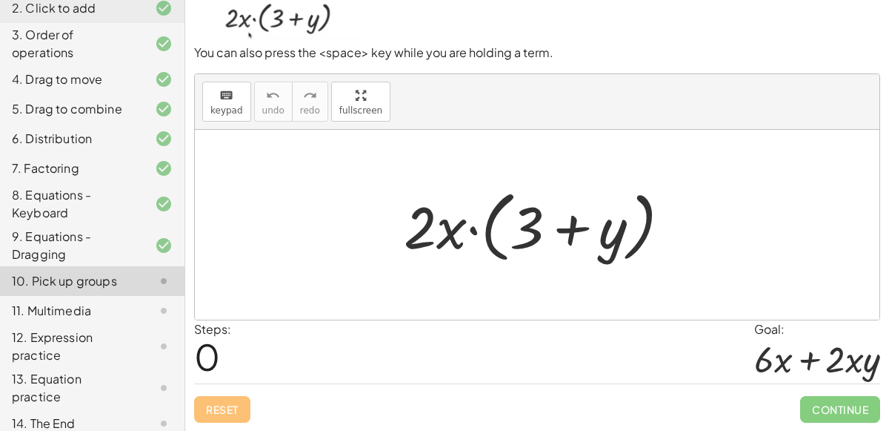
scroll to position [119, 0]
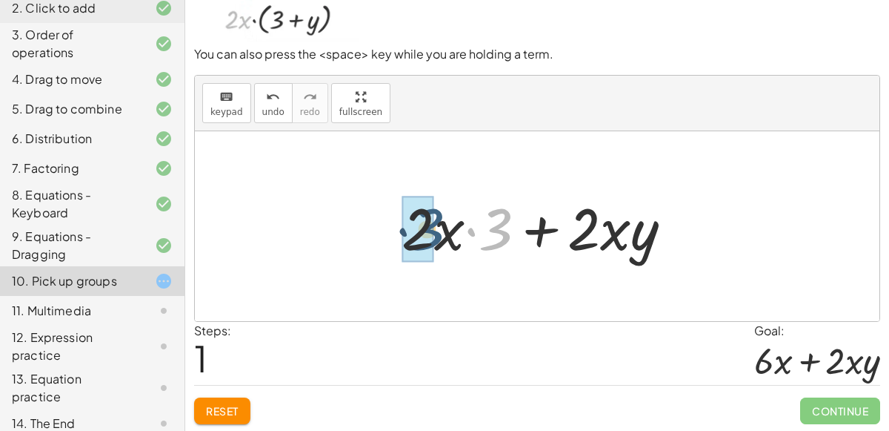
drag, startPoint x: 502, startPoint y: 233, endPoint x: 434, endPoint y: 233, distance: 68.2
click at [434, 233] on div at bounding box center [543, 226] width 298 height 76
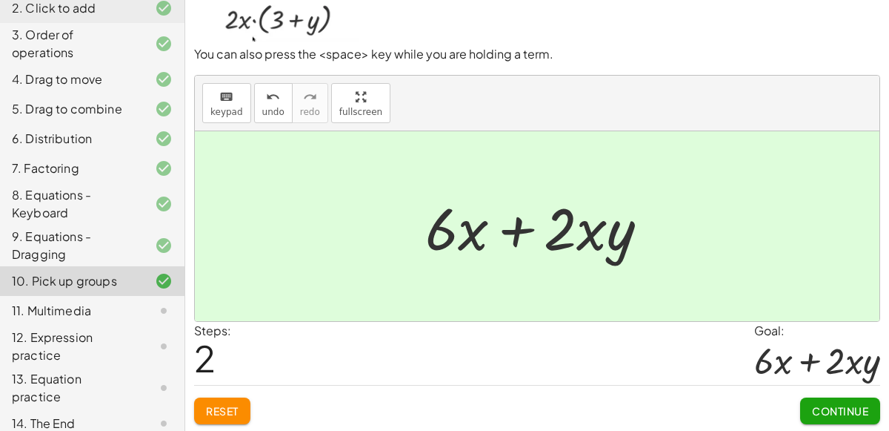
click at [831, 419] on button "Continue" at bounding box center [840, 410] width 80 height 27
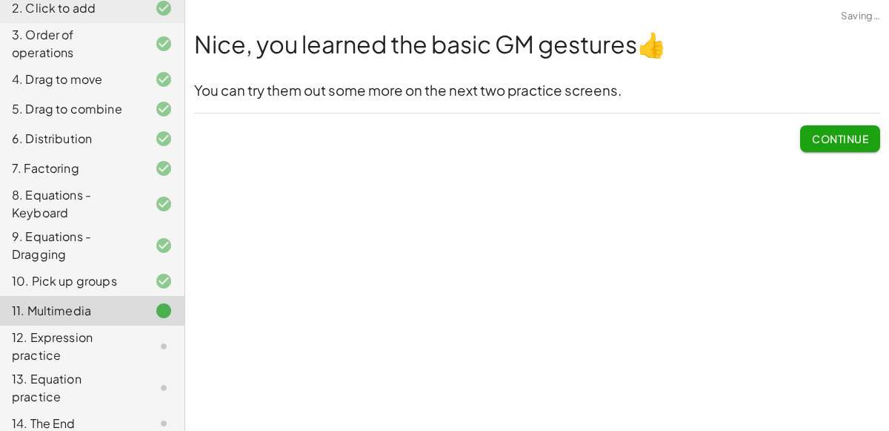
scroll to position [0, 0]
click at [832, 125] on button "Continue" at bounding box center [840, 138] width 80 height 27
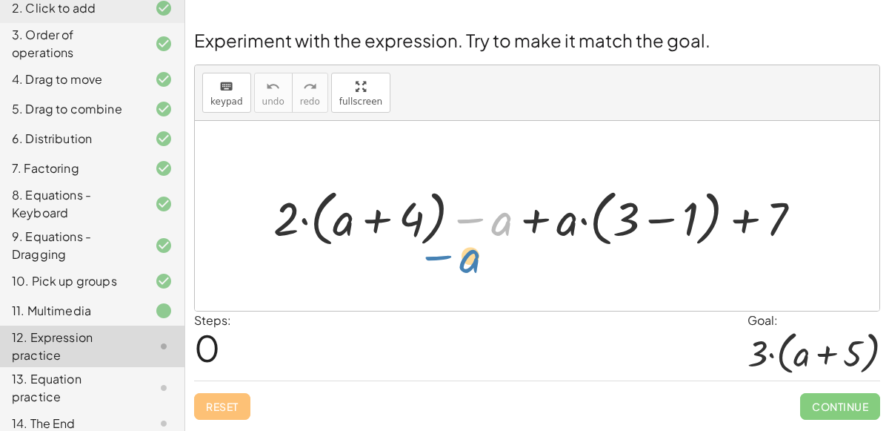
drag, startPoint x: 470, startPoint y: 216, endPoint x: 444, endPoint y: 255, distance: 47.1
click at [444, 255] on div "− a + · 2 · ( + a + 4 ) − a + · a · ( + 3 − 1 ) + 7" at bounding box center [537, 216] width 685 height 190
drag, startPoint x: 691, startPoint y: 214, endPoint x: 625, endPoint y: 210, distance: 65.4
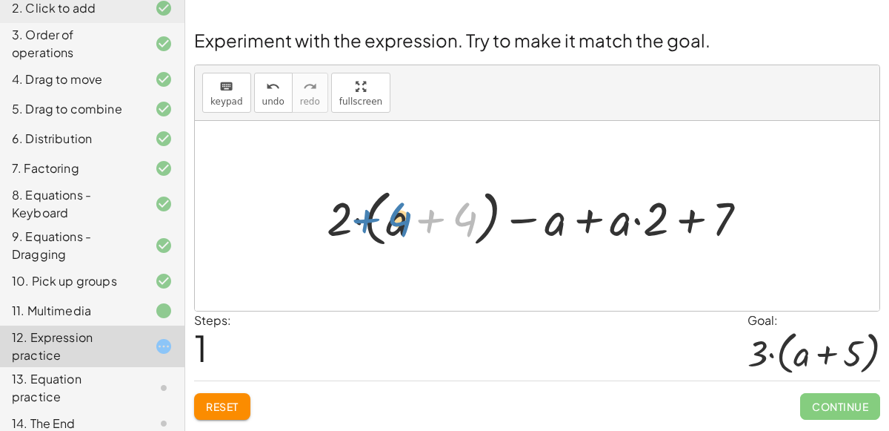
drag, startPoint x: 474, startPoint y: 210, endPoint x: 408, endPoint y: 210, distance: 65.9
click at [408, 210] on div at bounding box center [543, 216] width 448 height 69
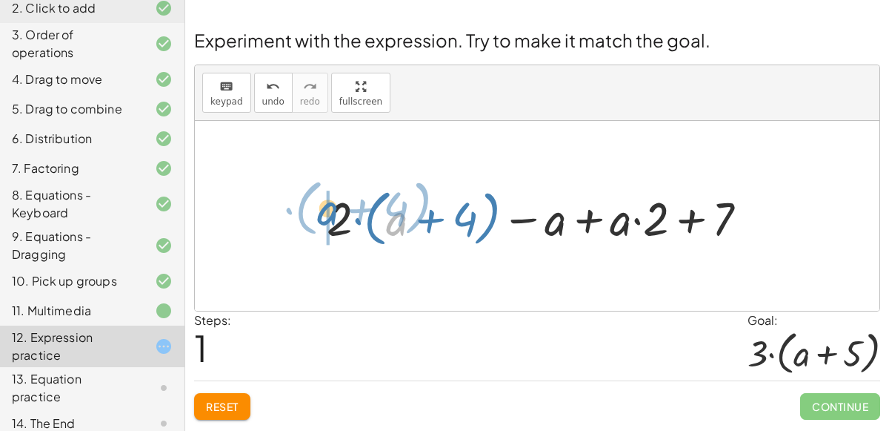
drag, startPoint x: 395, startPoint y: 222, endPoint x: 330, endPoint y: 213, distance: 65.8
click at [330, 213] on div at bounding box center [543, 216] width 448 height 69
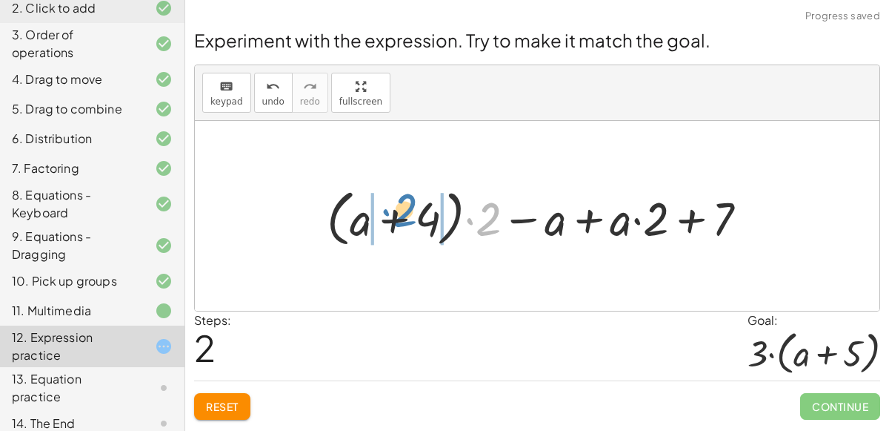
drag, startPoint x: 478, startPoint y: 224, endPoint x: 393, endPoint y: 213, distance: 85.9
click at [393, 213] on div at bounding box center [543, 216] width 448 height 69
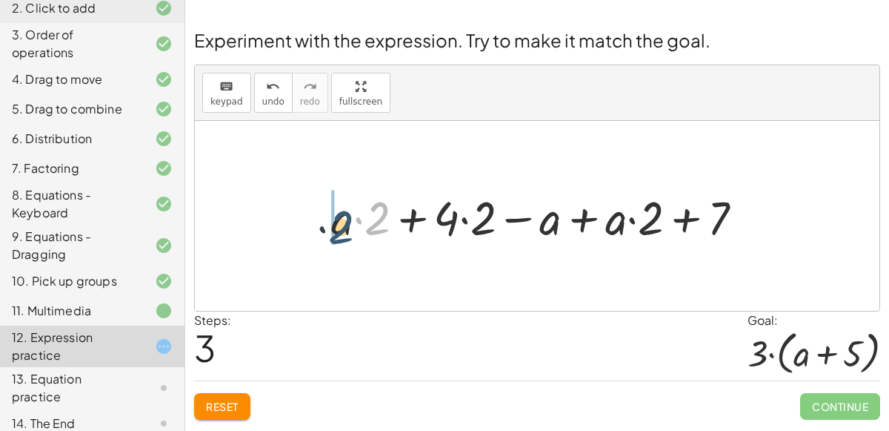
drag, startPoint x: 376, startPoint y: 218, endPoint x: 341, endPoint y: 225, distance: 35.6
click at [341, 225] on div at bounding box center [543, 216] width 439 height 62
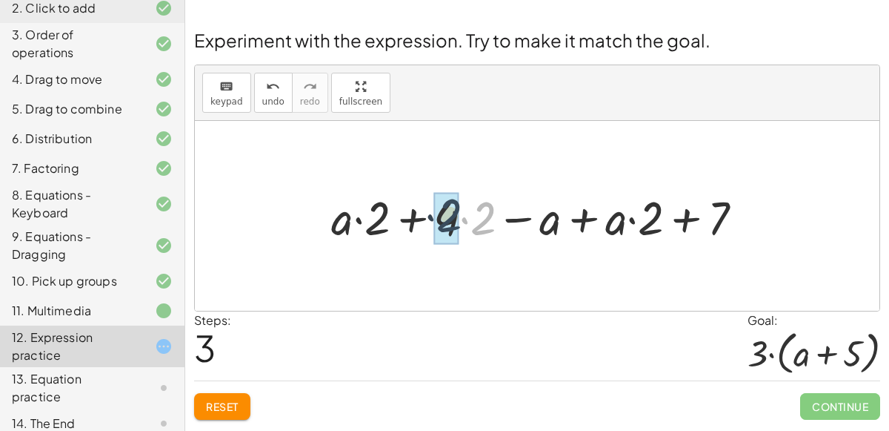
drag, startPoint x: 484, startPoint y: 222, endPoint x: 445, endPoint y: 215, distance: 39.2
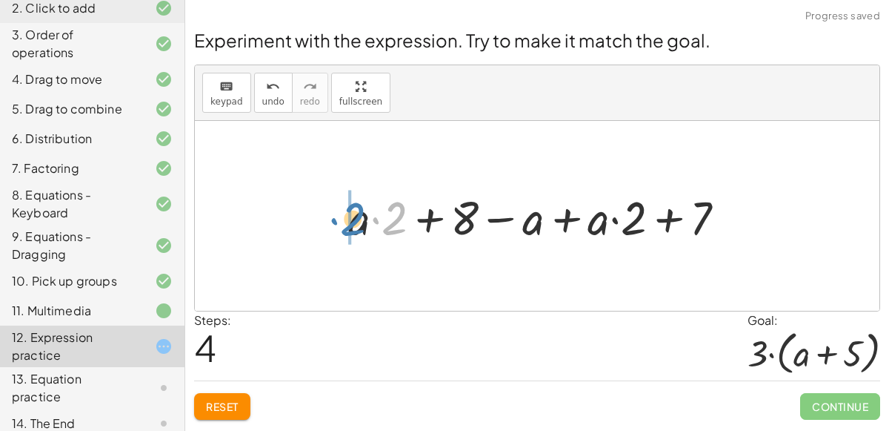
drag, startPoint x: 396, startPoint y: 212, endPoint x: 356, endPoint y: 213, distance: 40.0
click at [356, 213] on div at bounding box center [543, 216] width 404 height 62
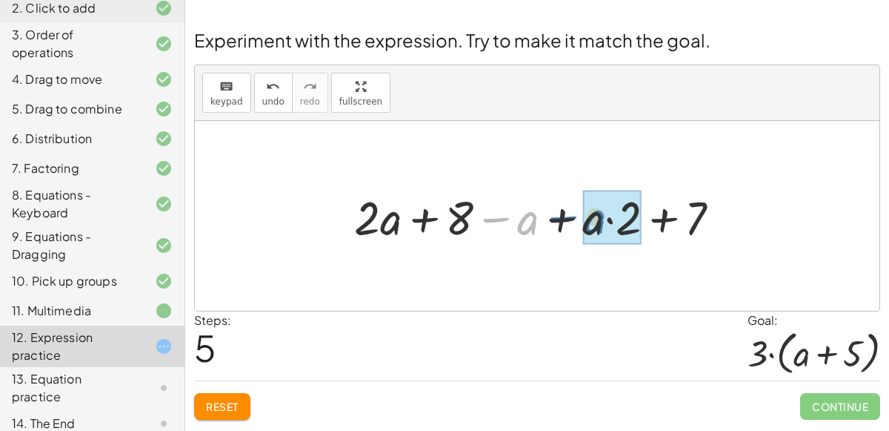
drag, startPoint x: 528, startPoint y: 218, endPoint x: 605, endPoint y: 217, distance: 77.1
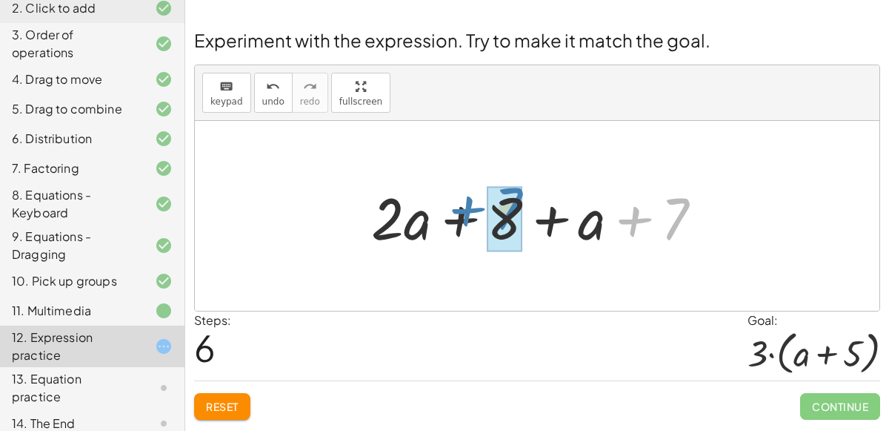
drag, startPoint x: 674, startPoint y: 218, endPoint x: 506, endPoint y: 208, distance: 167.7
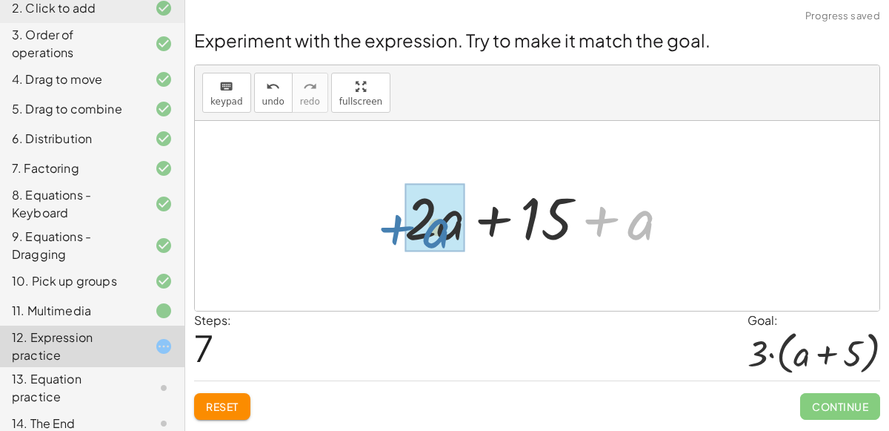
drag, startPoint x: 648, startPoint y: 222, endPoint x: 445, endPoint y: 220, distance: 203.0
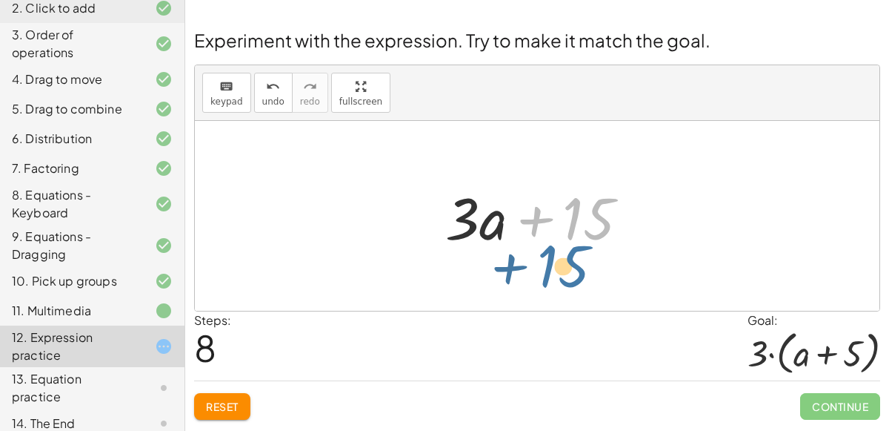
drag, startPoint x: 574, startPoint y: 233, endPoint x: 551, endPoint y: 269, distance: 42.7
click at [551, 269] on div "+ · 2 · ( + a + 4 ) − a + · a · ( + 3 − 1 ) + 7 + · 2 · ( + a + 4 ) − a + · a ·…" at bounding box center [537, 216] width 685 height 190
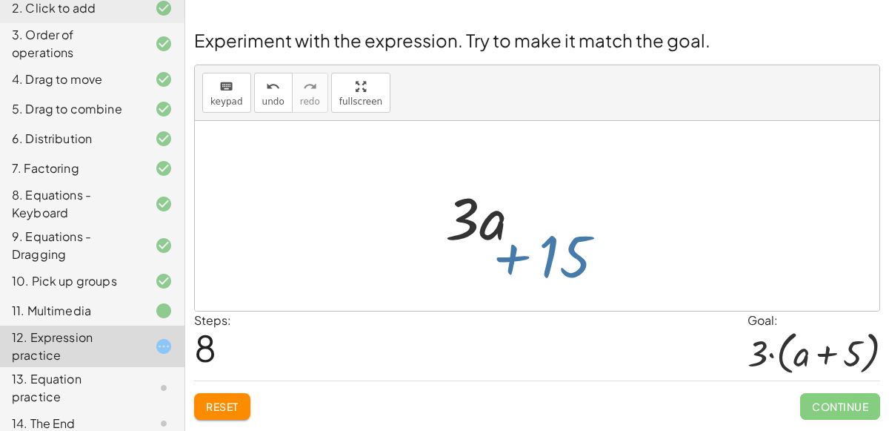
click at [551, 269] on div at bounding box center [537, 216] width 685 height 190
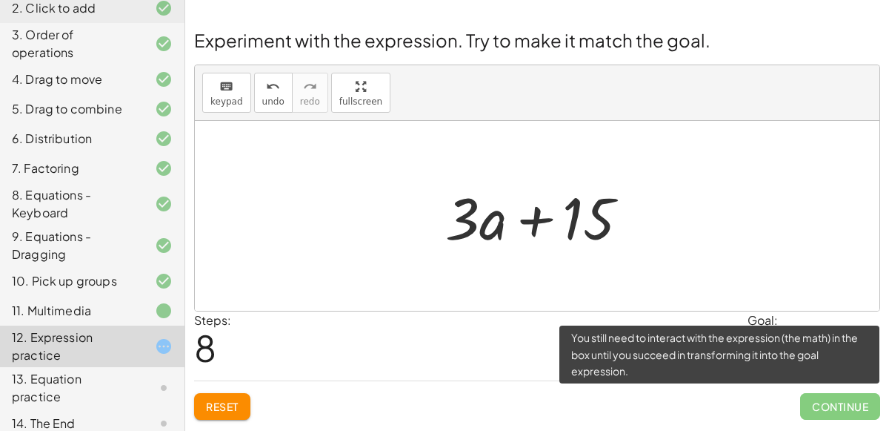
click at [810, 394] on span "Continue" at bounding box center [840, 406] width 80 height 27
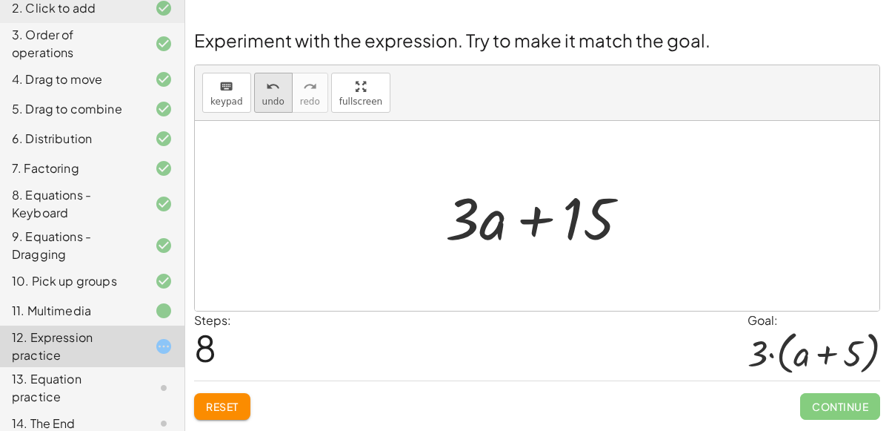
click at [254, 84] on button "undo undo" at bounding box center [273, 93] width 39 height 40
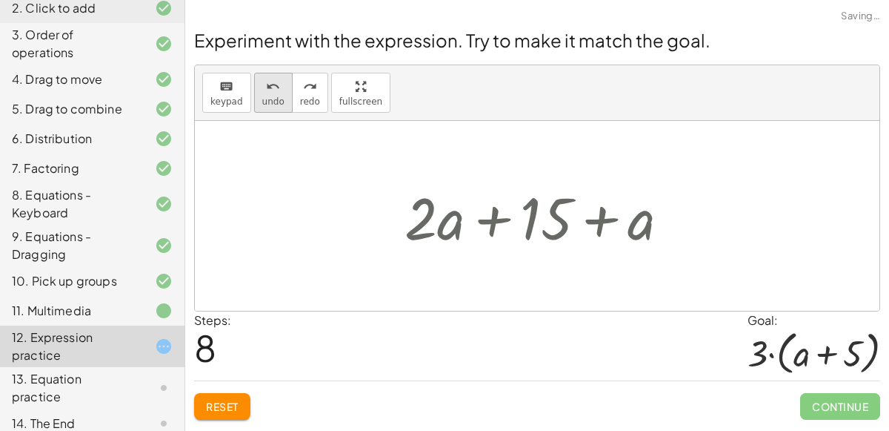
click at [254, 84] on button "undo undo" at bounding box center [273, 93] width 39 height 40
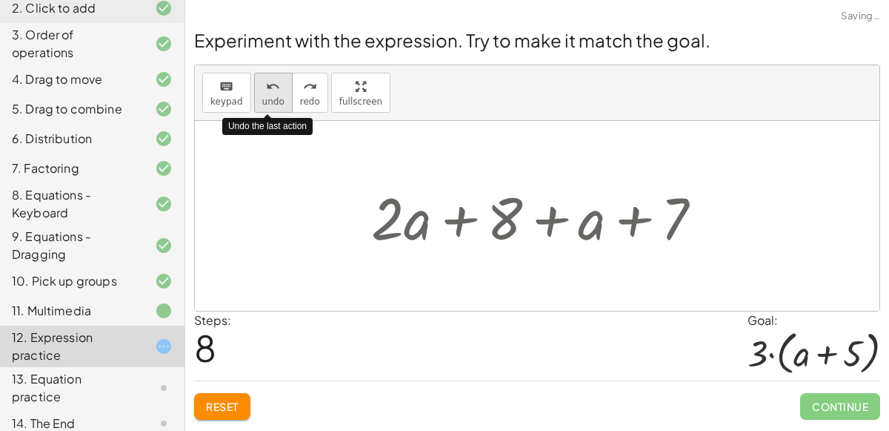
click at [254, 84] on button "undo undo" at bounding box center [273, 93] width 39 height 40
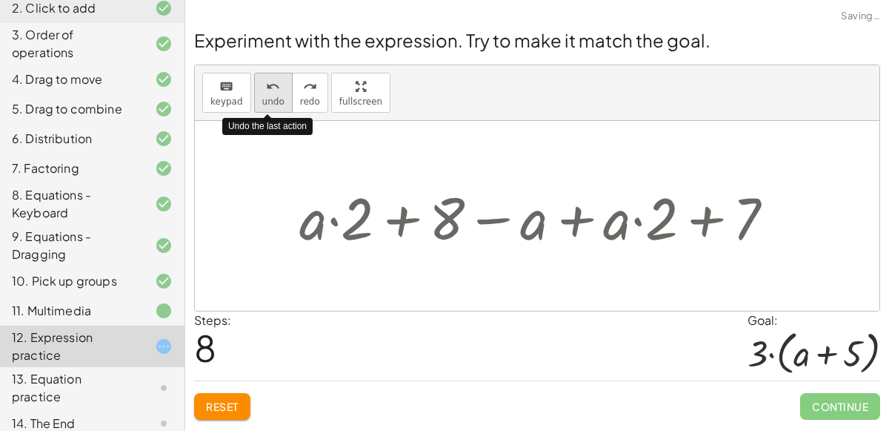
click at [254, 84] on button "undo undo" at bounding box center [273, 93] width 39 height 40
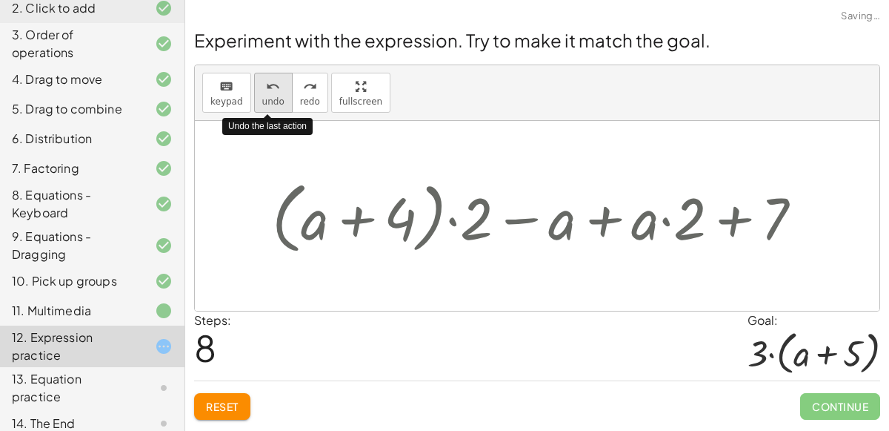
click at [254, 84] on button "undo undo" at bounding box center [273, 93] width 39 height 40
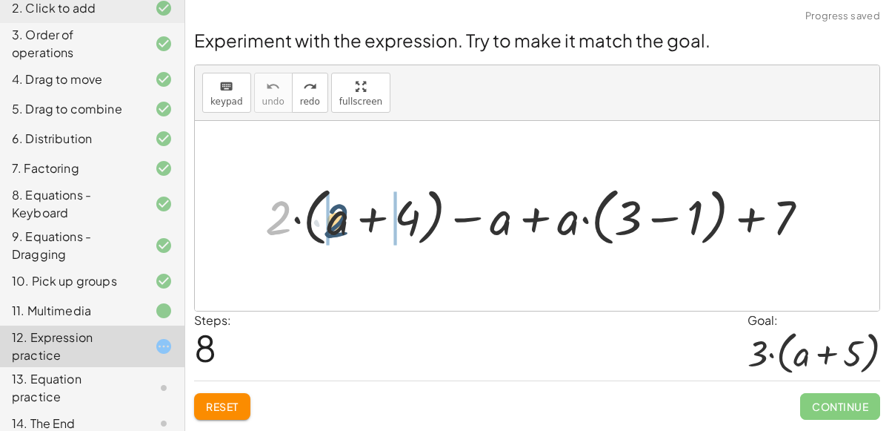
drag, startPoint x: 266, startPoint y: 214, endPoint x: 324, endPoint y: 214, distance: 57.8
click at [324, 214] on div at bounding box center [543, 215] width 571 height 70
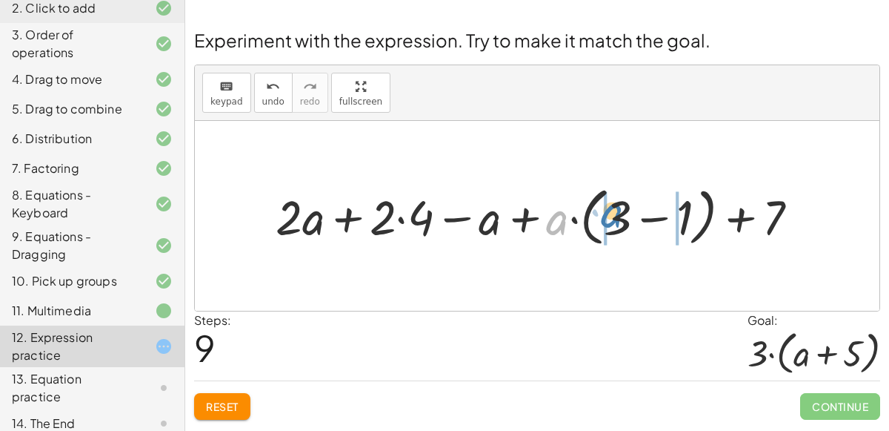
drag, startPoint x: 553, startPoint y: 224, endPoint x: 606, endPoint y: 217, distance: 53.8
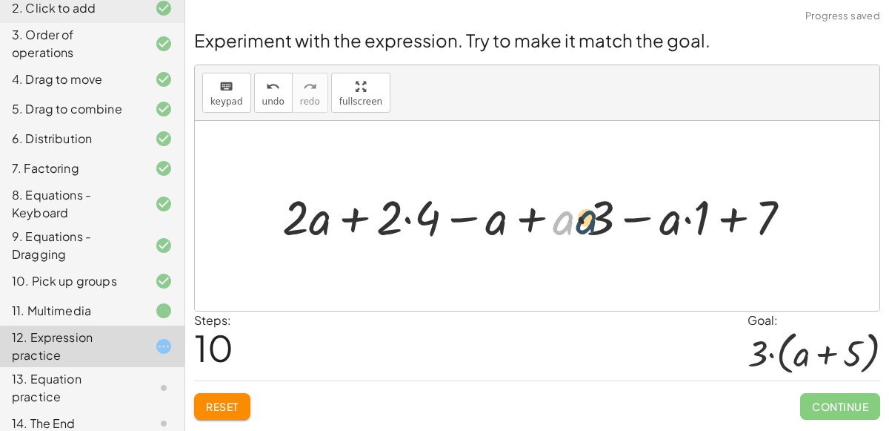
drag, startPoint x: 571, startPoint y: 222, endPoint x: 597, endPoint y: 225, distance: 26.1
click at [597, 225] on div at bounding box center [543, 215] width 536 height 63
drag, startPoint x: 566, startPoint y: 216, endPoint x: 615, endPoint y: 214, distance: 48.9
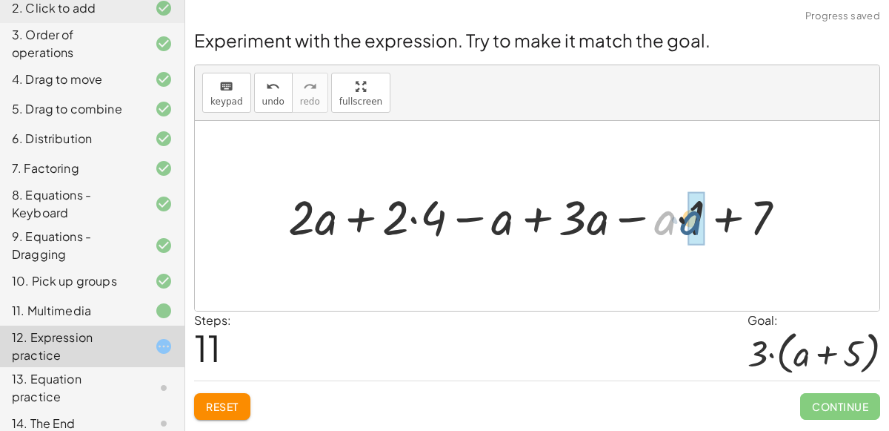
drag, startPoint x: 657, startPoint y: 218, endPoint x: 685, endPoint y: 214, distance: 27.7
click at [685, 214] on div at bounding box center [543, 215] width 525 height 63
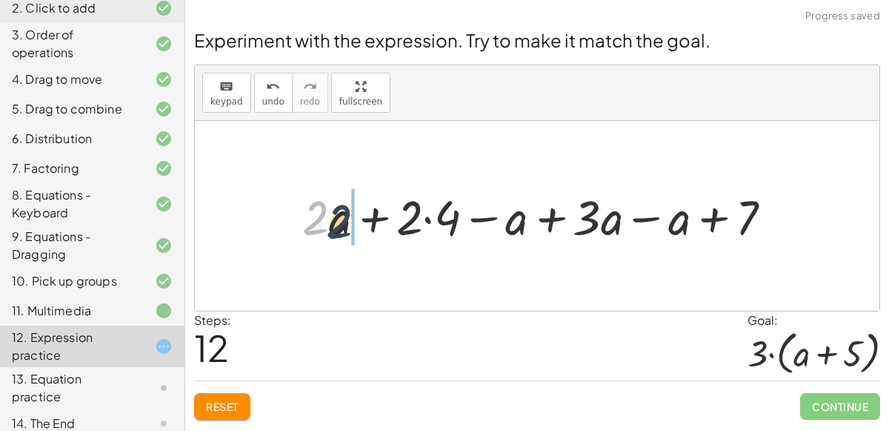
drag, startPoint x: 308, startPoint y: 212, endPoint x: 330, endPoint y: 214, distance: 22.3
click at [330, 214] on div at bounding box center [543, 215] width 496 height 63
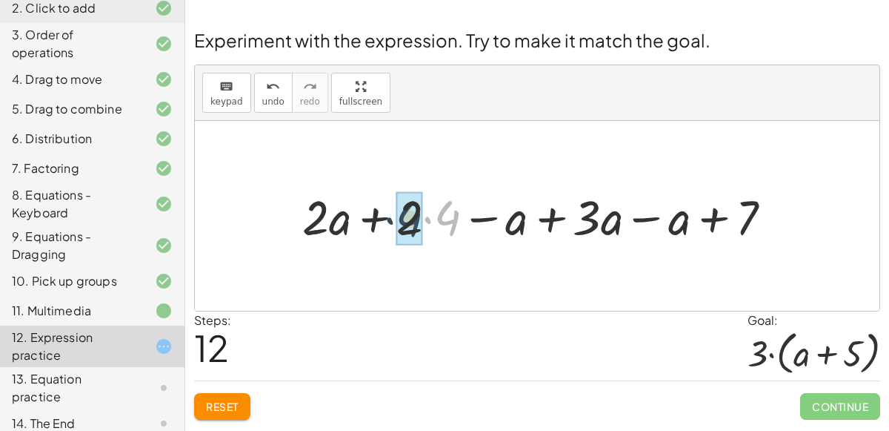
drag, startPoint x: 447, startPoint y: 217, endPoint x: 400, endPoint y: 207, distance: 47.7
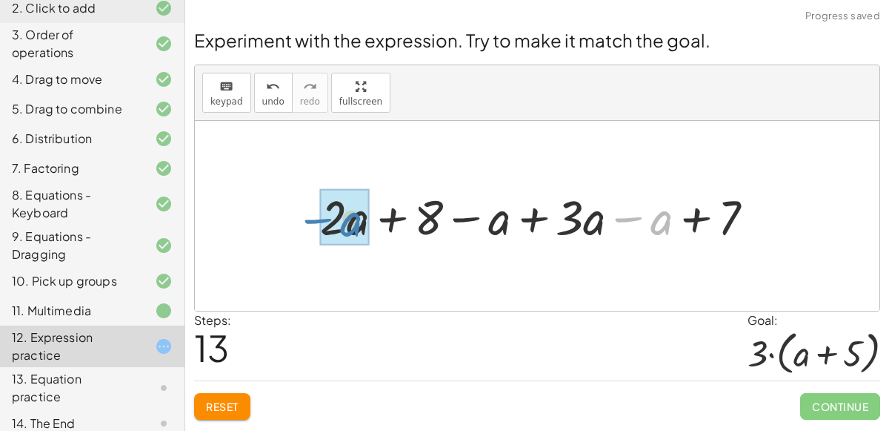
drag, startPoint x: 662, startPoint y: 219, endPoint x: 353, endPoint y: 219, distance: 309.0
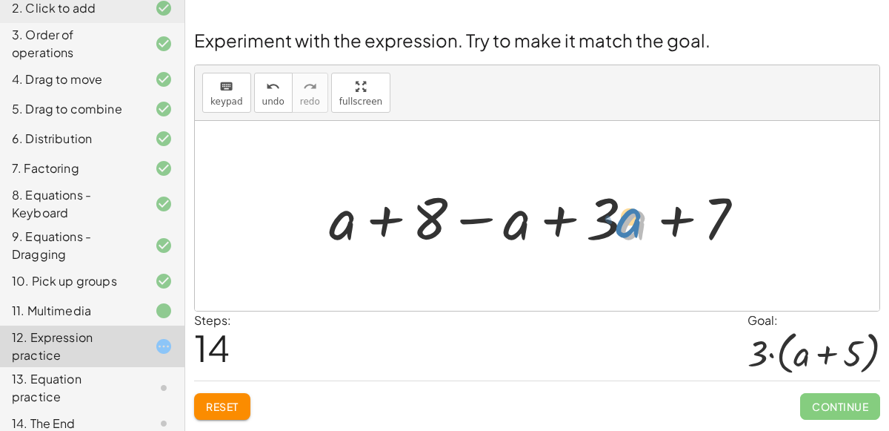
click at [617, 212] on div at bounding box center [543, 216] width 442 height 76
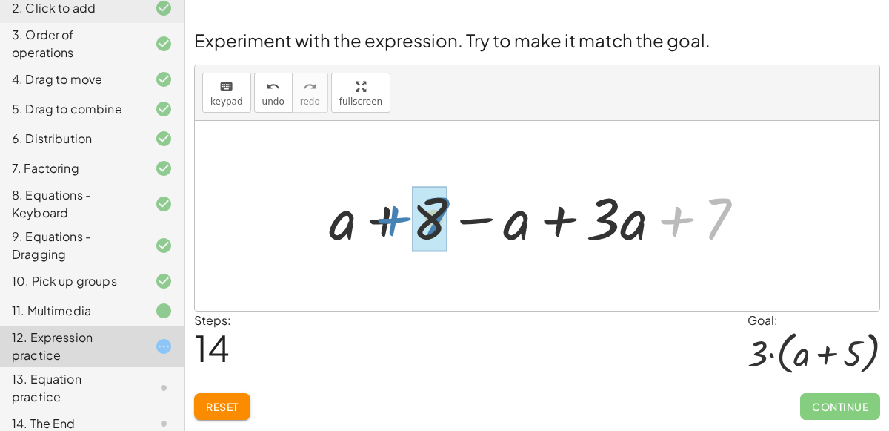
drag, startPoint x: 722, startPoint y: 213, endPoint x: 440, endPoint y: 213, distance: 281.6
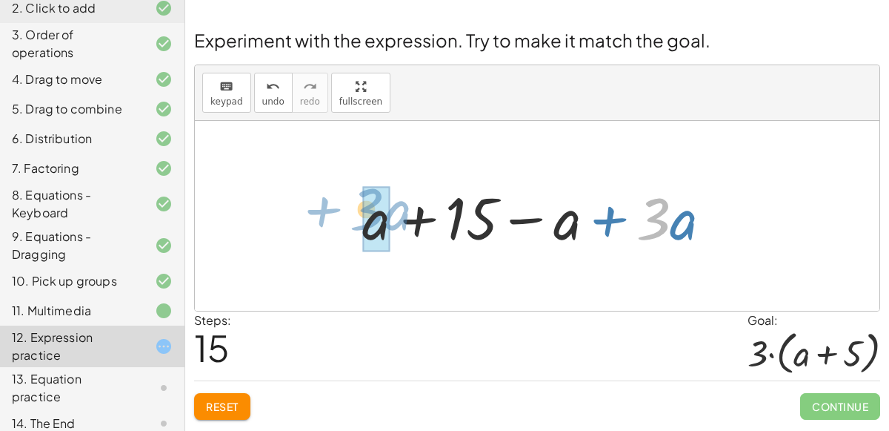
drag, startPoint x: 664, startPoint y: 218, endPoint x: 364, endPoint y: 205, distance: 300.4
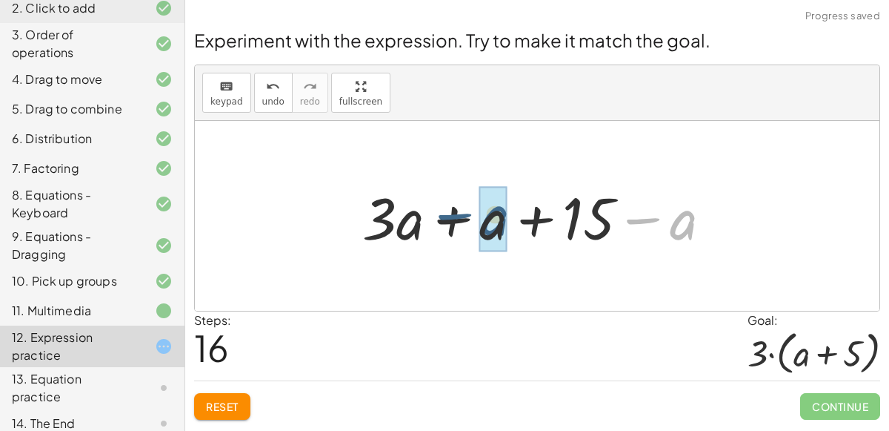
drag, startPoint x: 685, startPoint y: 224, endPoint x: 490, endPoint y: 219, distance: 194.9
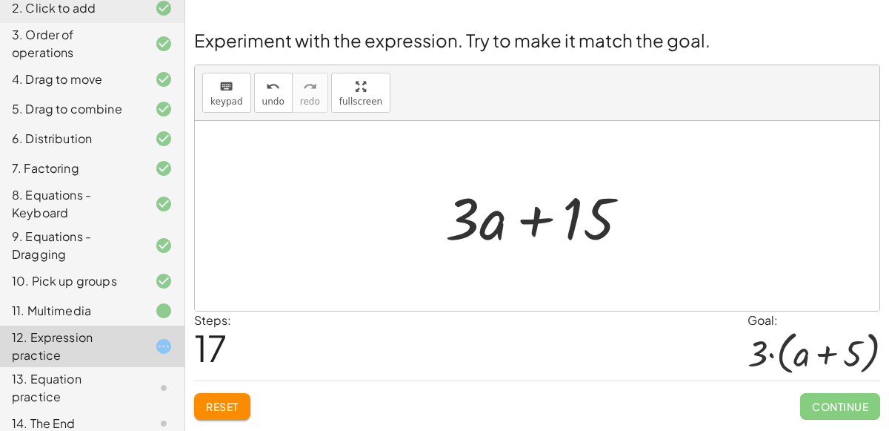
click at [533, 216] on div at bounding box center [543, 216] width 210 height 76
click at [220, 89] on icon "keyboard" at bounding box center [226, 87] width 14 height 18
click at [231, 99] on span "keypad" at bounding box center [226, 101] width 33 height 10
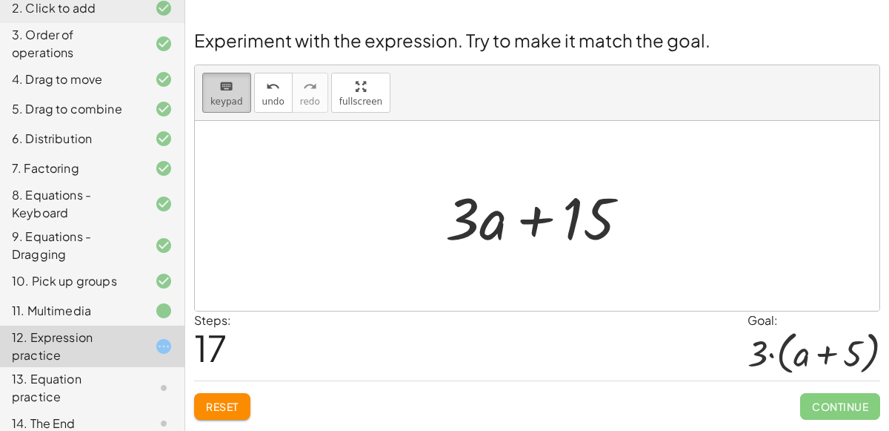
click at [231, 99] on span "keypad" at bounding box center [226, 101] width 33 height 10
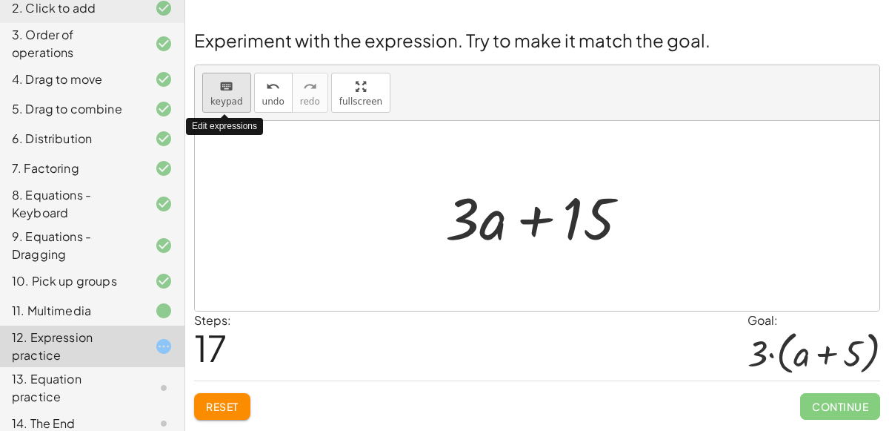
click at [231, 99] on span "keypad" at bounding box center [226, 101] width 33 height 10
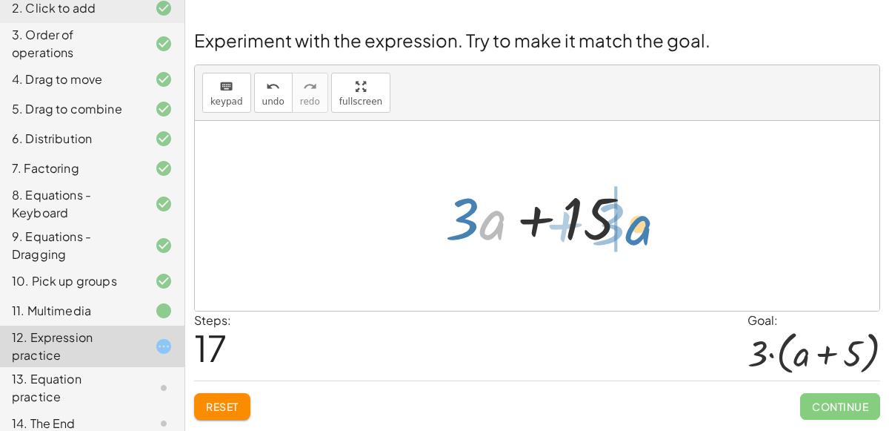
drag, startPoint x: 485, startPoint y: 227, endPoint x: 627, endPoint y: 233, distance: 142.4
click at [627, 233] on div at bounding box center [543, 216] width 210 height 76
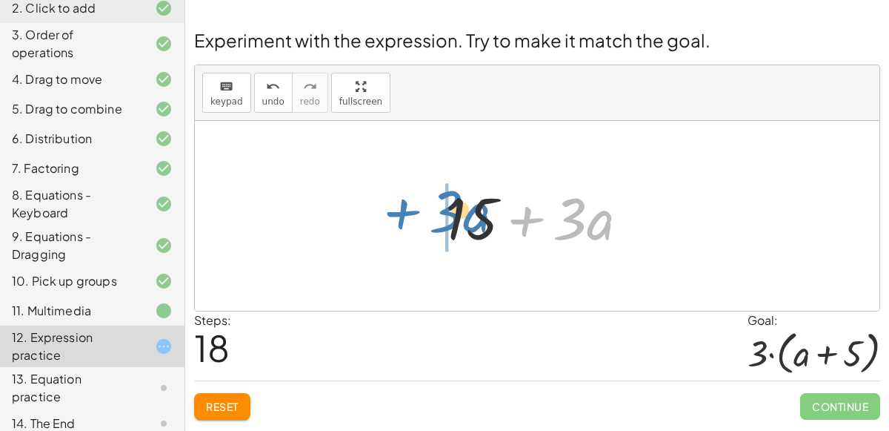
drag, startPoint x: 516, startPoint y: 223, endPoint x: 395, endPoint y: 215, distance: 121.1
click at [395, 215] on div "+ · 2 · ( + a + 4 ) − a + · a · ( + 3 − 1 ) + 7 + · 2 · a + · 2 · 4 − a + · a ·…" at bounding box center [537, 216] width 685 height 190
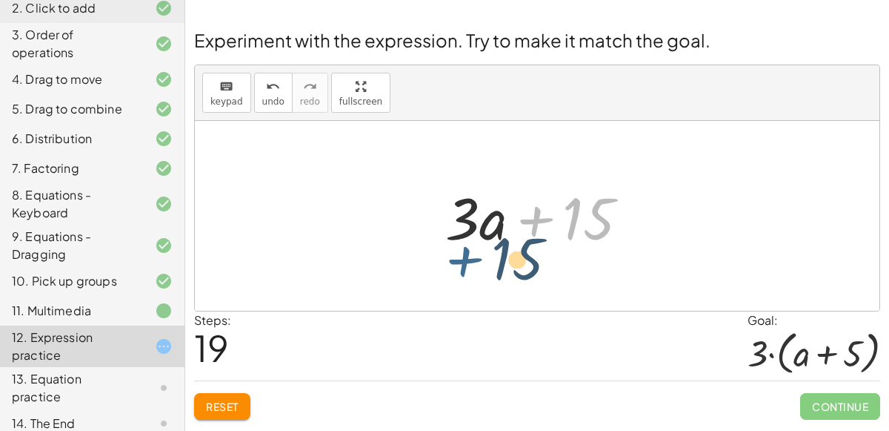
drag, startPoint x: 526, startPoint y: 226, endPoint x: 436, endPoint y: 230, distance: 90.5
click at [436, 230] on div "+ · 2 · ( + a + 4 ) − a + · a · ( + 3 − 1 ) + 7 + · 2 · a + · 2 · 4 − a + · a ·…" at bounding box center [537, 216] width 229 height 84
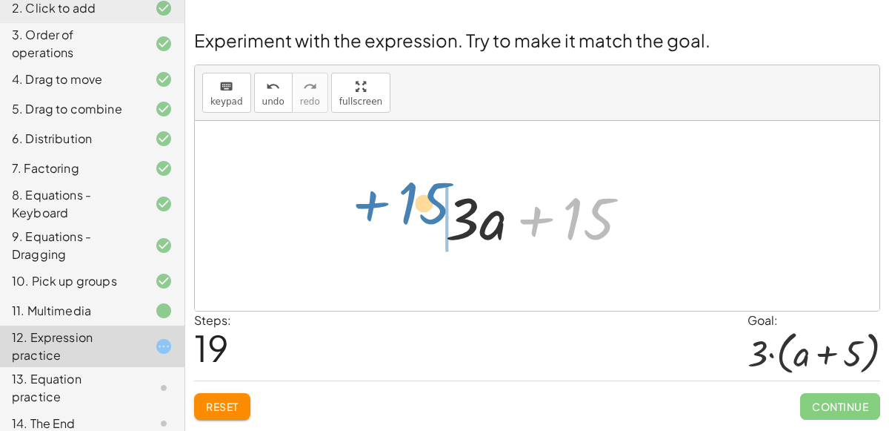
drag, startPoint x: 576, startPoint y: 218, endPoint x: 417, endPoint y: 209, distance: 159.6
click at [417, 209] on div "+ · 2 · ( + a + 4 ) − a + · a · ( + 3 − 1 ) + 7 + · 2 · a + · 2 · 4 − a + · a ·…" at bounding box center [537, 216] width 685 height 190
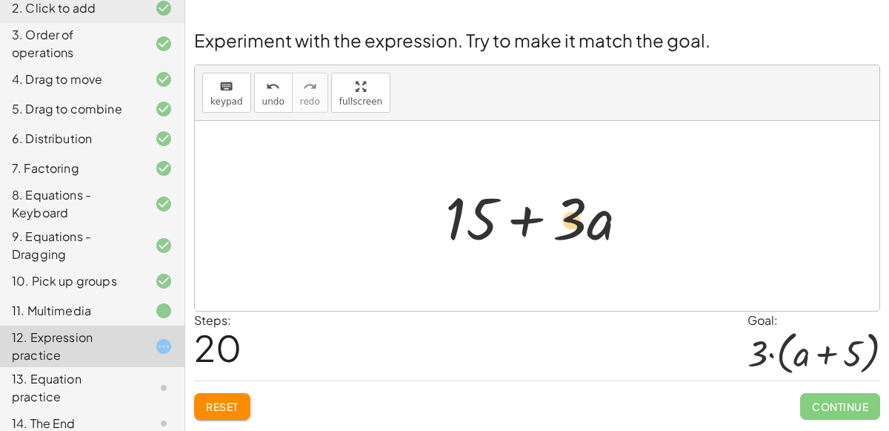
click at [580, 230] on div at bounding box center [543, 216] width 210 height 76
drag, startPoint x: 566, startPoint y: 225, endPoint x: 475, endPoint y: 215, distance: 91.6
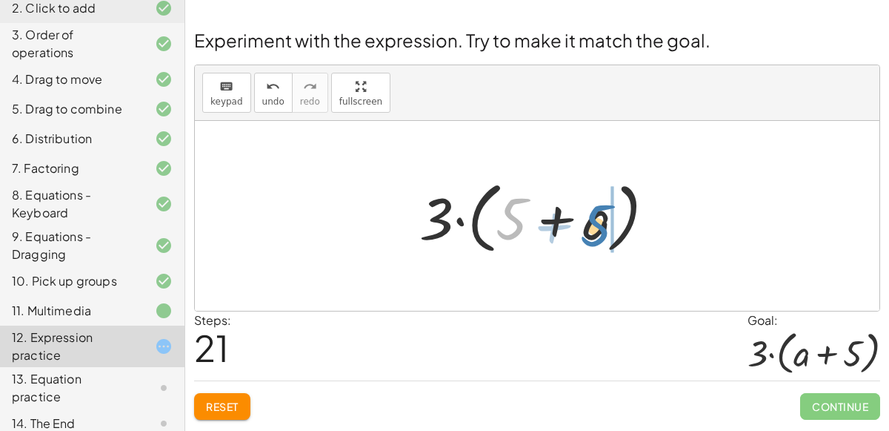
drag, startPoint x: 507, startPoint y: 212, endPoint x: 592, endPoint y: 219, distance: 85.5
click at [592, 219] on div at bounding box center [543, 215] width 262 height 85
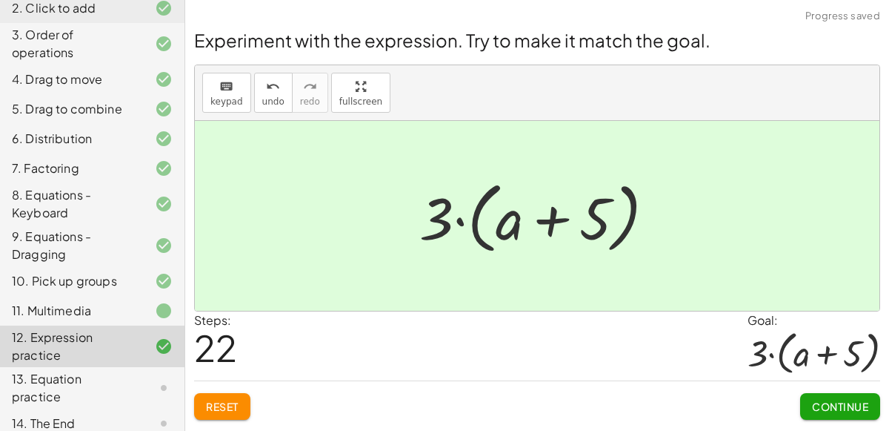
click at [823, 396] on button "Continue" at bounding box center [840, 406] width 80 height 27
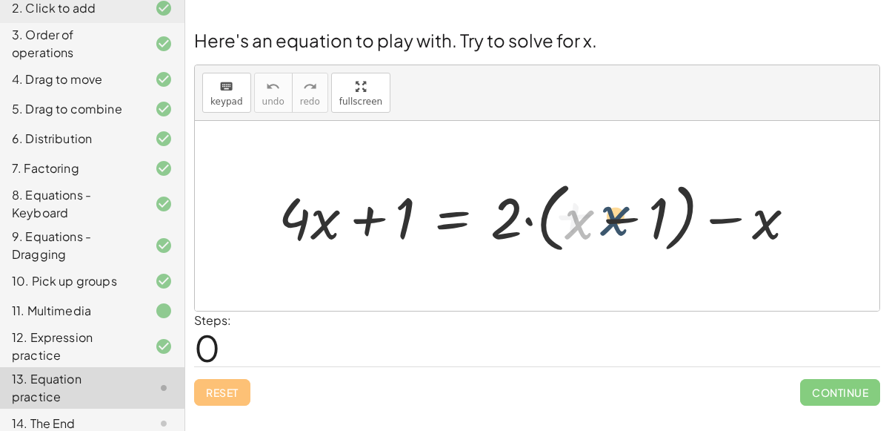
drag, startPoint x: 567, startPoint y: 225, endPoint x: 582, endPoint y: 222, distance: 16.0
click at [582, 222] on div at bounding box center [543, 216] width 544 height 84
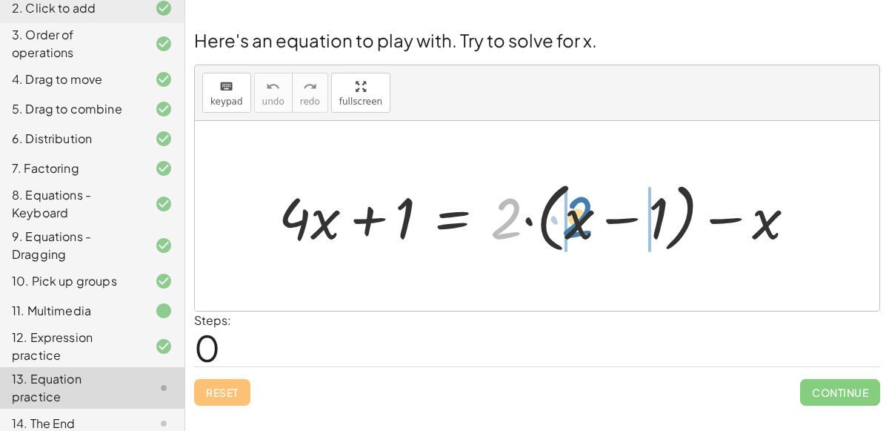
drag, startPoint x: 495, startPoint y: 224, endPoint x: 566, endPoint y: 222, distance: 71.1
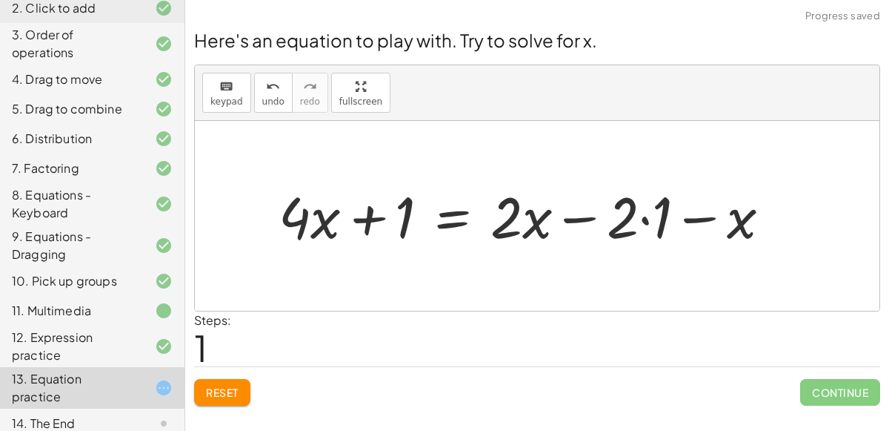
click at [499, 221] on div at bounding box center [530, 215] width 519 height 75
drag, startPoint x: 618, startPoint y: 218, endPoint x: 644, endPoint y: 217, distance: 25.9
click at [644, 217] on div at bounding box center [530, 215] width 519 height 75
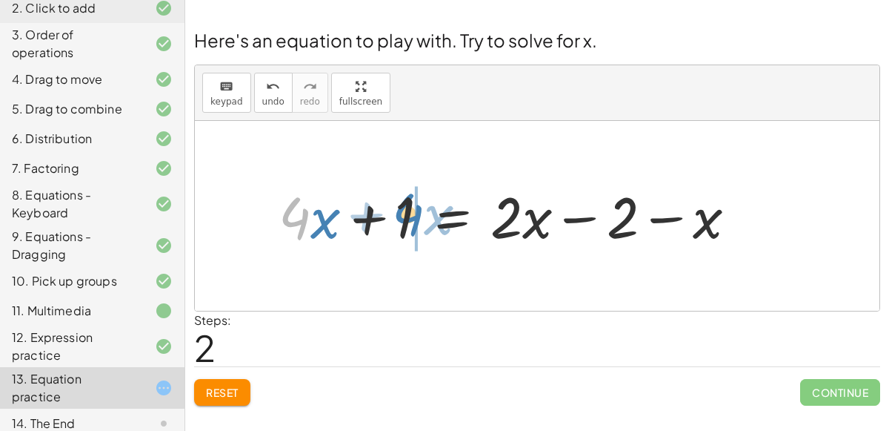
drag, startPoint x: 295, startPoint y: 218, endPoint x: 404, endPoint y: 213, distance: 109.0
click at [404, 213] on div at bounding box center [513, 215] width 485 height 75
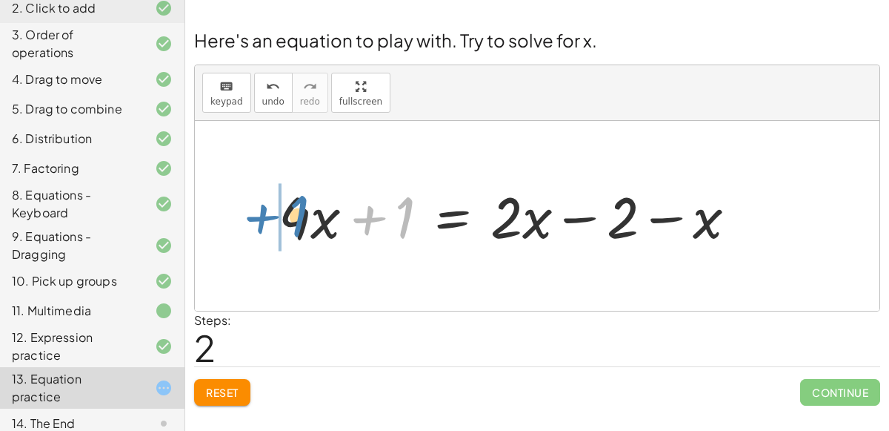
drag, startPoint x: 404, startPoint y: 213, endPoint x: 299, endPoint y: 211, distance: 105.2
click at [299, 211] on div at bounding box center [513, 215] width 485 height 75
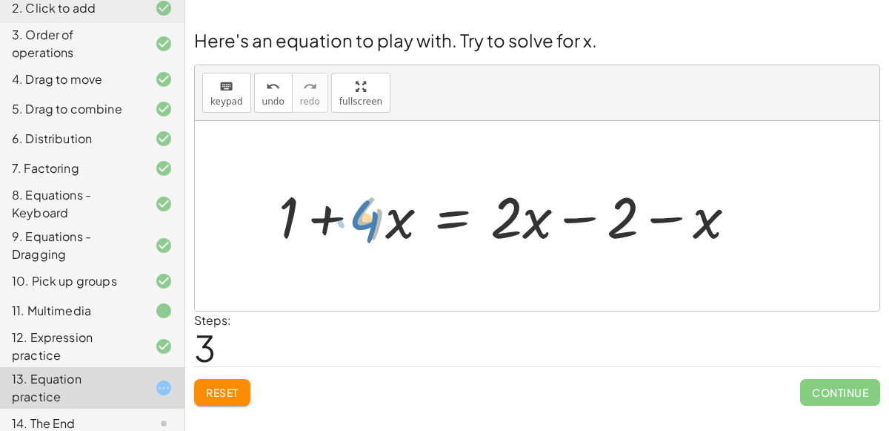
click at [353, 225] on div at bounding box center [513, 215] width 485 height 75
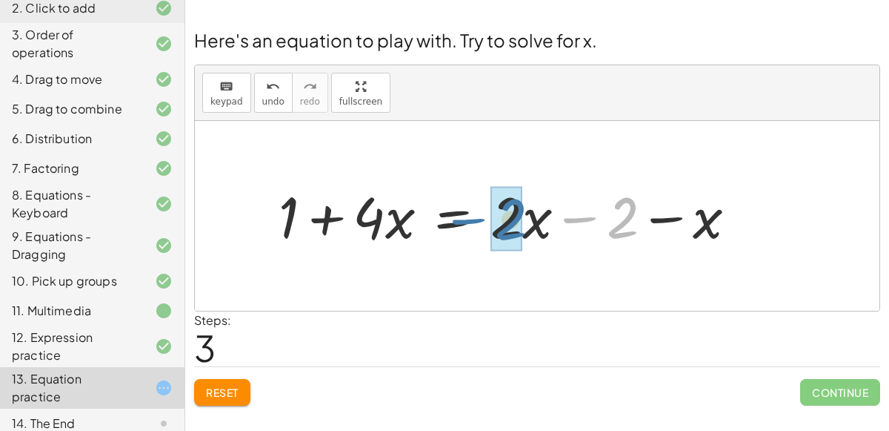
drag, startPoint x: 621, startPoint y: 213, endPoint x: 510, endPoint y: 213, distance: 111.1
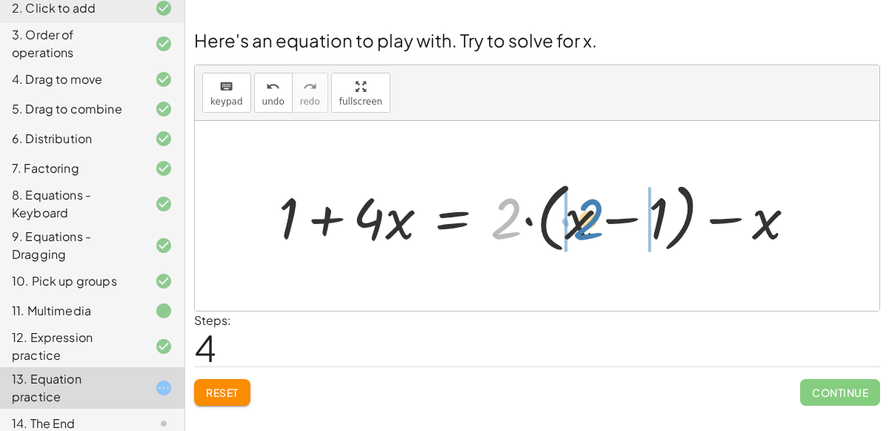
drag, startPoint x: 494, startPoint y: 211, endPoint x: 582, endPoint y: 216, distance: 88.3
click at [582, 216] on div at bounding box center [543, 216] width 544 height 84
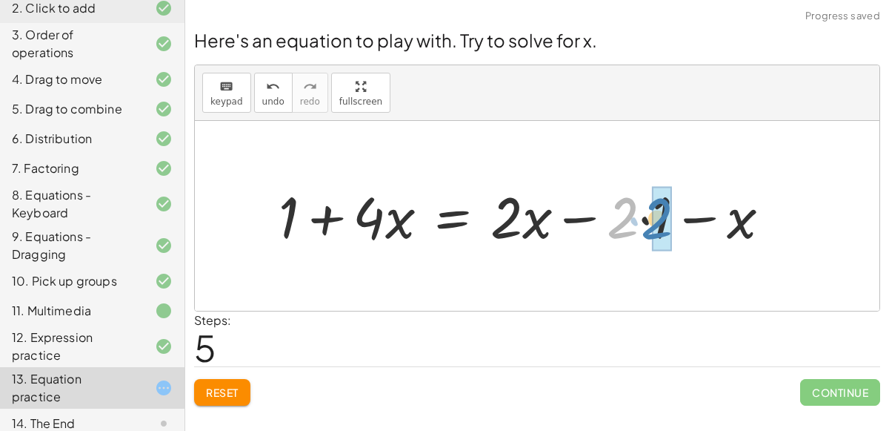
drag, startPoint x: 617, startPoint y: 216, endPoint x: 646, endPoint y: 215, distance: 28.9
click at [646, 215] on div at bounding box center [530, 215] width 519 height 75
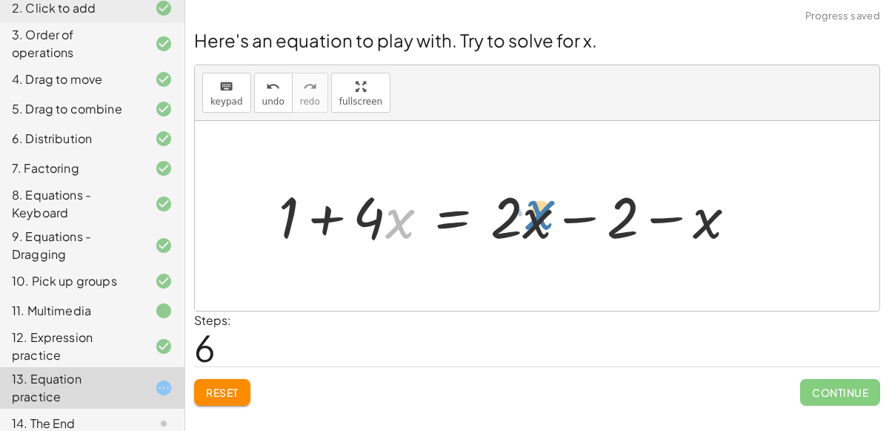
drag, startPoint x: 405, startPoint y: 228, endPoint x: 544, endPoint y: 219, distance: 138.9
click at [544, 219] on div at bounding box center [513, 215] width 485 height 75
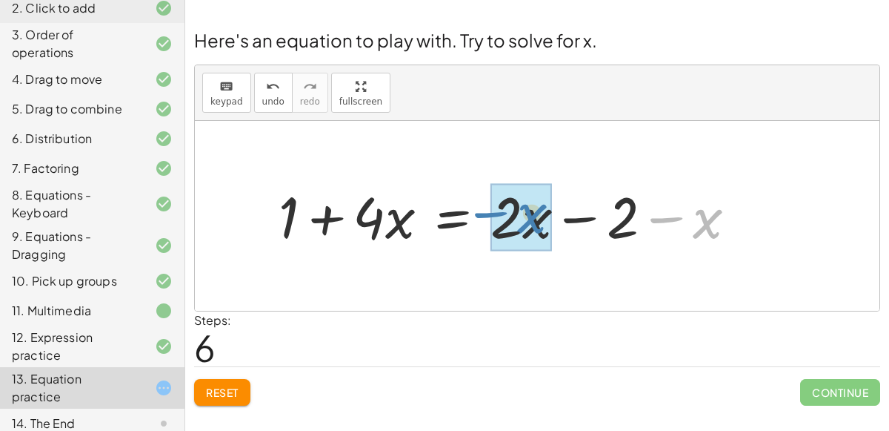
drag, startPoint x: 705, startPoint y: 216, endPoint x: 531, endPoint y: 211, distance: 174.2
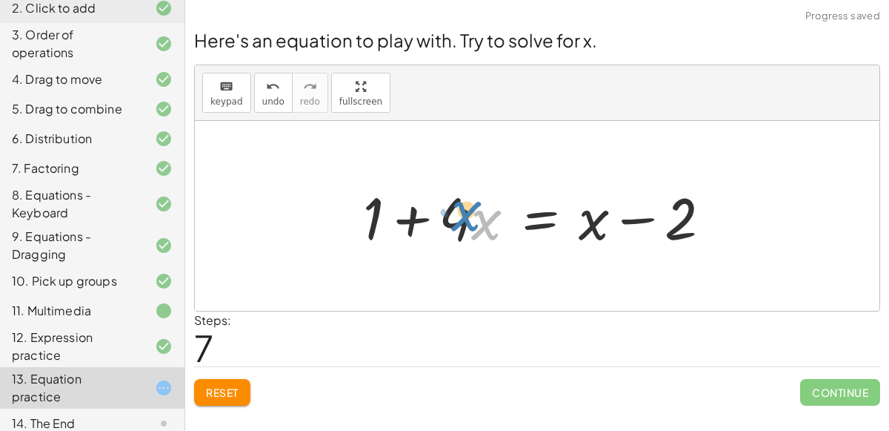
drag, startPoint x: 483, startPoint y: 215, endPoint x: 460, endPoint y: 204, distance: 25.5
click at [460, 204] on div at bounding box center [543, 216] width 375 height 76
drag, startPoint x: 672, startPoint y: 228, endPoint x: 725, endPoint y: 232, distance: 52.7
click at [725, 232] on div at bounding box center [543, 216] width 375 height 76
drag, startPoint x: 374, startPoint y: 219, endPoint x: 466, endPoint y: 216, distance: 92.0
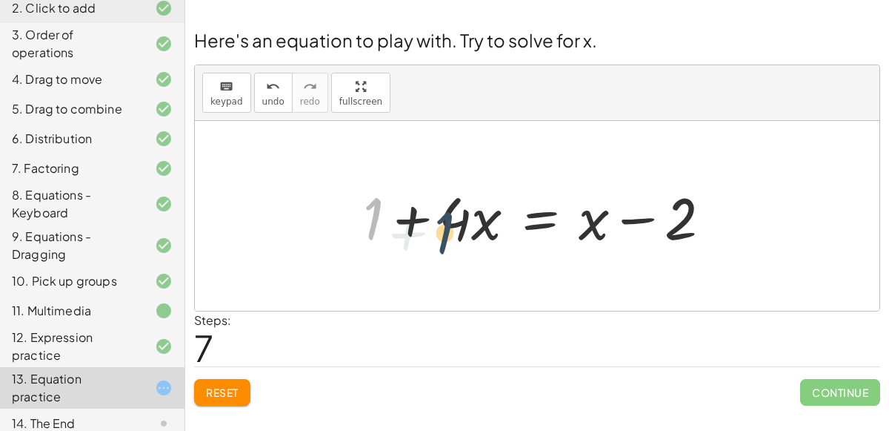
click at [466, 216] on div at bounding box center [543, 216] width 375 height 76
drag, startPoint x: 363, startPoint y: 215, endPoint x: 496, endPoint y: 215, distance: 132.6
click at [496, 215] on div at bounding box center [543, 216] width 375 height 76
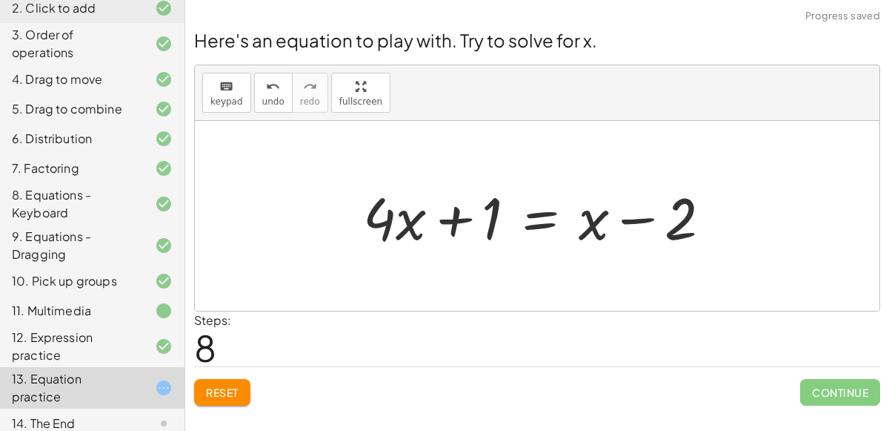
click at [70, 419] on div "14. The End" at bounding box center [92, 423] width 185 height 30
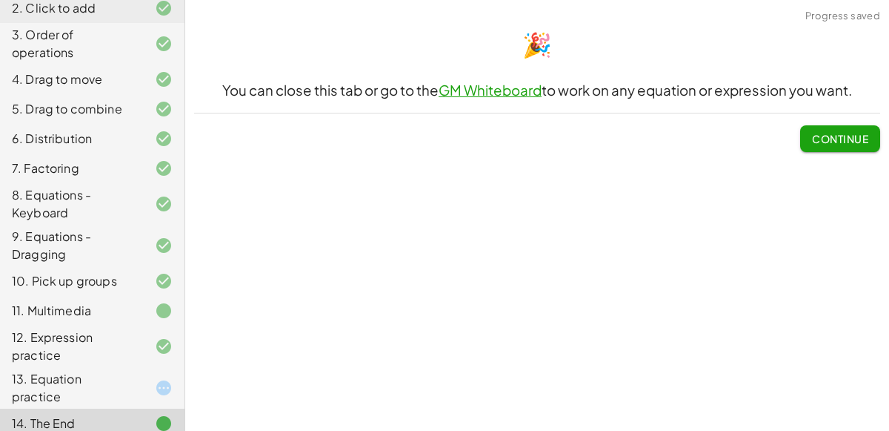
click at [850, 134] on span "Continue" at bounding box center [840, 138] width 56 height 13
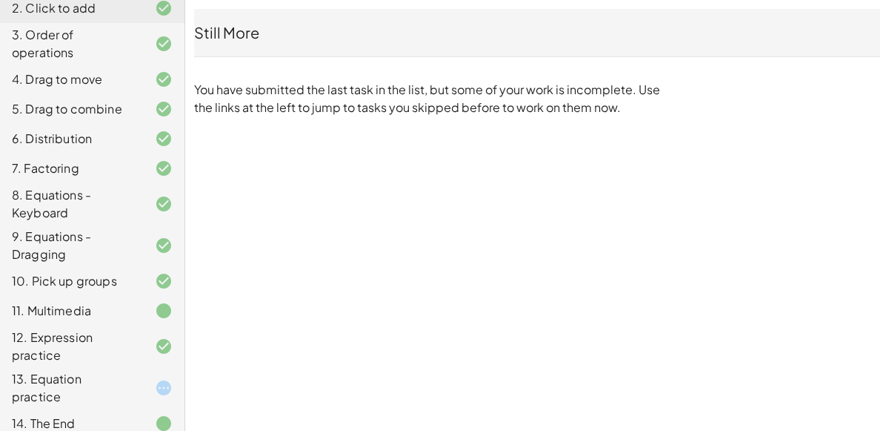
click at [131, 382] on div at bounding box center [151, 388] width 41 height 18
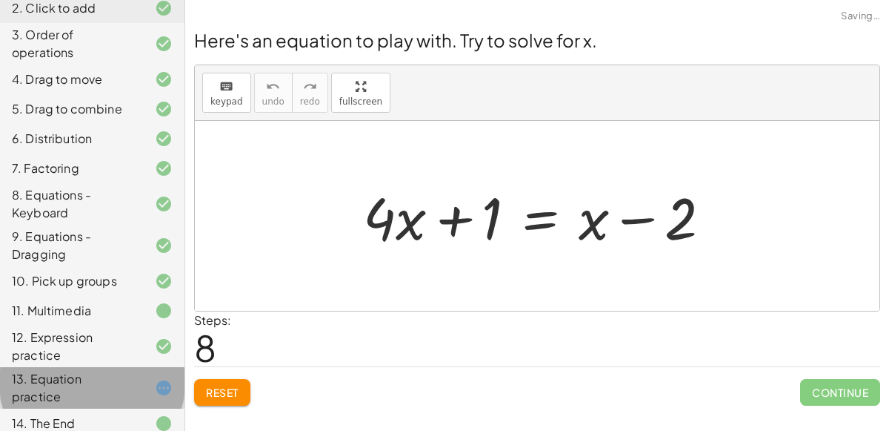
click at [131, 382] on div at bounding box center [151, 388] width 41 height 18
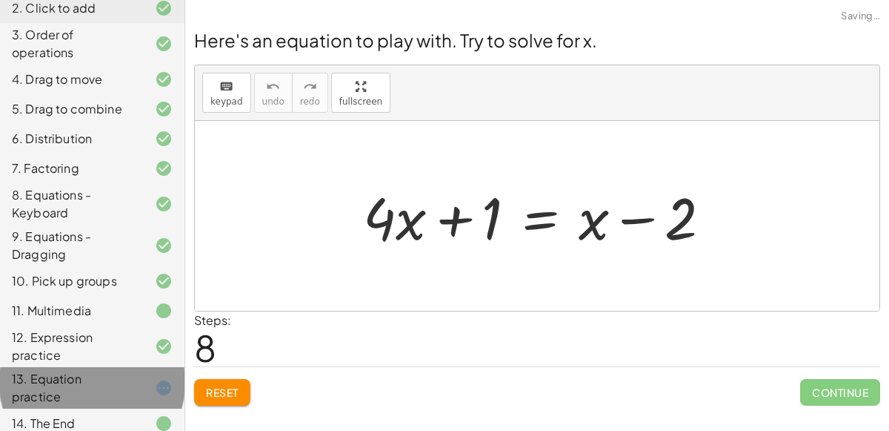
click at [131, 382] on div at bounding box center [151, 388] width 41 height 18
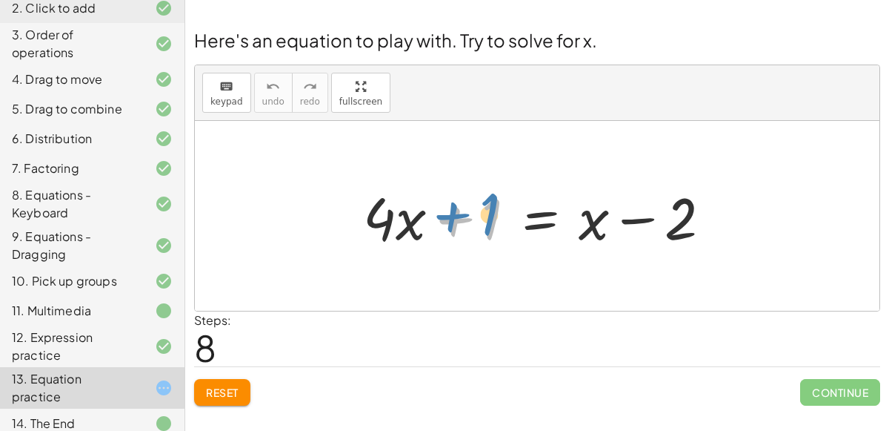
drag, startPoint x: 496, startPoint y: 222, endPoint x: 478, endPoint y: 212, distance: 20.2
click at [478, 212] on div at bounding box center [543, 216] width 375 height 76
click at [537, 220] on div at bounding box center [543, 216] width 375 height 76
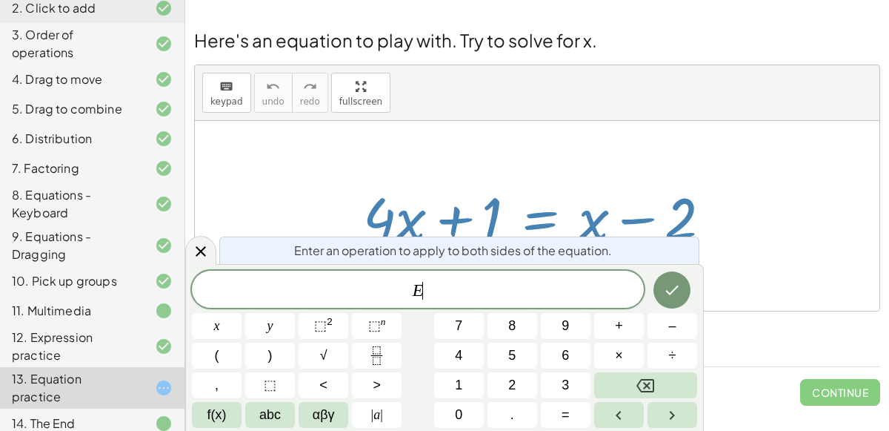
click at [537, 220] on div at bounding box center [543, 216] width 375 height 76
click at [669, 279] on button "Done" at bounding box center [672, 289] width 37 height 37
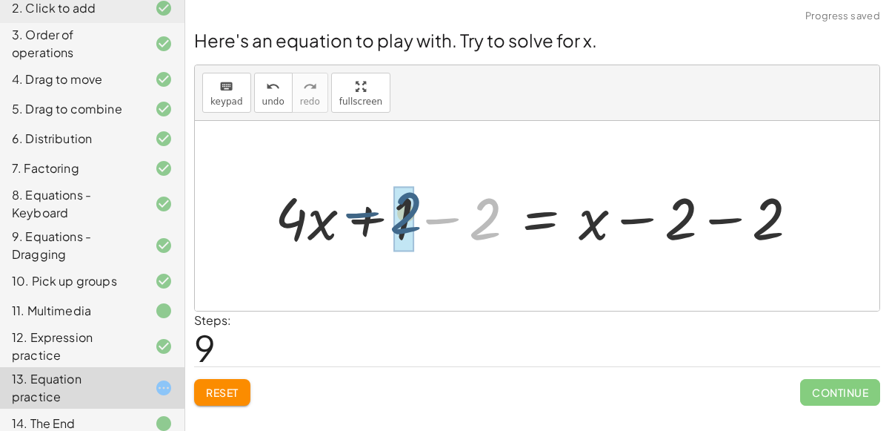
drag, startPoint x: 481, startPoint y: 219, endPoint x: 399, endPoint y: 214, distance: 82.4
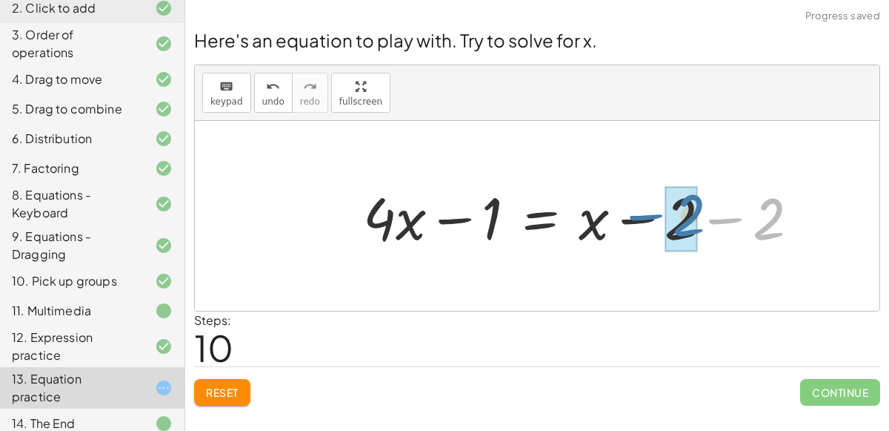
drag, startPoint x: 765, startPoint y: 216, endPoint x: 685, endPoint y: 211, distance: 80.2
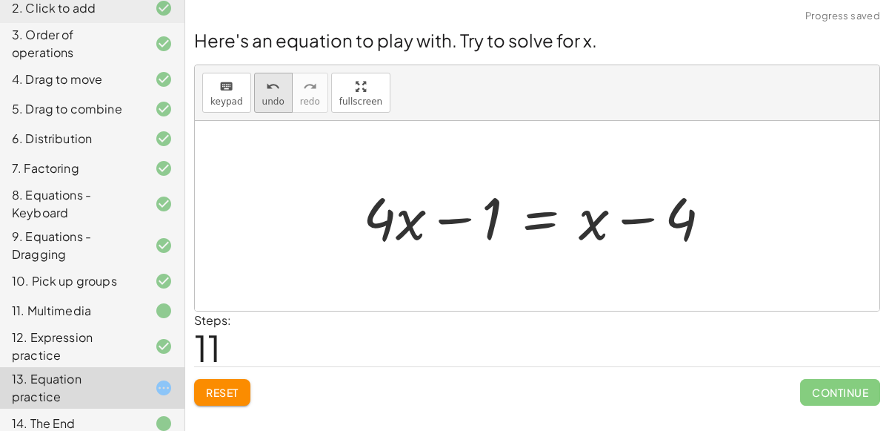
click at [271, 90] on icon "undo" at bounding box center [273, 87] width 14 height 18
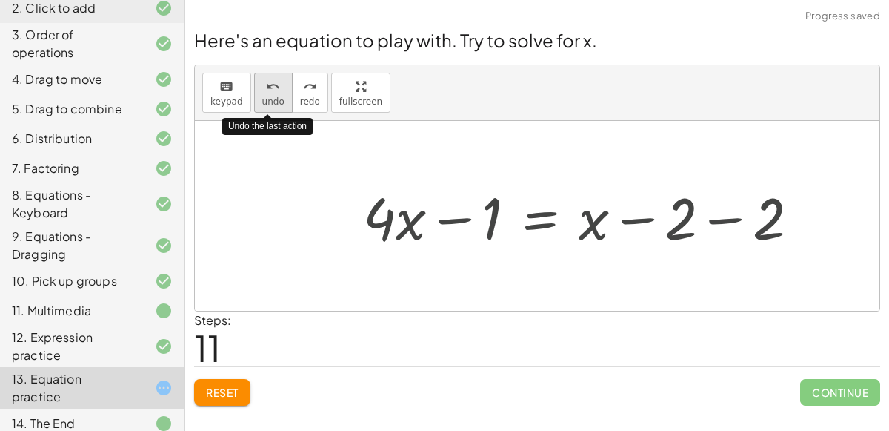
click at [271, 90] on icon "undo" at bounding box center [273, 87] width 14 height 18
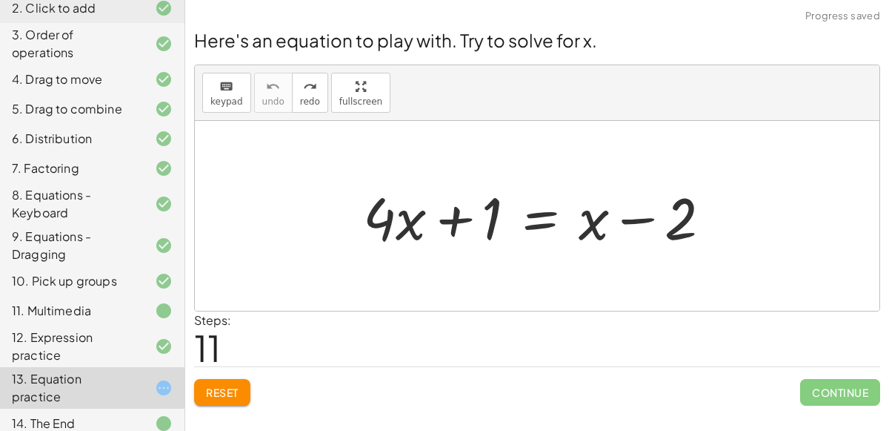
click at [552, 213] on div at bounding box center [543, 216] width 375 height 76
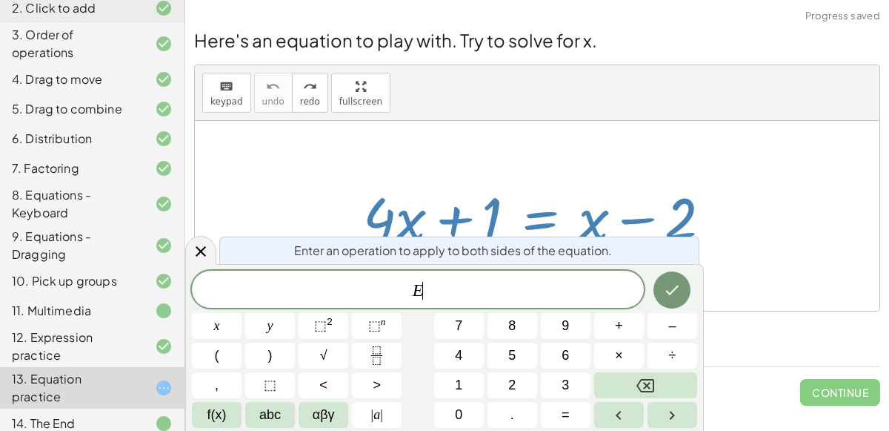
click at [552, 213] on div at bounding box center [543, 216] width 375 height 76
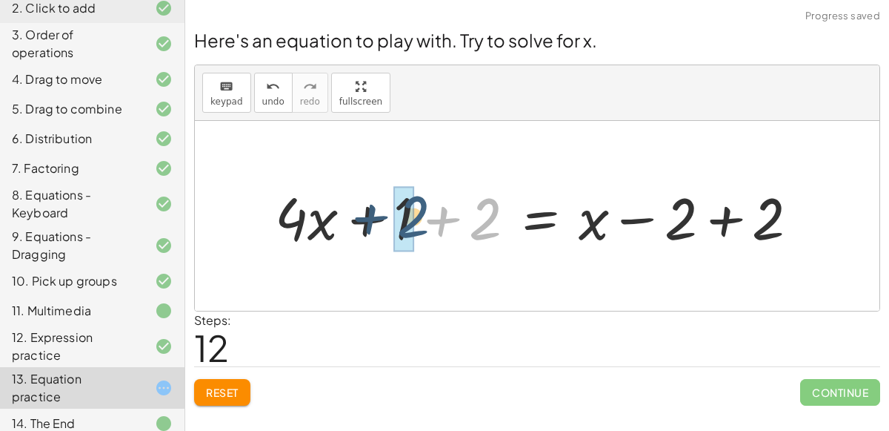
drag, startPoint x: 495, startPoint y: 214, endPoint x: 417, endPoint y: 209, distance: 78.0
click at [417, 209] on div at bounding box center [542, 216] width 551 height 76
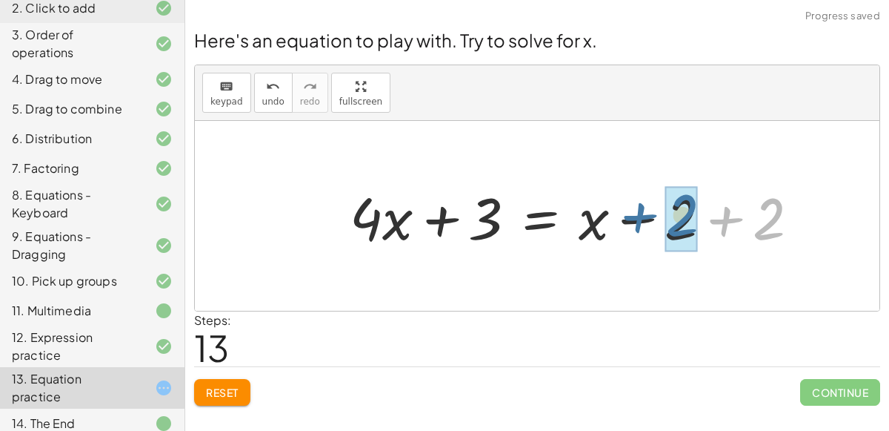
drag, startPoint x: 774, startPoint y: 216, endPoint x: 686, endPoint y: 213, distance: 87.5
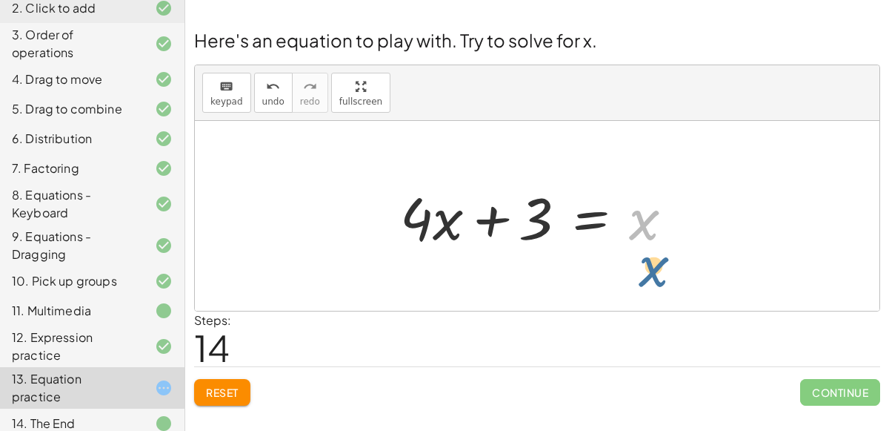
drag, startPoint x: 651, startPoint y: 222, endPoint x: 660, endPoint y: 269, distance: 48.2
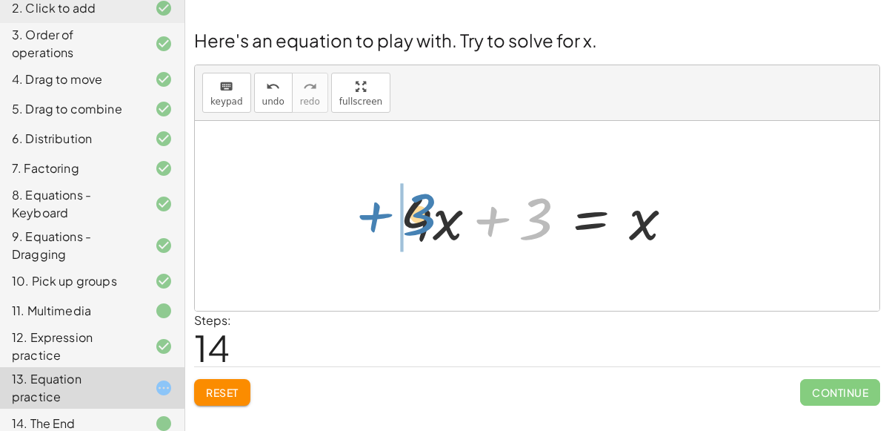
drag, startPoint x: 526, startPoint y: 223, endPoint x: 407, endPoint y: 218, distance: 119.4
click at [407, 218] on div at bounding box center [543, 216] width 301 height 76
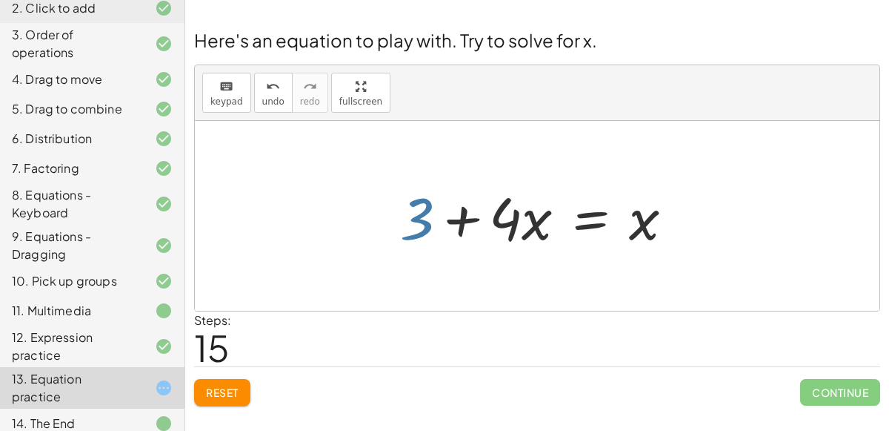
click at [407, 218] on div at bounding box center [543, 216] width 301 height 76
click at [588, 218] on div at bounding box center [543, 216] width 301 height 76
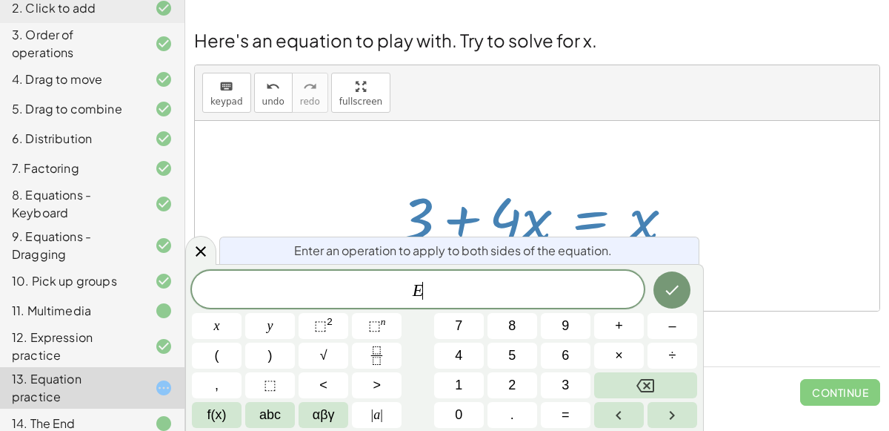
click at [588, 218] on div at bounding box center [543, 216] width 301 height 76
click at [676, 290] on icon "Done" at bounding box center [672, 290] width 18 height 18
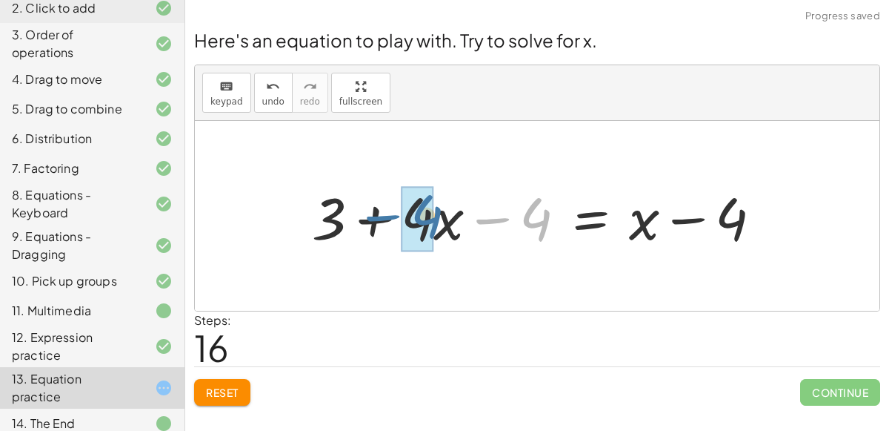
drag, startPoint x: 548, startPoint y: 231, endPoint x: 438, endPoint y: 227, distance: 110.5
click at [438, 227] on div at bounding box center [543, 216] width 476 height 76
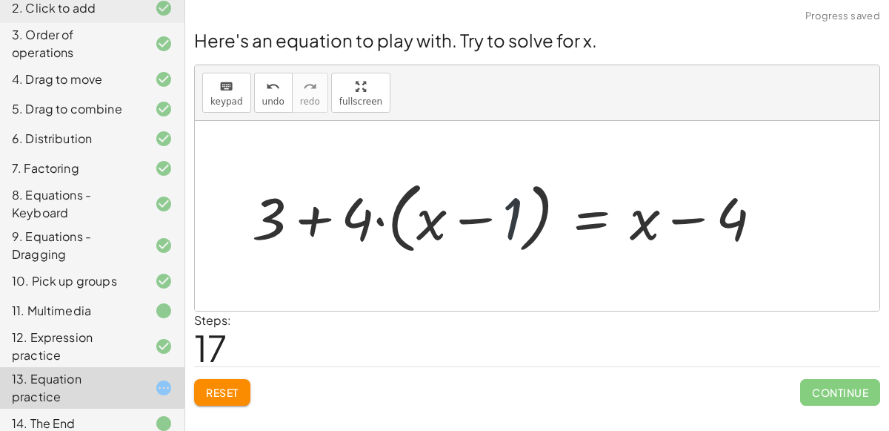
click at [510, 214] on div at bounding box center [513, 215] width 537 height 85
drag, startPoint x: 347, startPoint y: 213, endPoint x: 418, endPoint y: 219, distance: 71.4
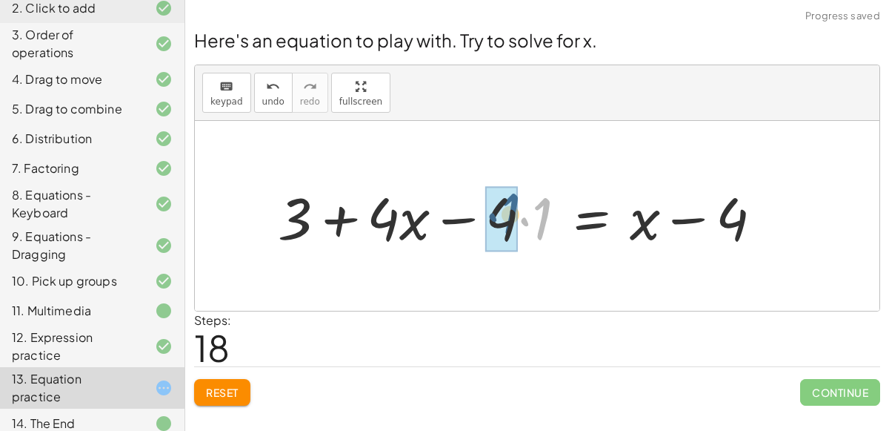
drag, startPoint x: 542, startPoint y: 215, endPoint x: 509, endPoint y: 210, distance: 33.0
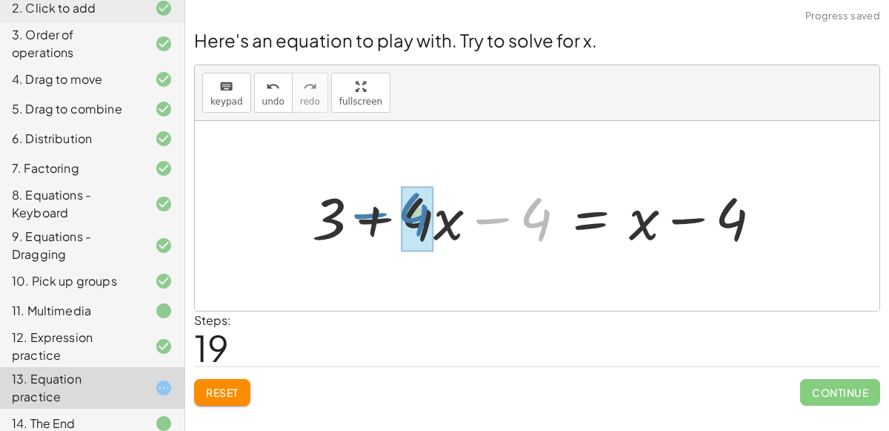
drag, startPoint x: 540, startPoint y: 212, endPoint x: 420, endPoint y: 207, distance: 120.1
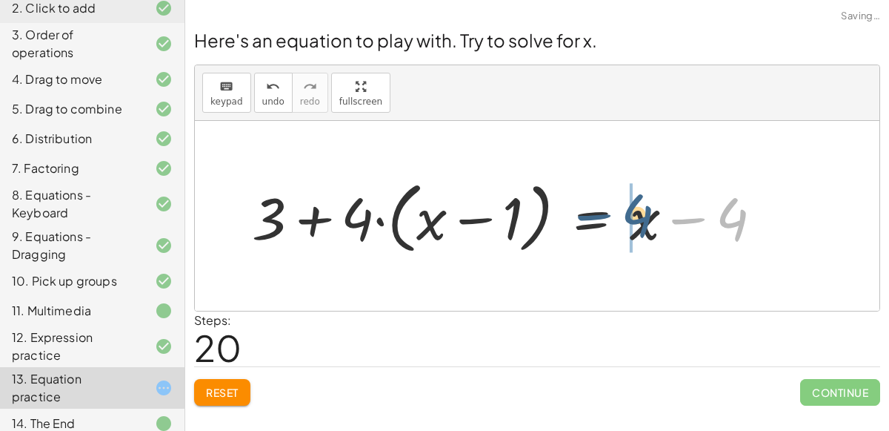
drag, startPoint x: 730, startPoint y: 225, endPoint x: 634, endPoint y: 222, distance: 95.7
click at [634, 222] on div at bounding box center [513, 215] width 537 height 85
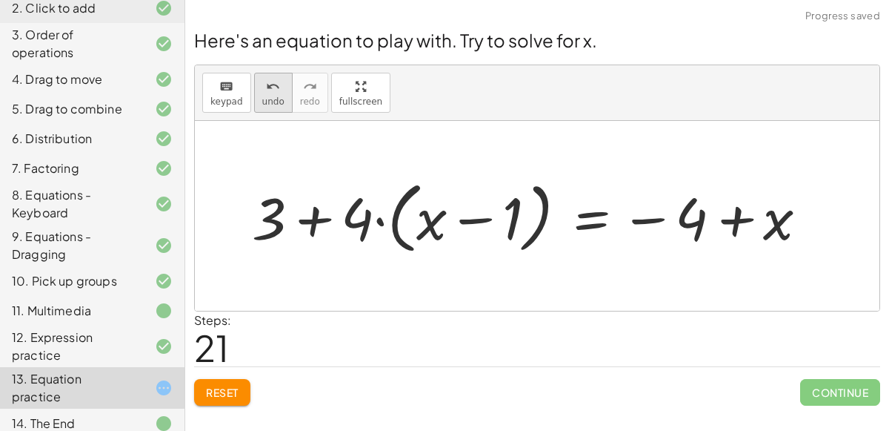
click at [278, 98] on button "undo undo" at bounding box center [273, 93] width 39 height 40
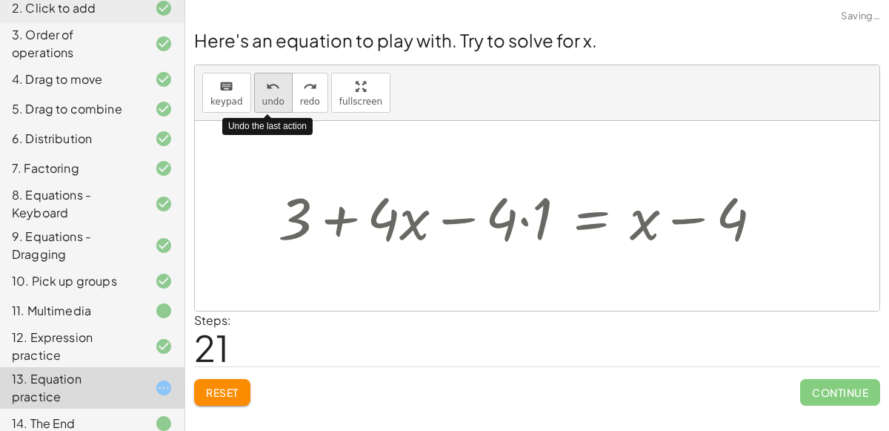
click at [278, 98] on button "undo undo" at bounding box center [273, 93] width 39 height 40
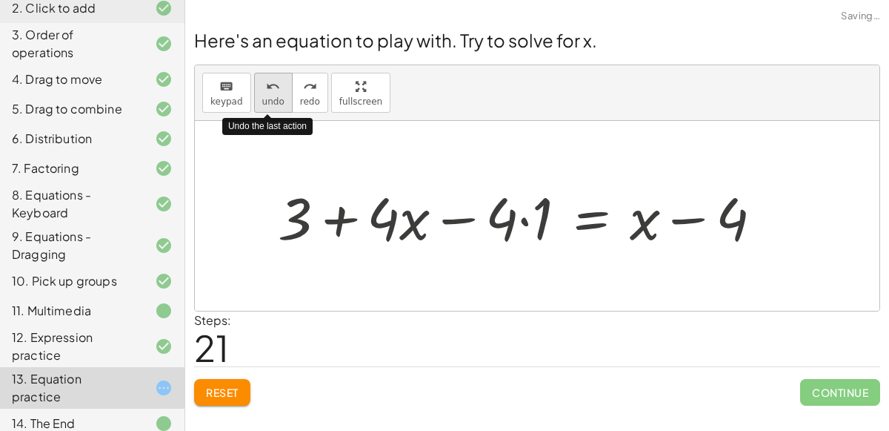
click at [278, 98] on button "undo undo" at bounding box center [273, 93] width 39 height 40
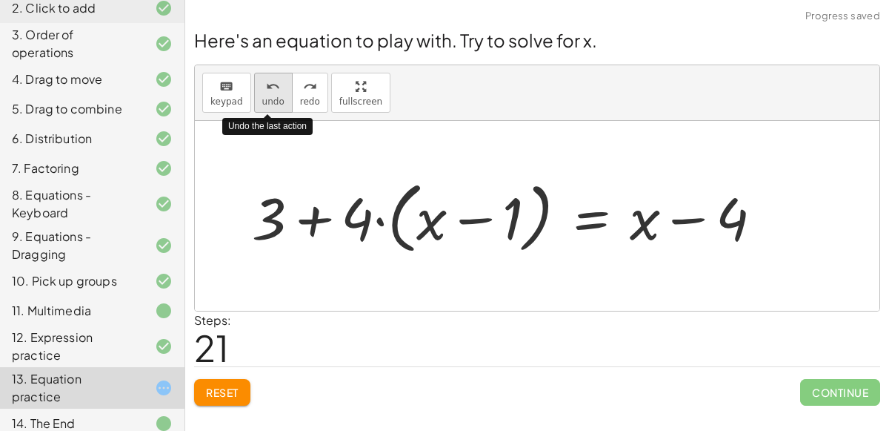
click at [278, 98] on button "undo undo" at bounding box center [273, 93] width 39 height 40
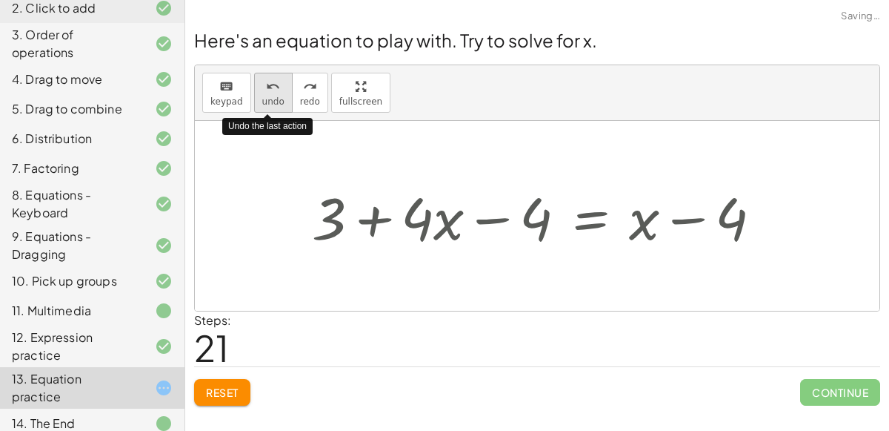
click at [278, 98] on button "undo undo" at bounding box center [273, 93] width 39 height 40
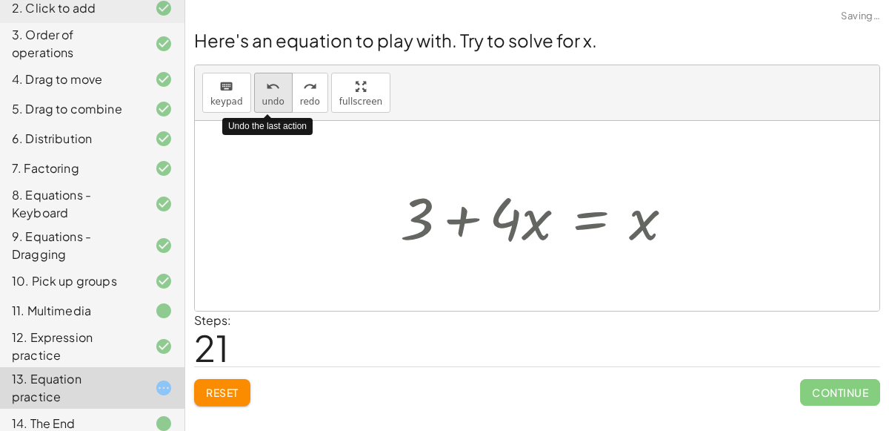
click at [278, 98] on button "undo undo" at bounding box center [273, 93] width 39 height 40
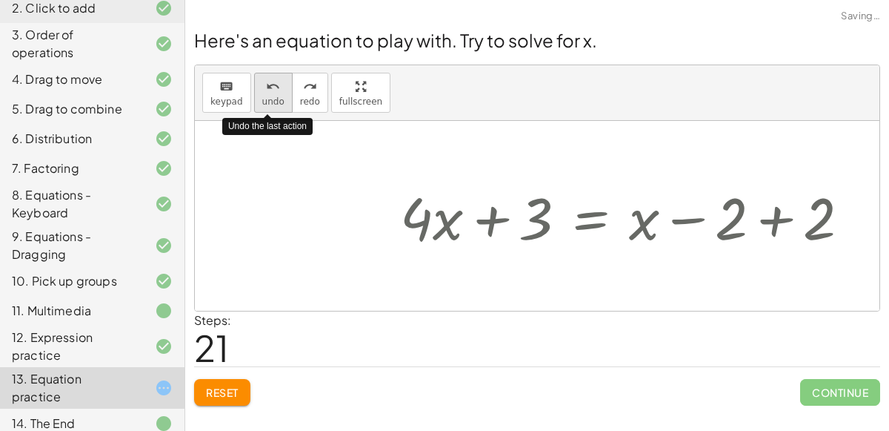
click at [278, 98] on button "undo undo" at bounding box center [273, 93] width 39 height 40
